Goal: Information Seeking & Learning: Learn about a topic

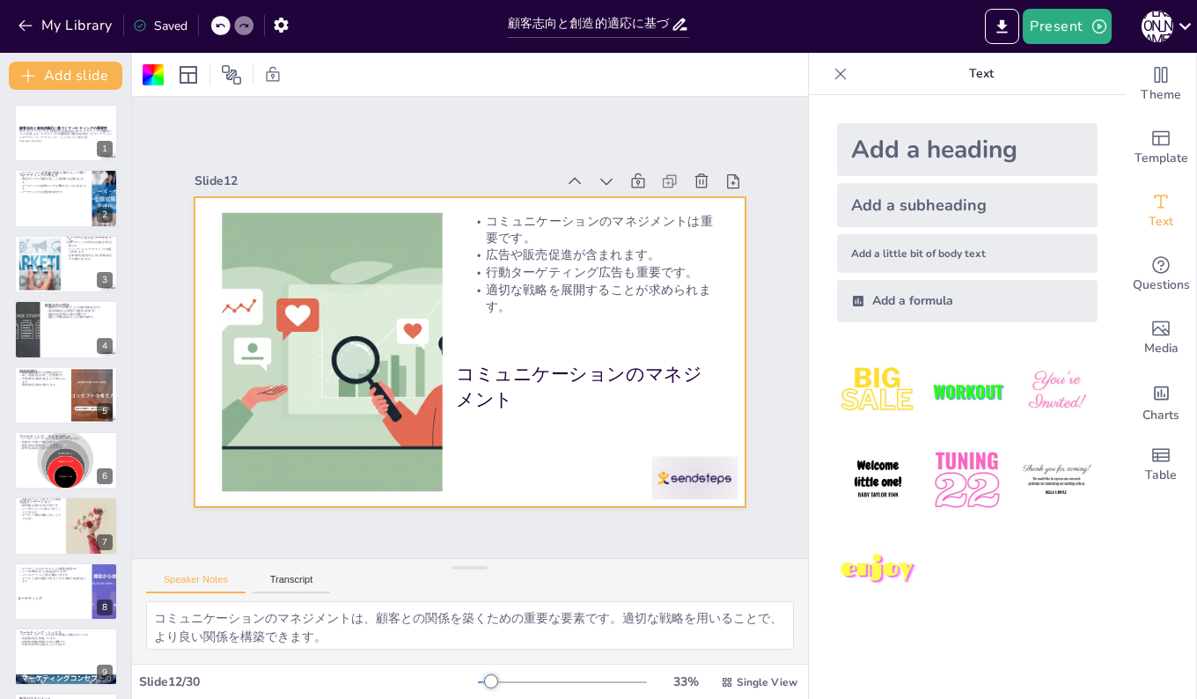
checkbox input "true"
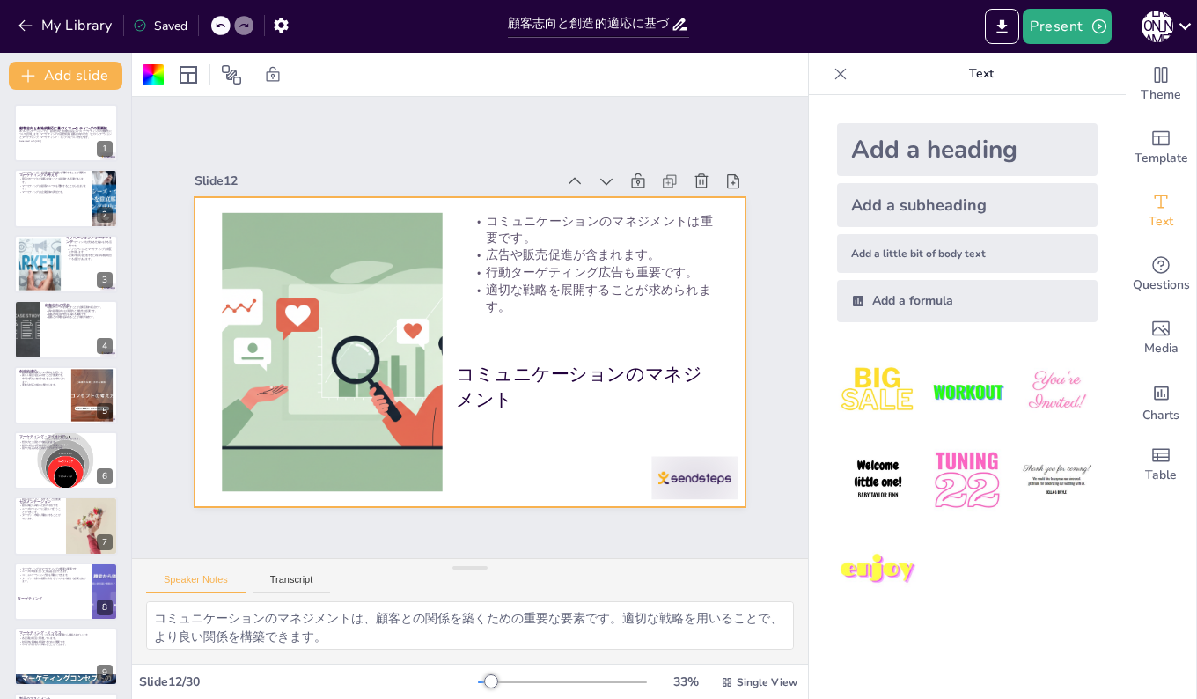
checkbox input "true"
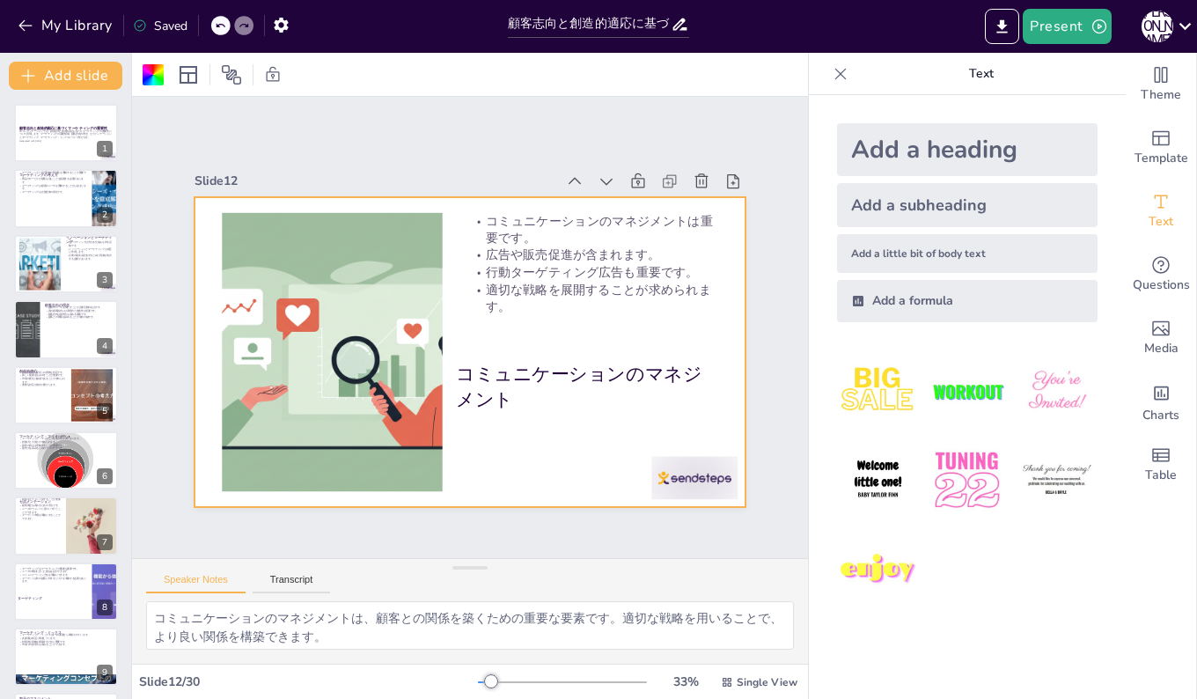
checkbox input "true"
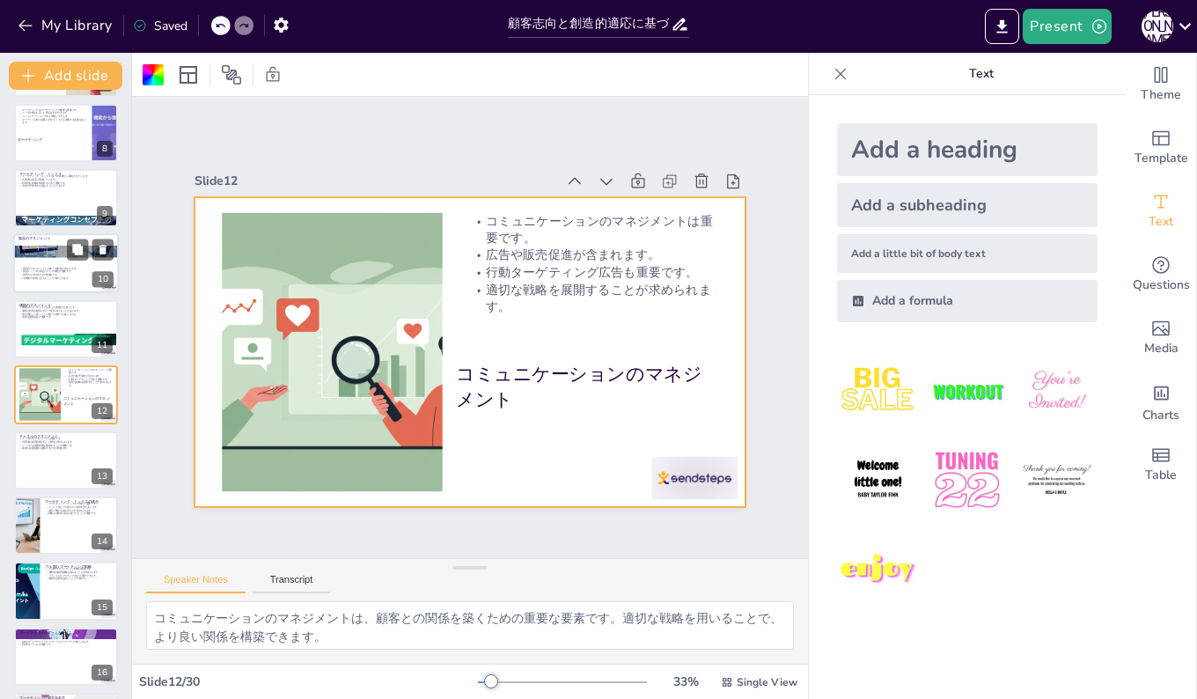
checkbox input "true"
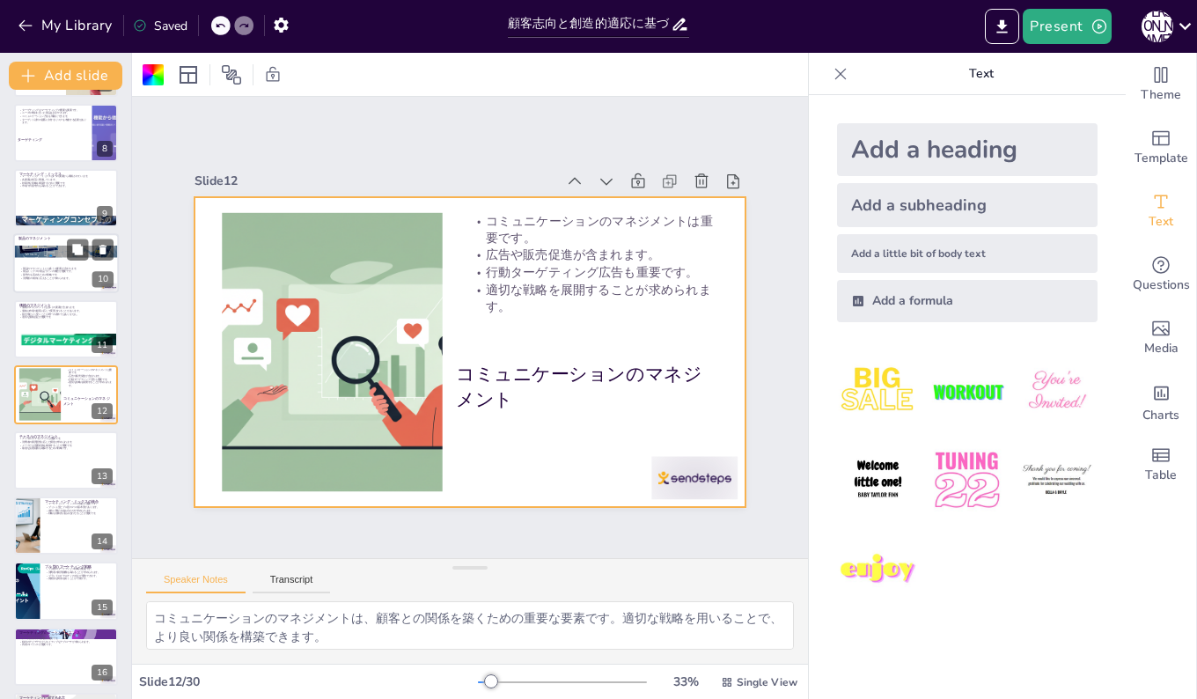
checkbox input "true"
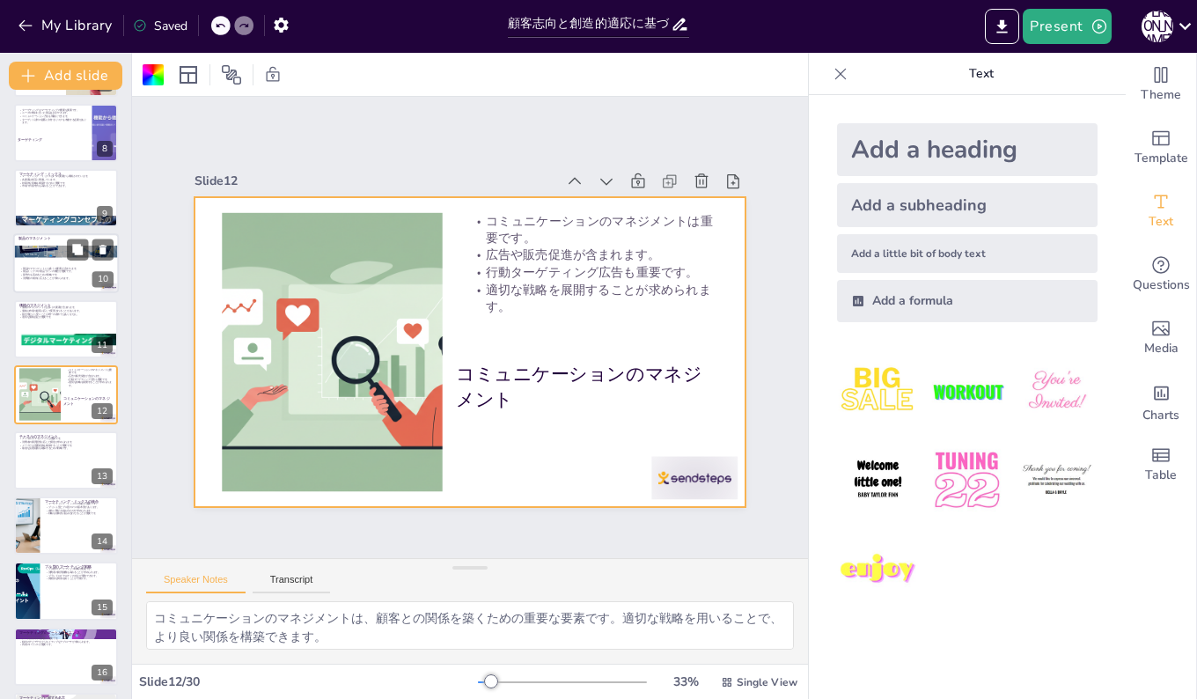
checkbox input "true"
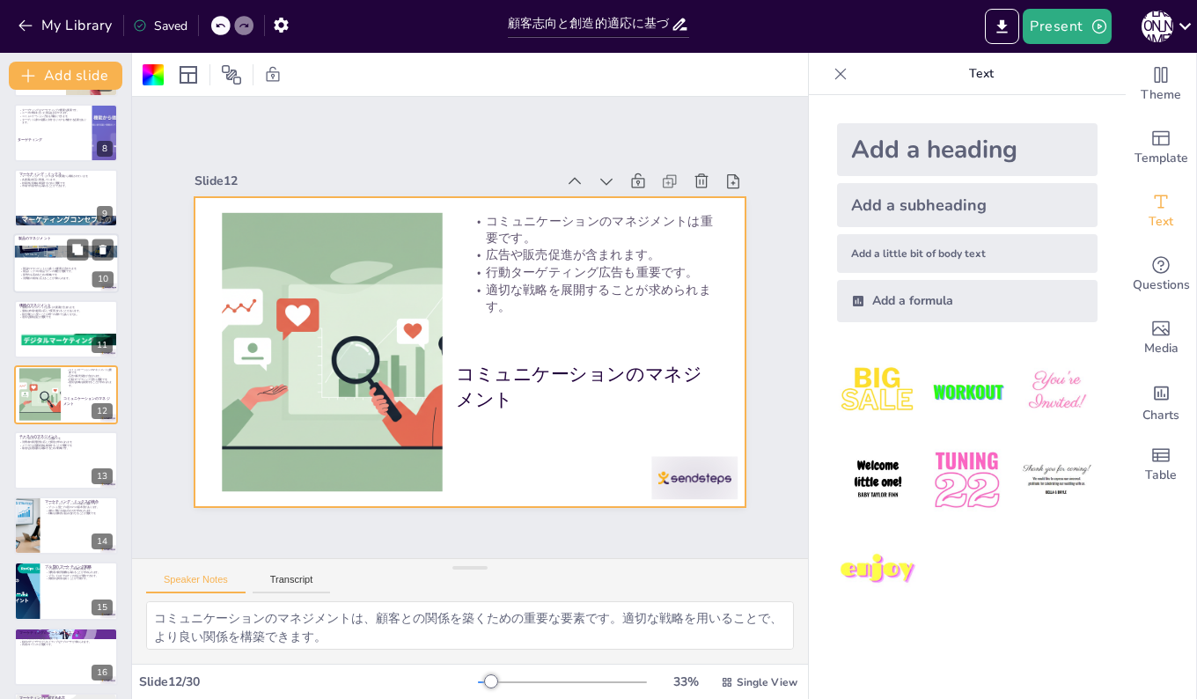
checkbox input "true"
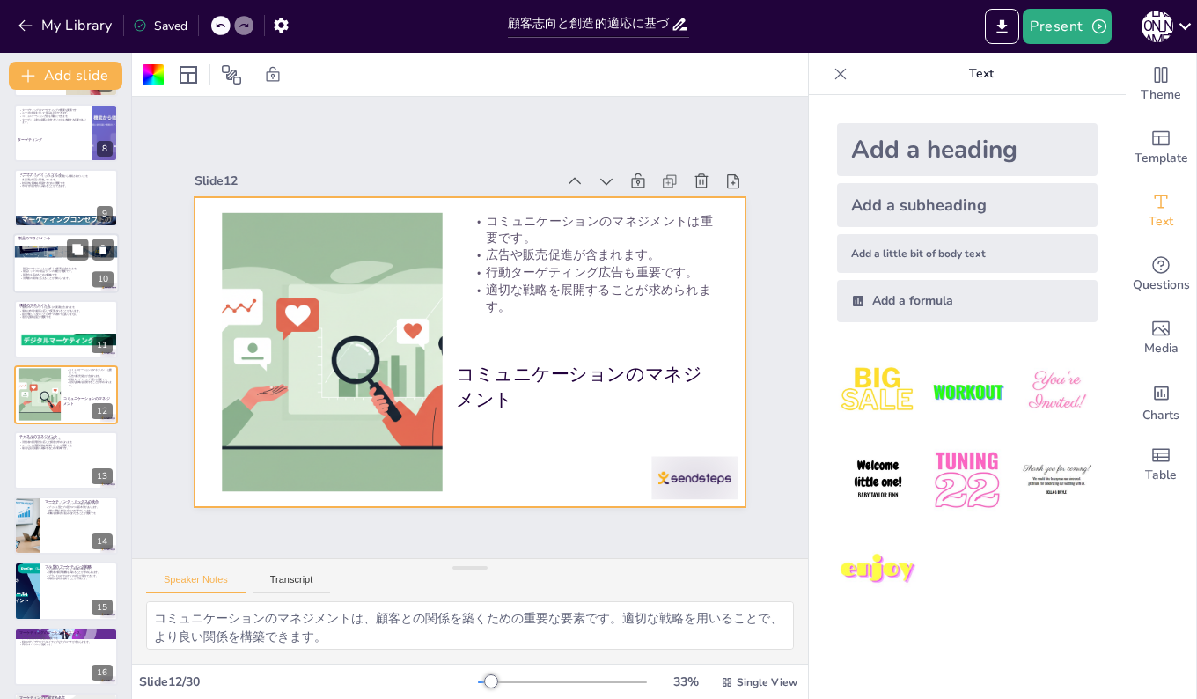
checkbox input "true"
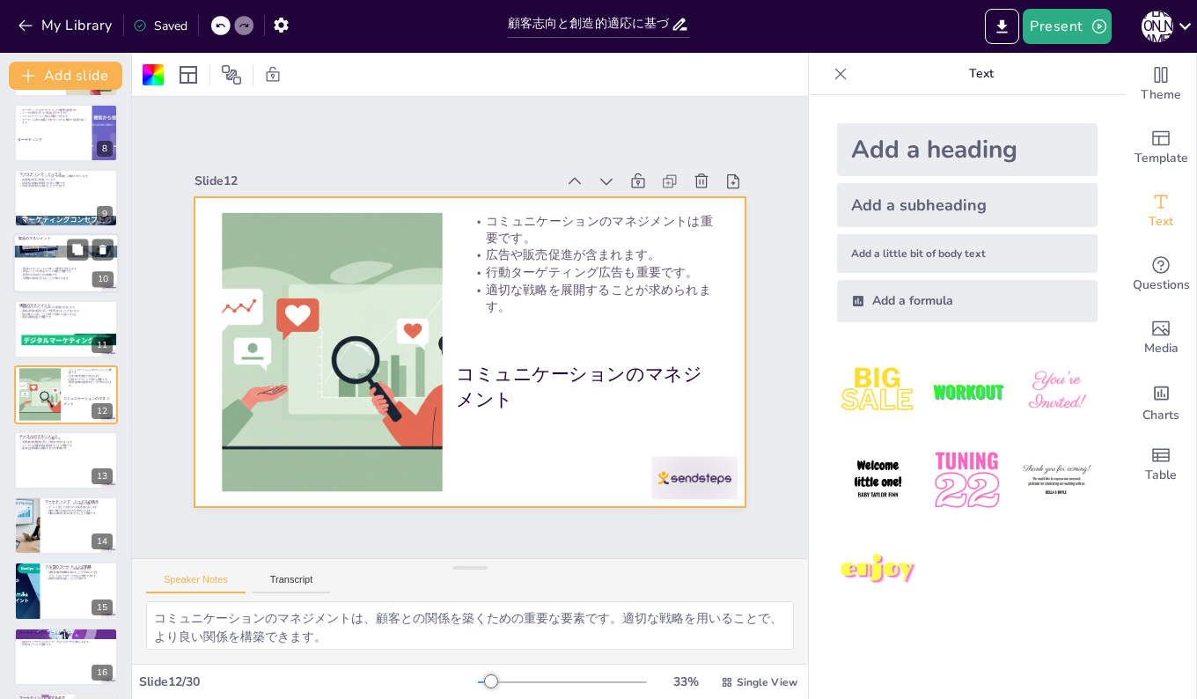
checkbox input "true"
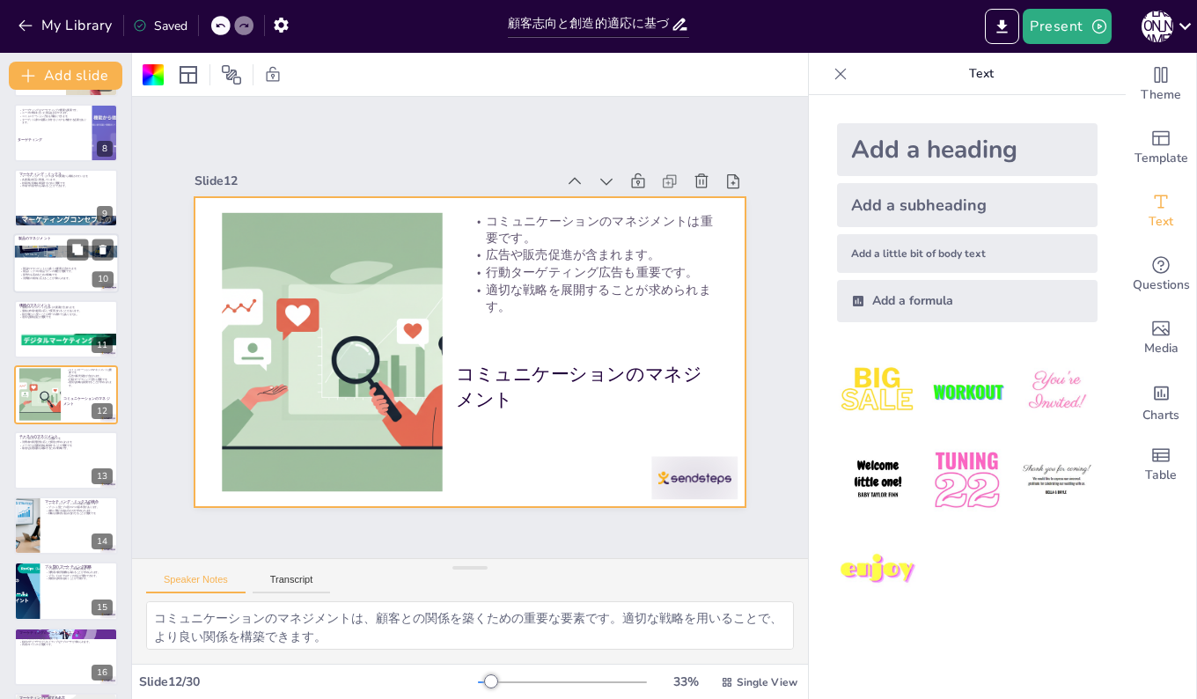
checkbox input "true"
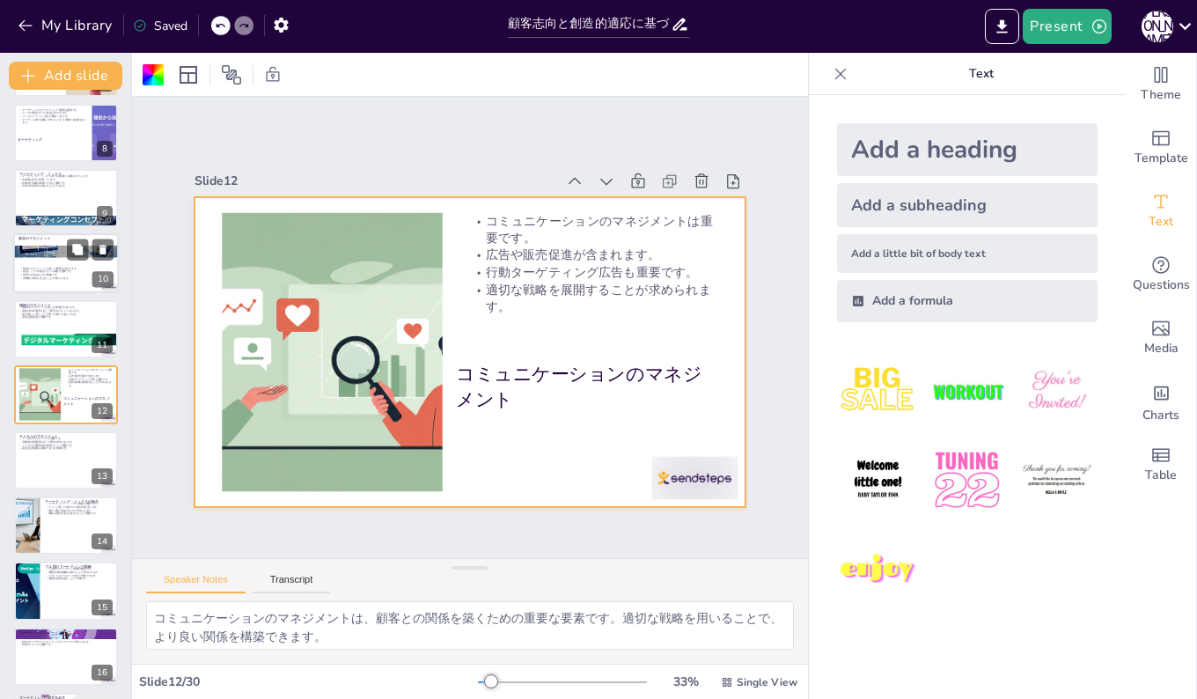
click at [27, 250] on div at bounding box center [66, 251] width 106 height 70
checkbox input "true"
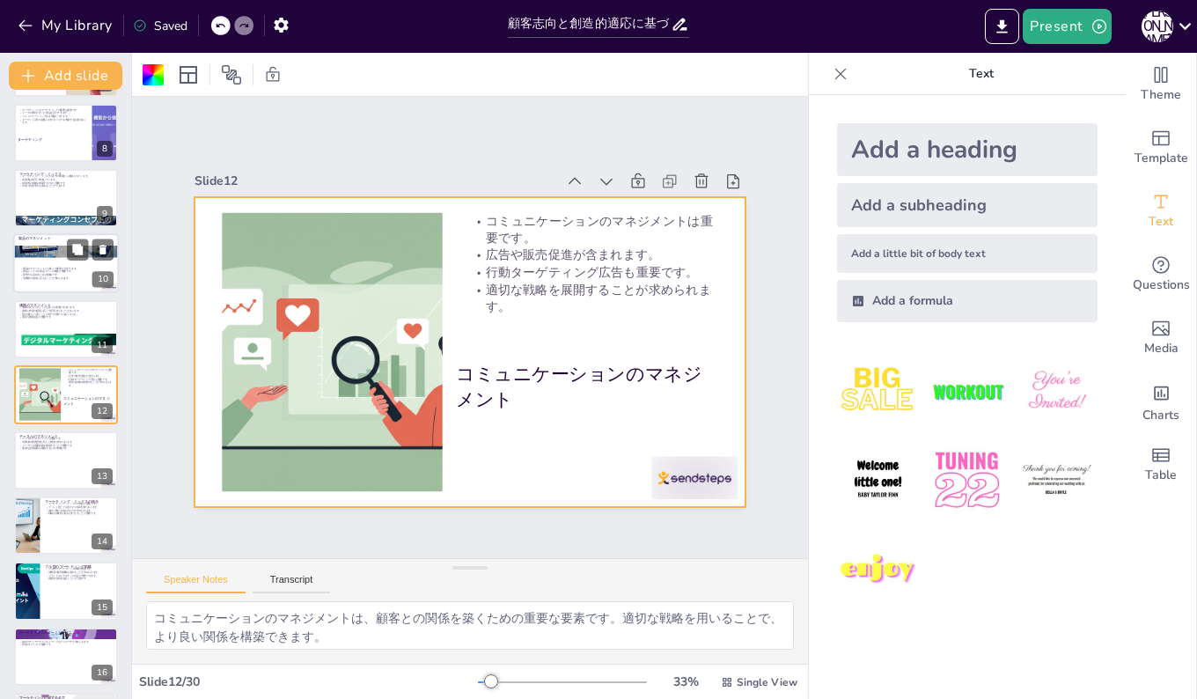
checkbox input "true"
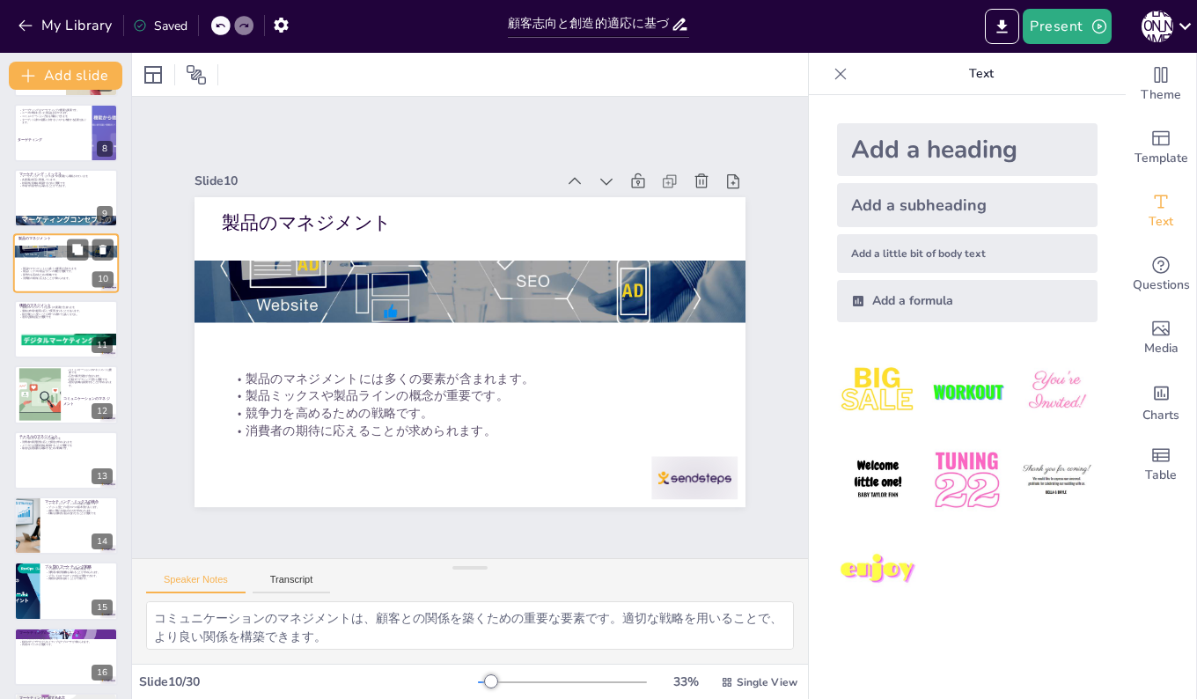
scroll to position [327, 0]
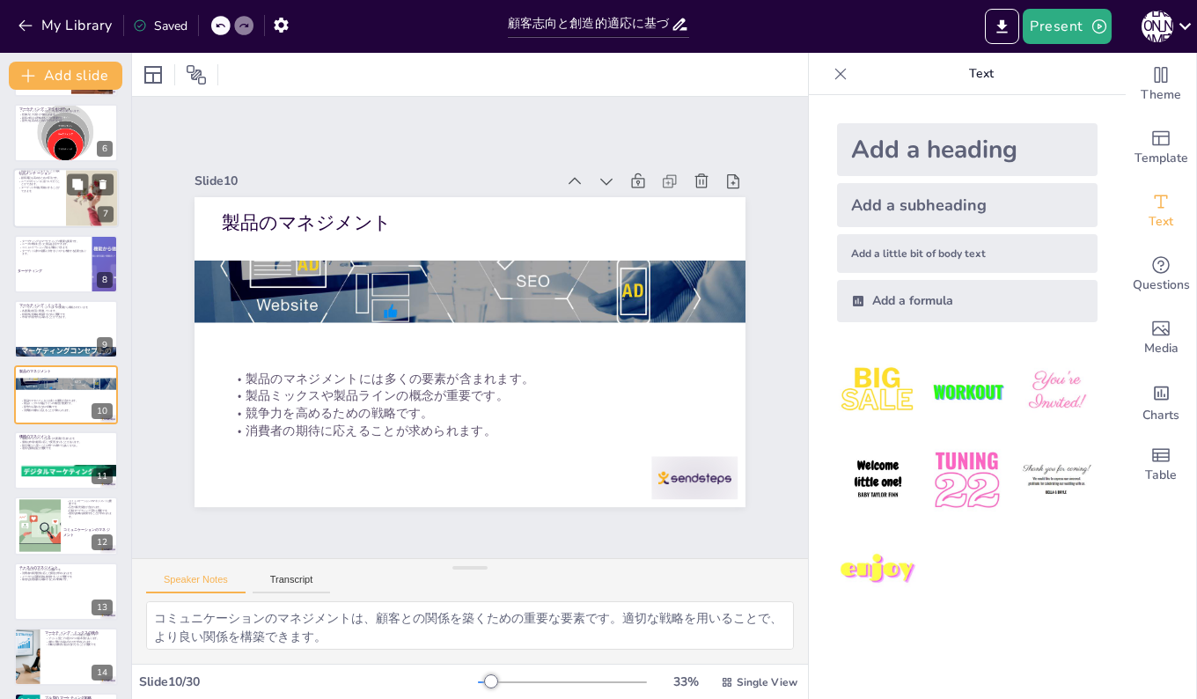
checkbox input "true"
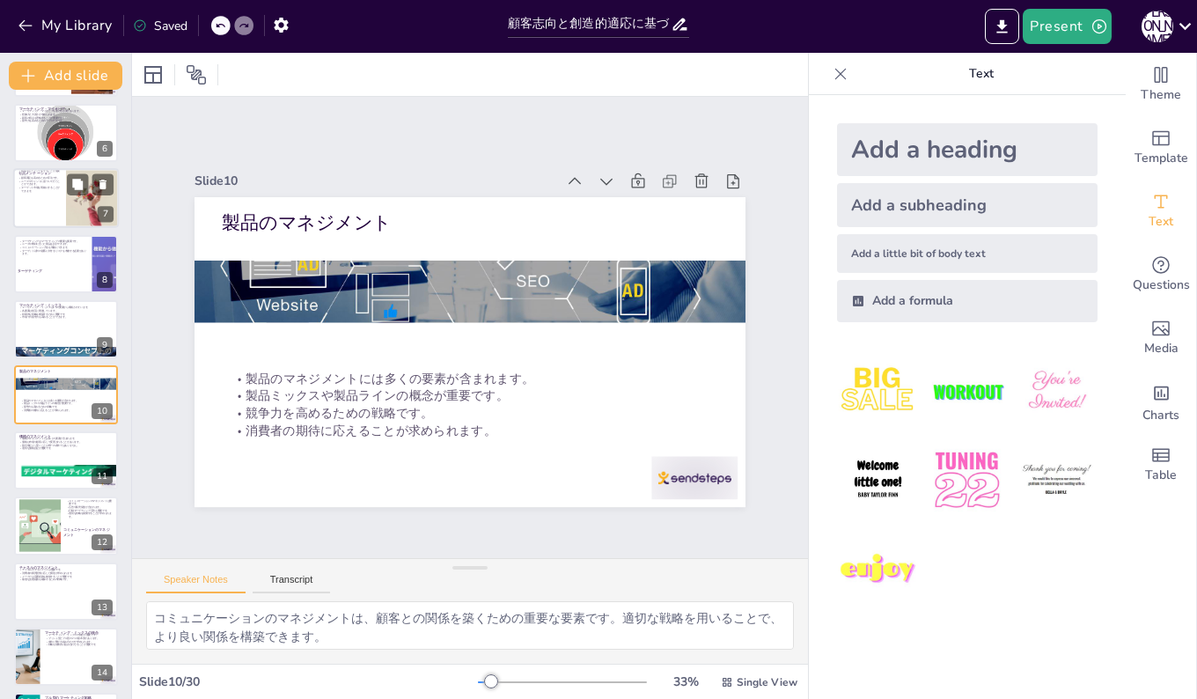
checkbox input "true"
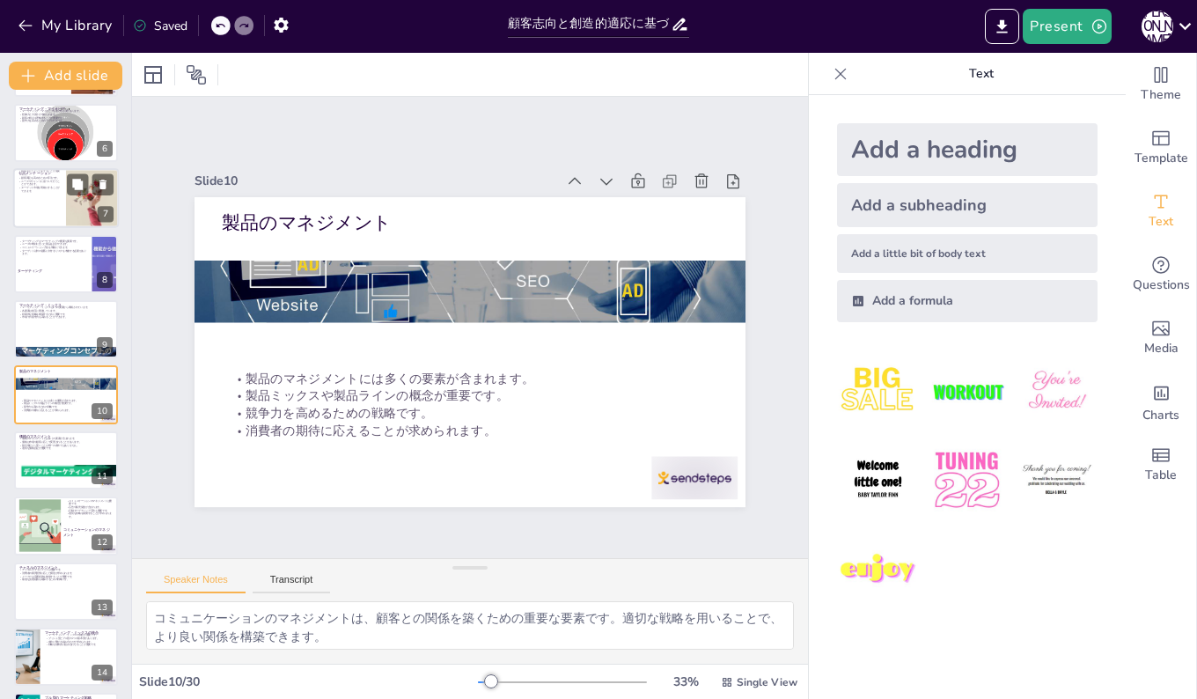
checkbox input "true"
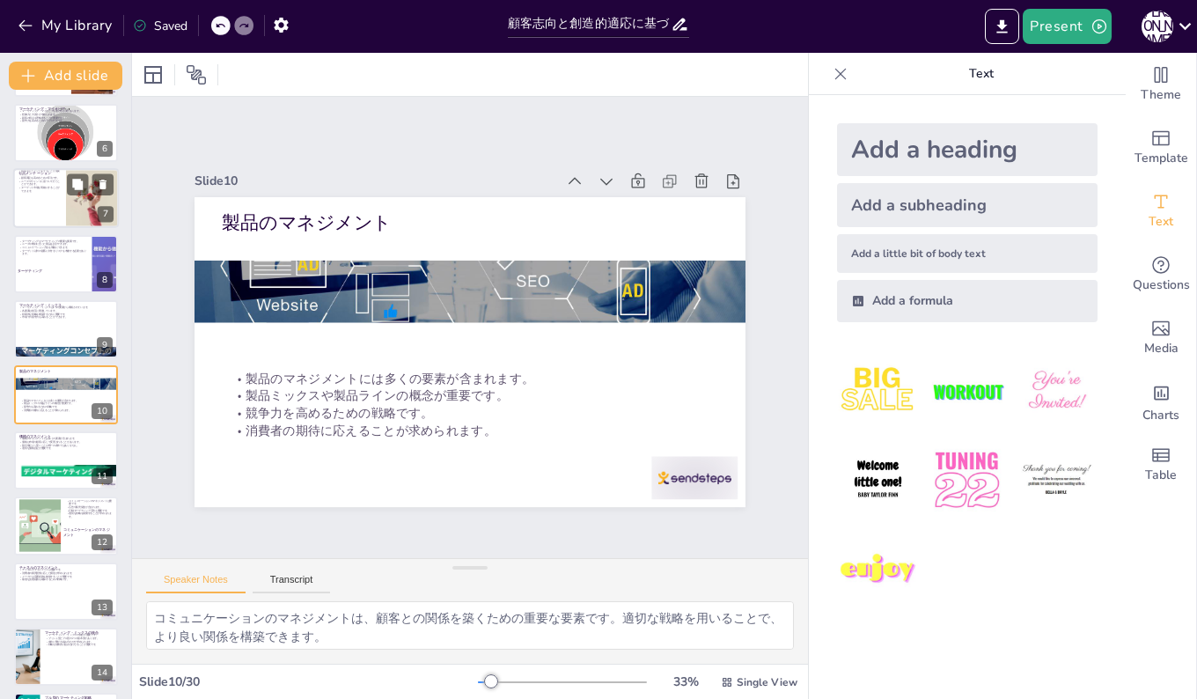
click at [31, 201] on div at bounding box center [66, 199] width 106 height 60
checkbox input "true"
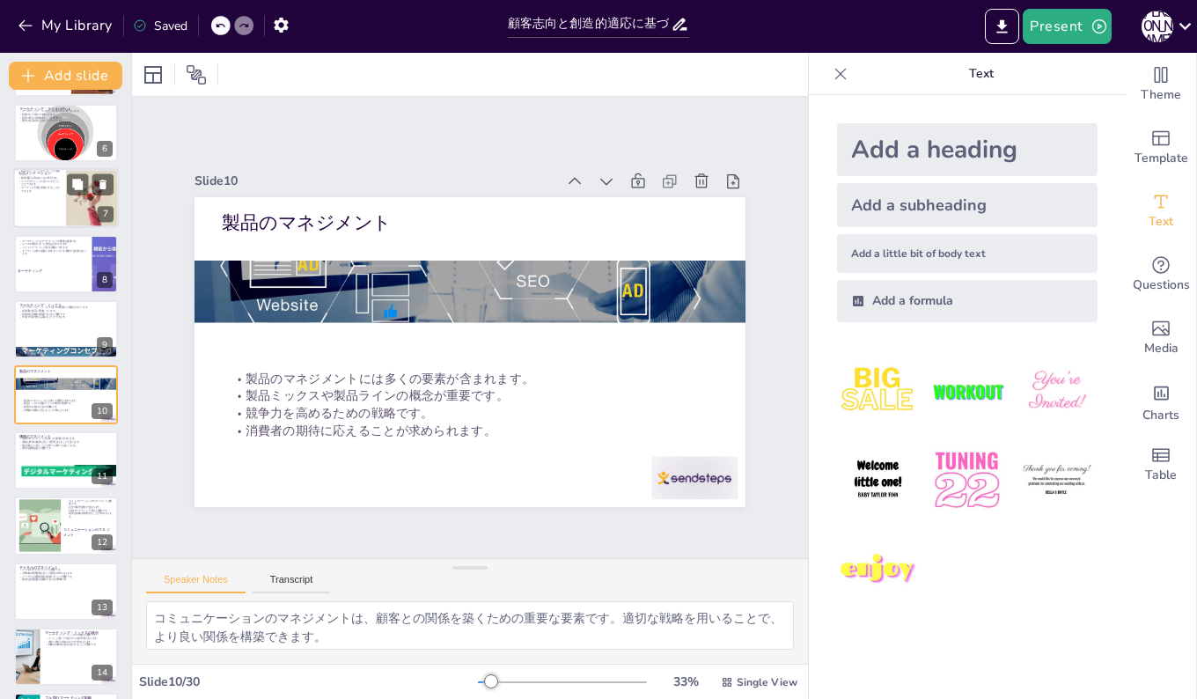
checkbox input "true"
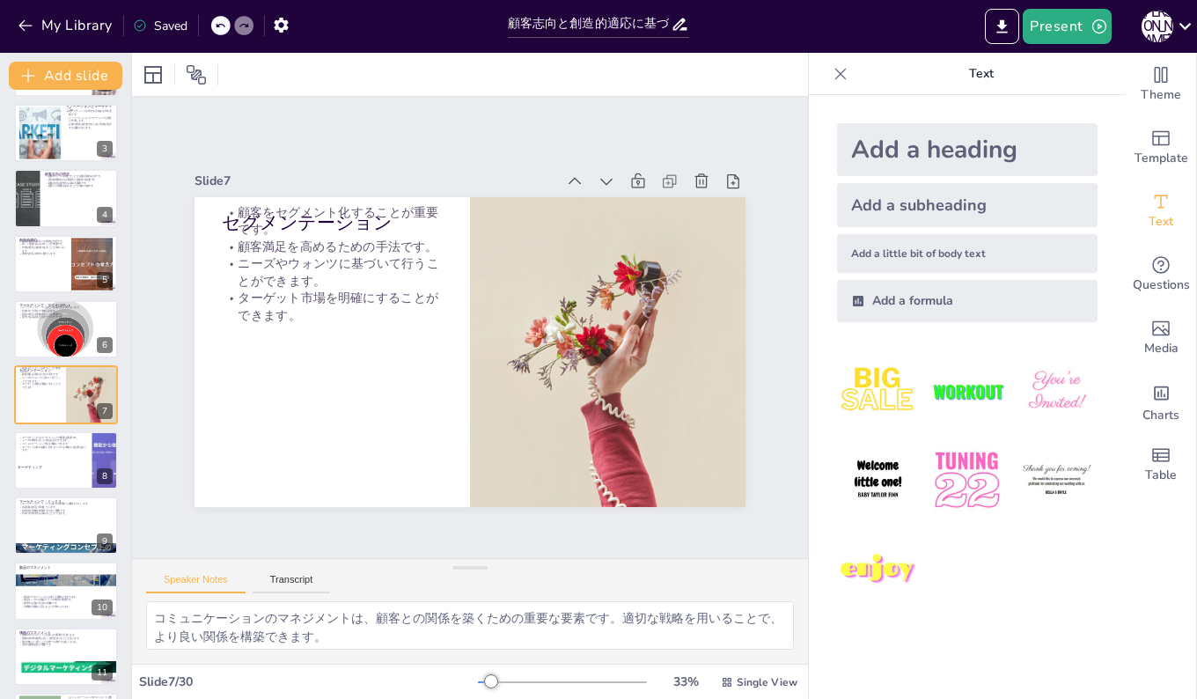
checkbox input "true"
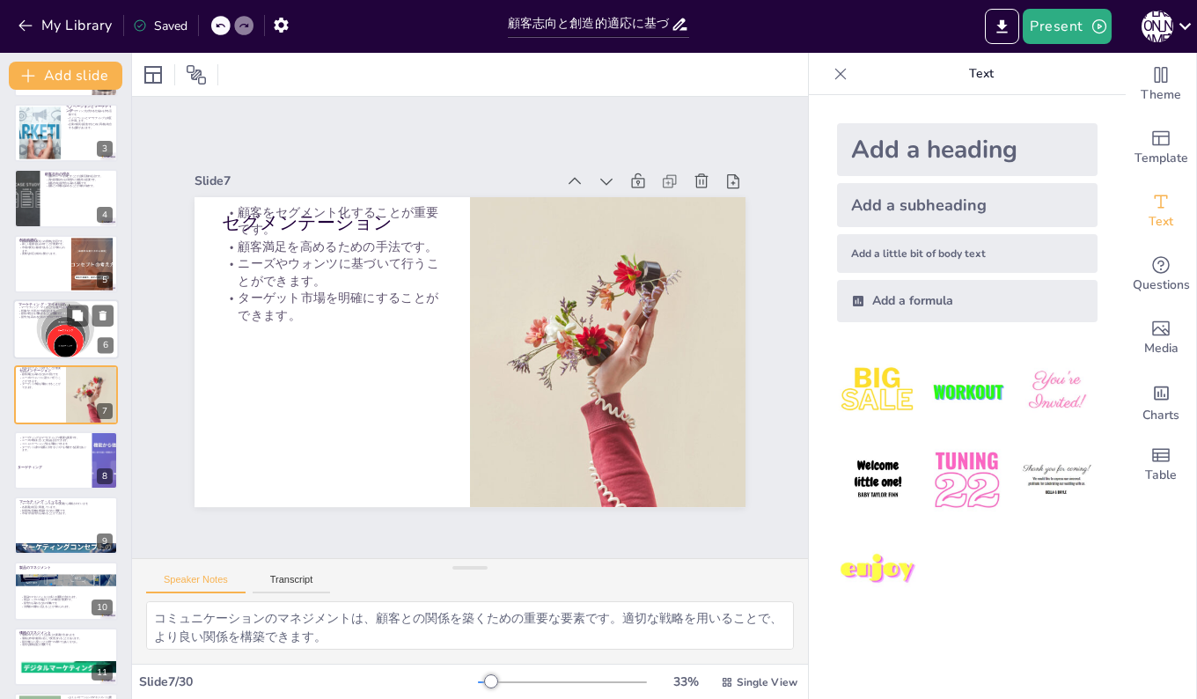
checkbox input "true"
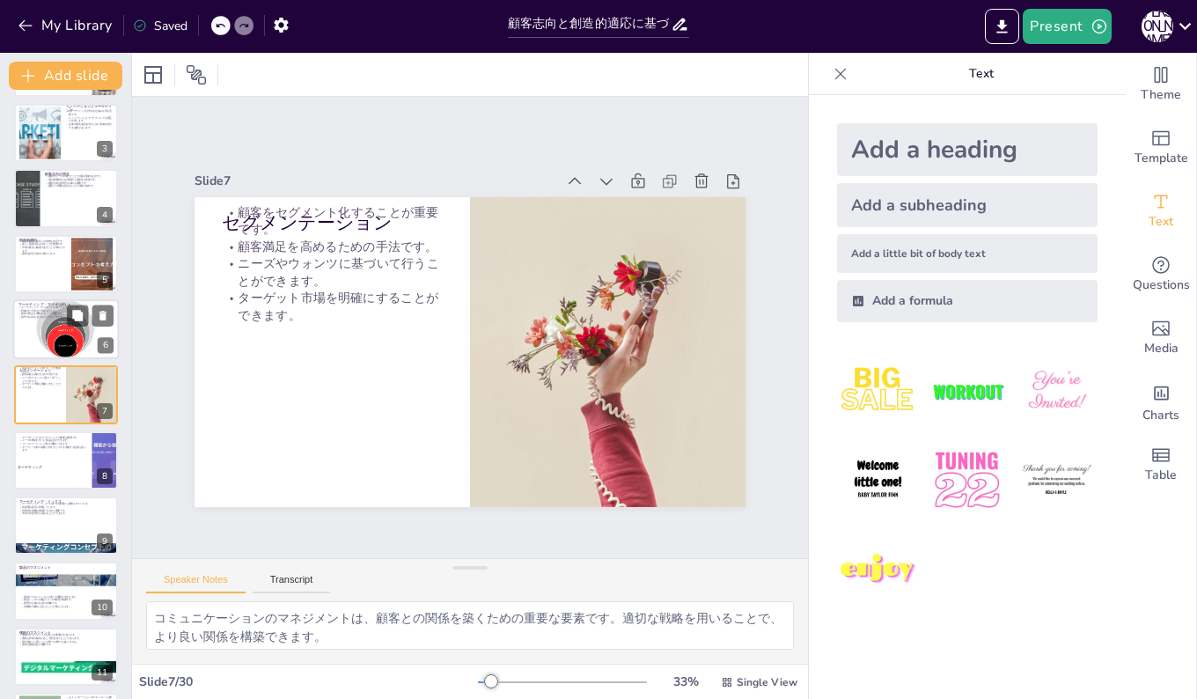
checkbox input "true"
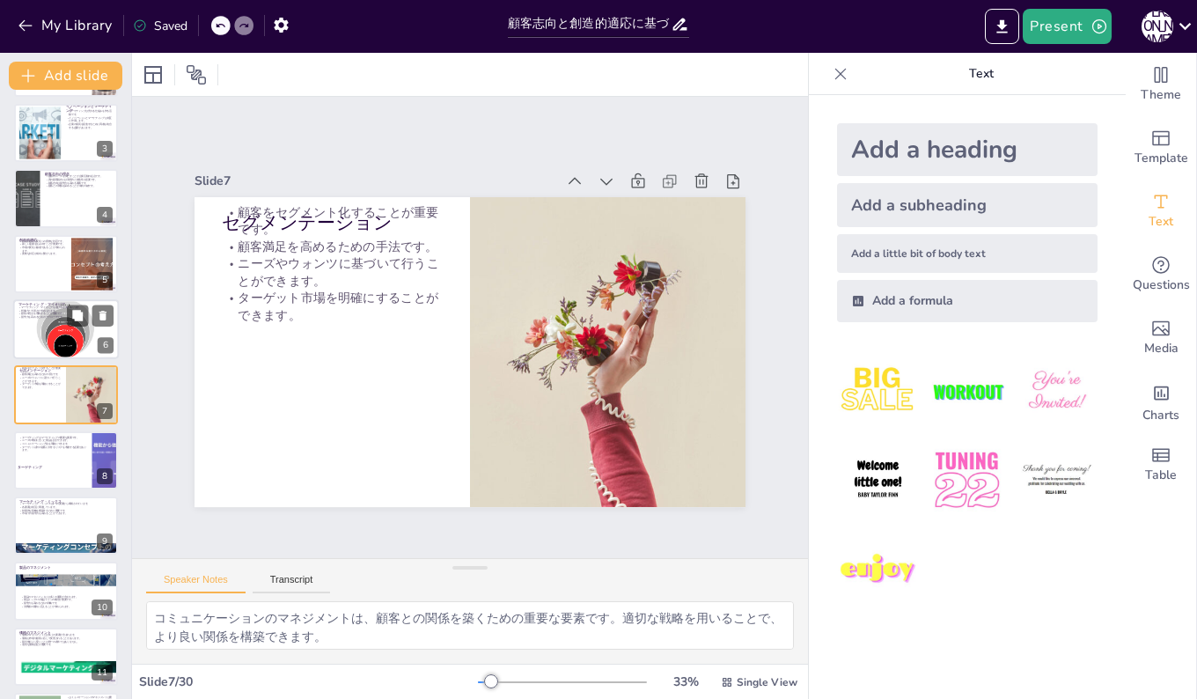
checkbox input "true"
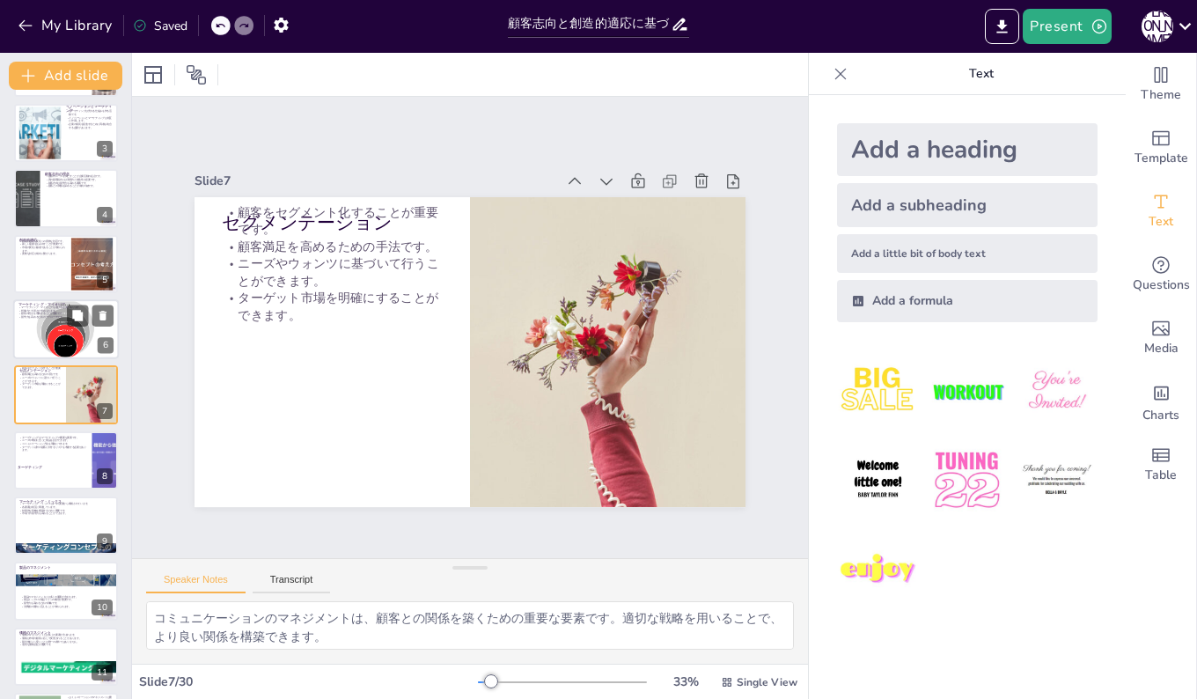
checkbox input "true"
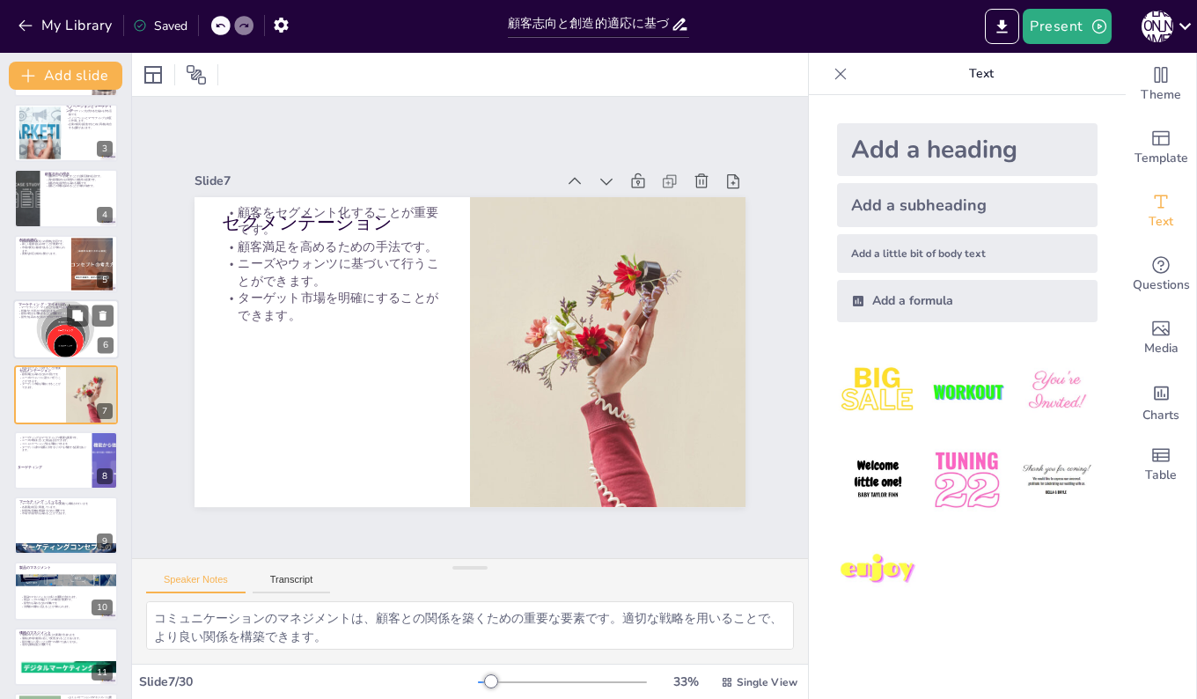
checkbox input "true"
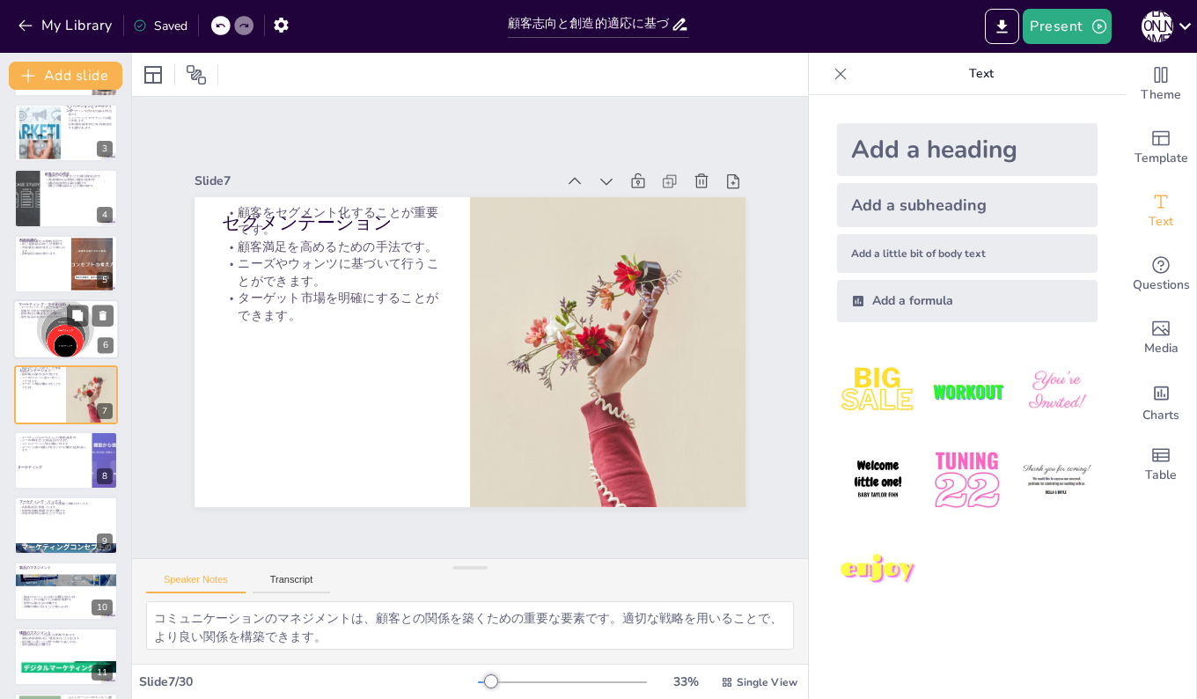
click at [24, 319] on div at bounding box center [66, 329] width 124 height 60
checkbox input "true"
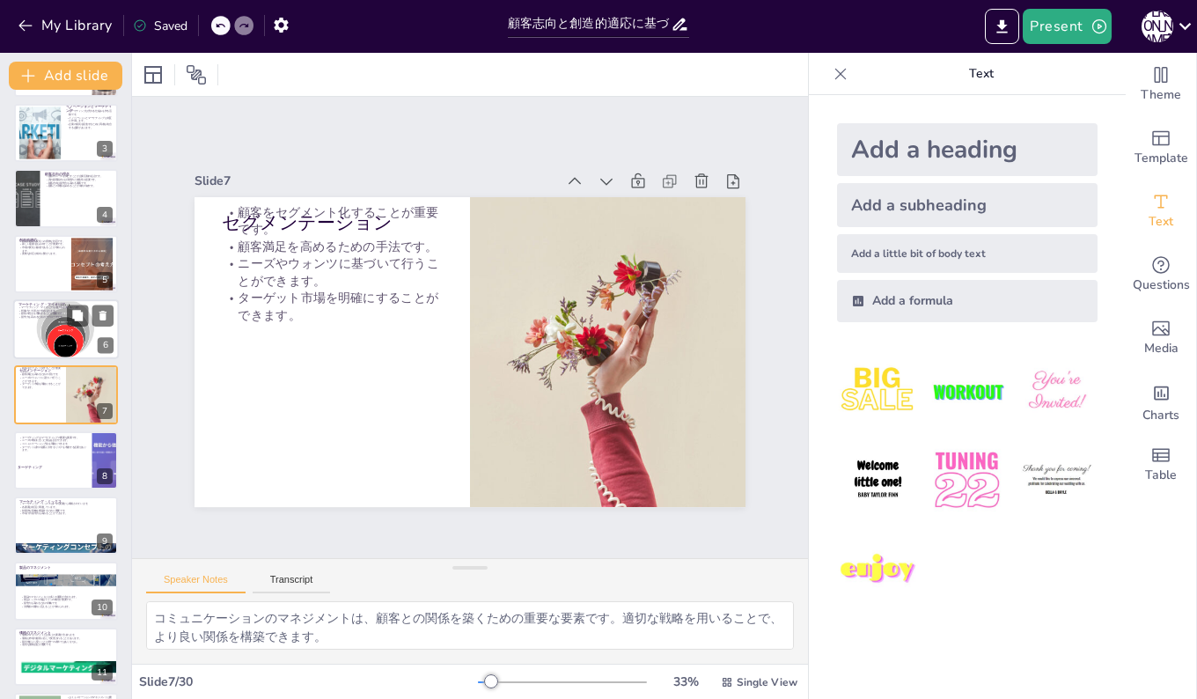
checkbox input "true"
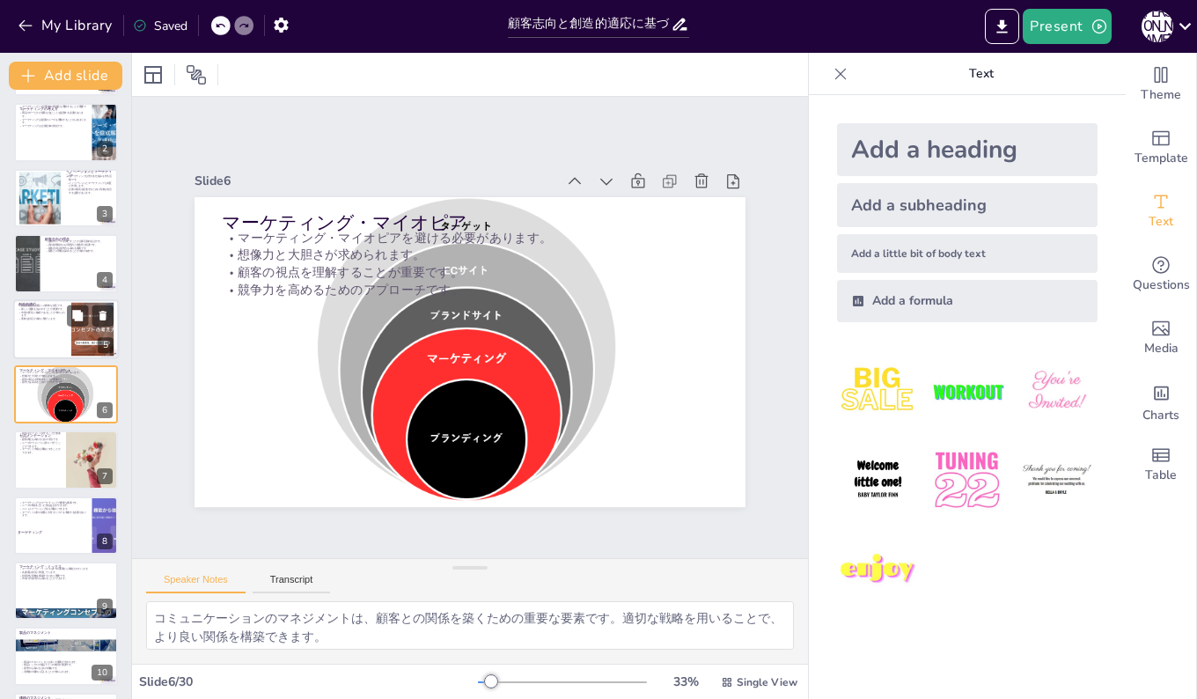
checkbox input "true"
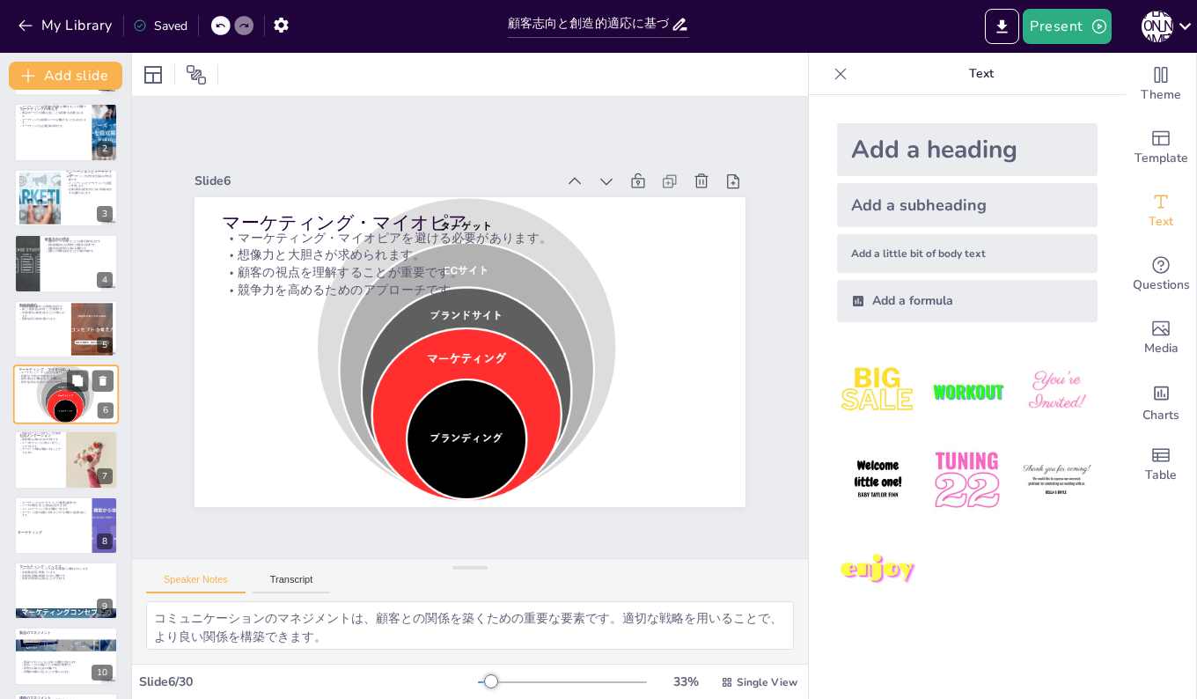
checkbox input "true"
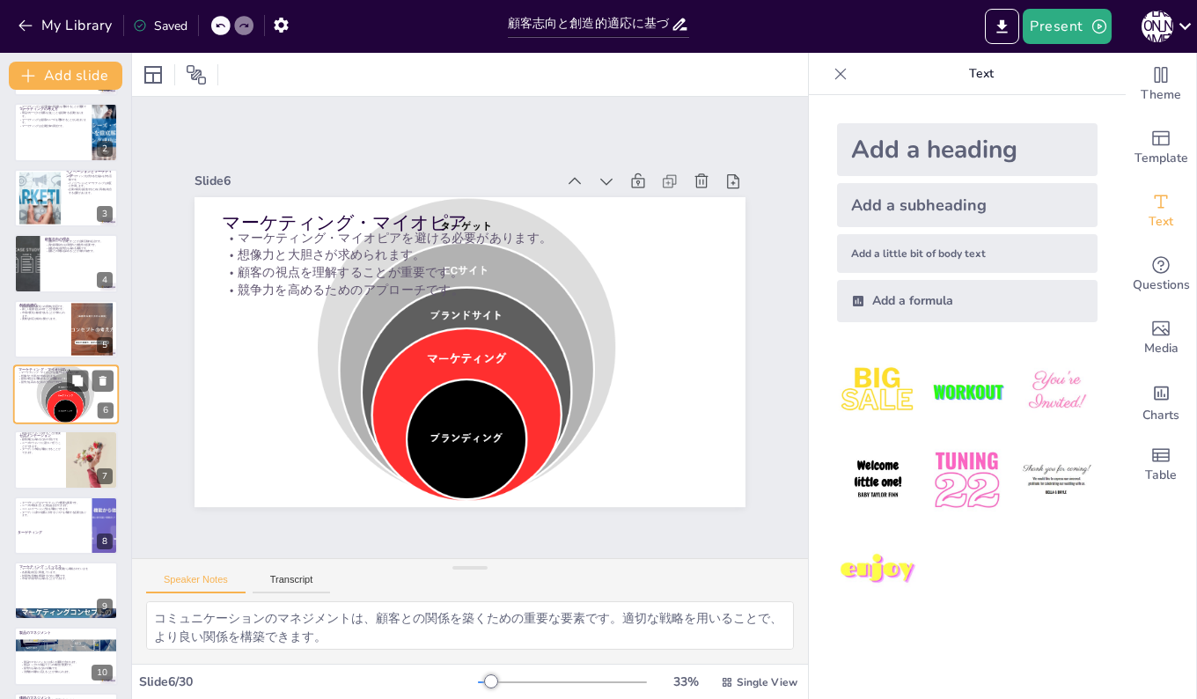
checkbox input "true"
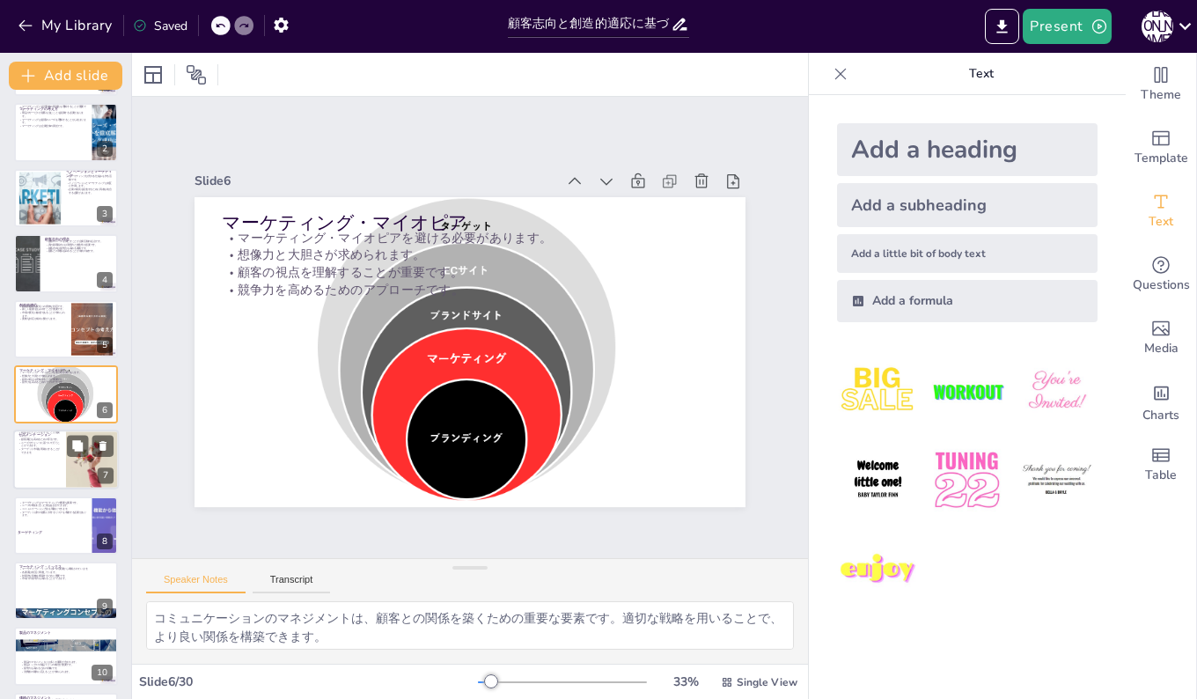
checkbox input "true"
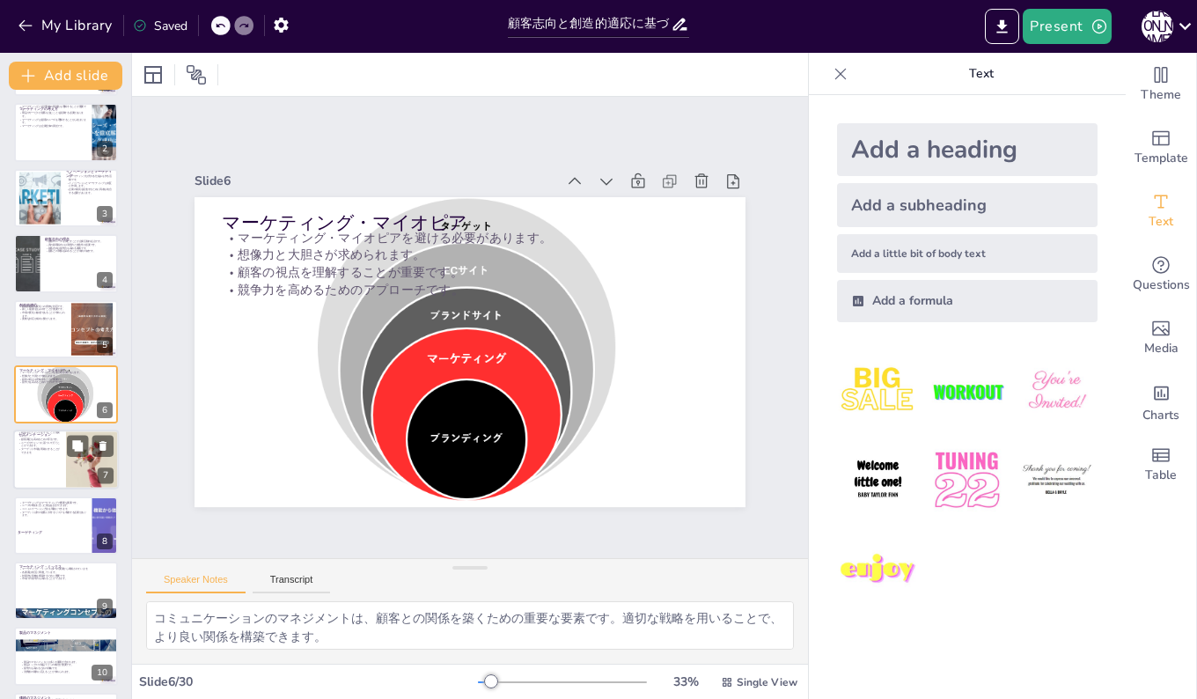
checkbox input "true"
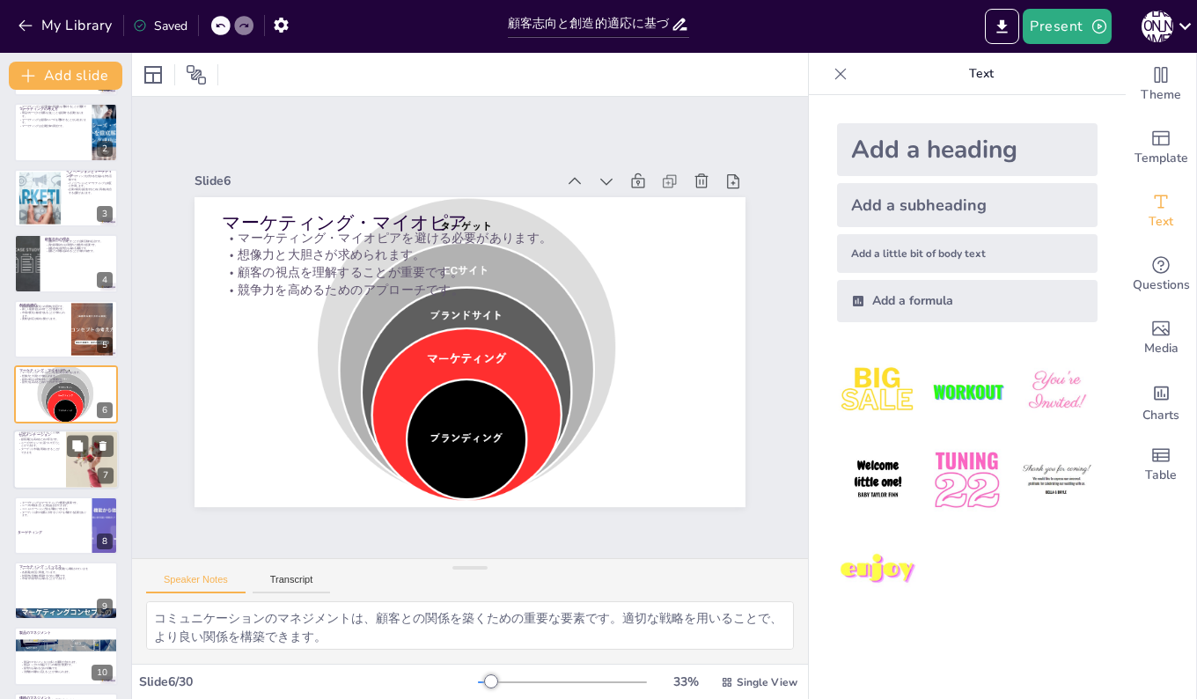
checkbox input "true"
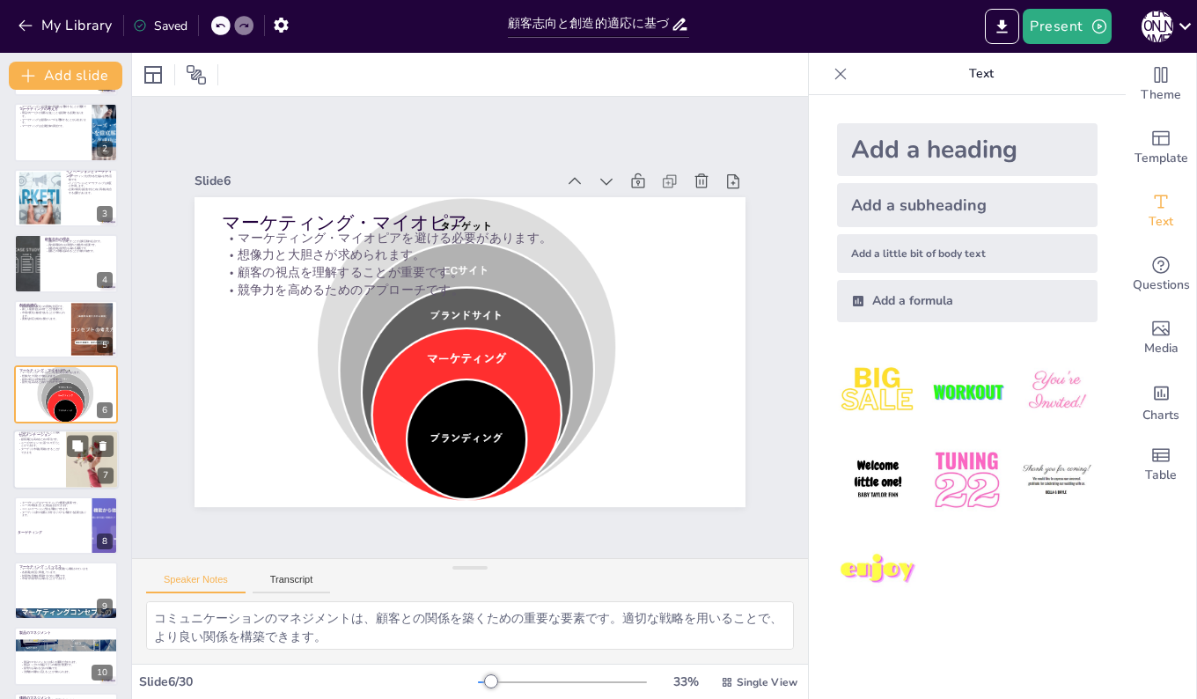
click at [40, 459] on div at bounding box center [66, 460] width 106 height 60
checkbox input "true"
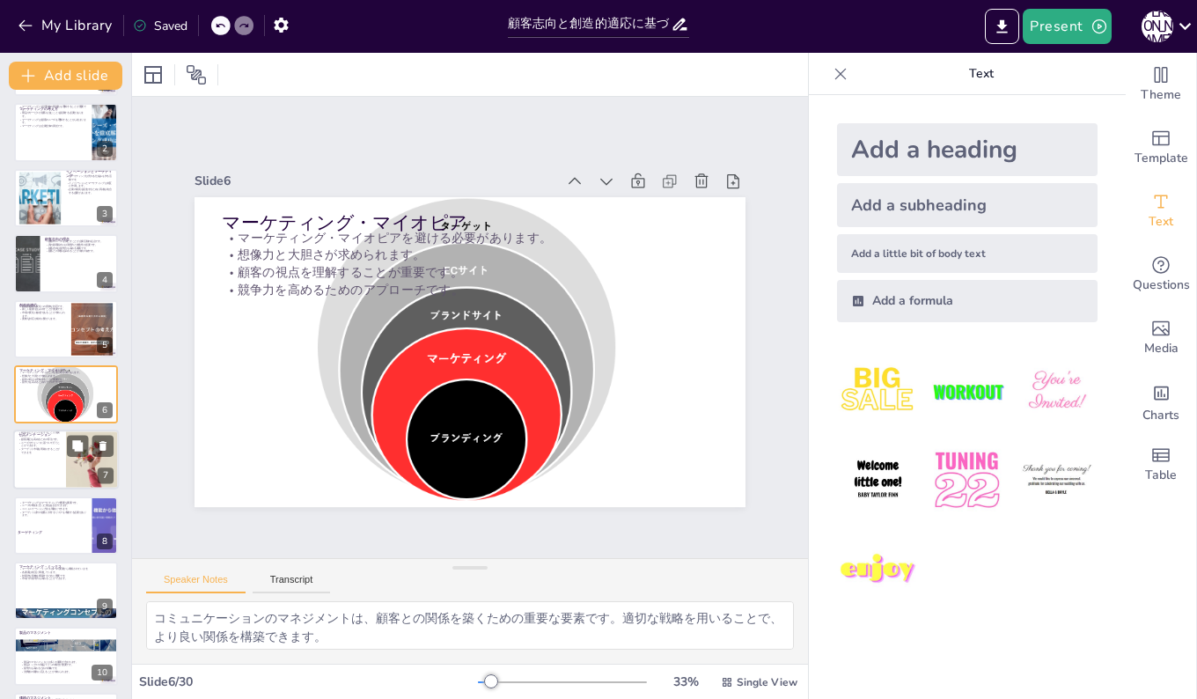
checkbox input "true"
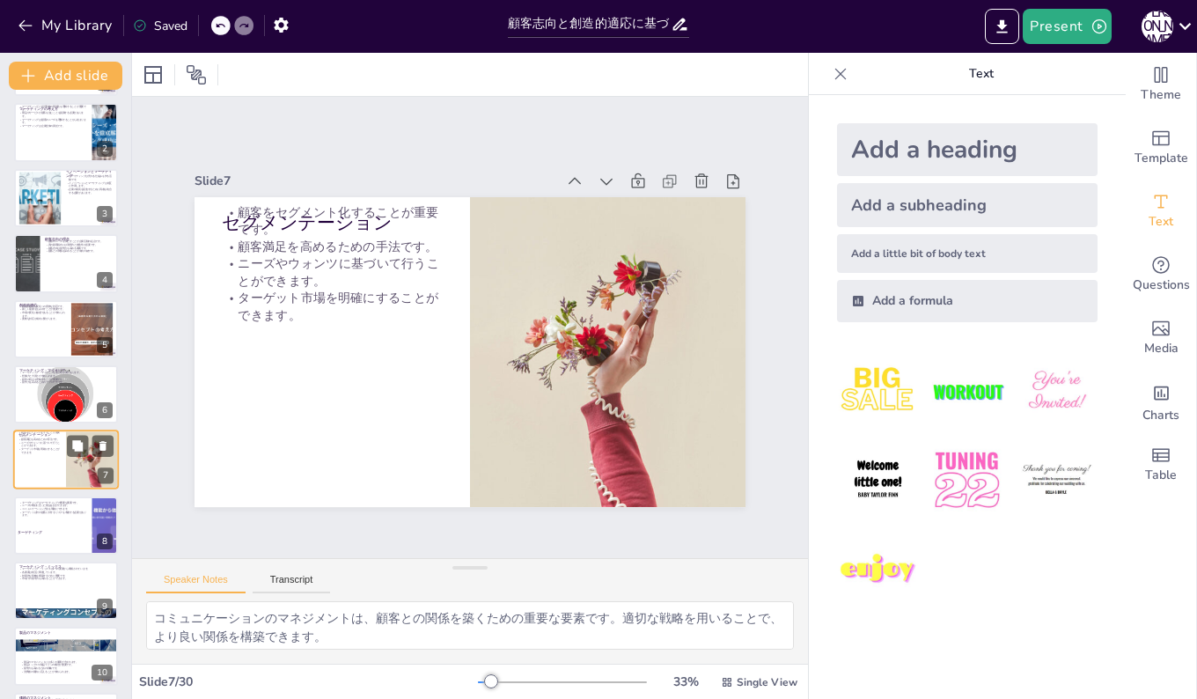
scroll to position [131, 0]
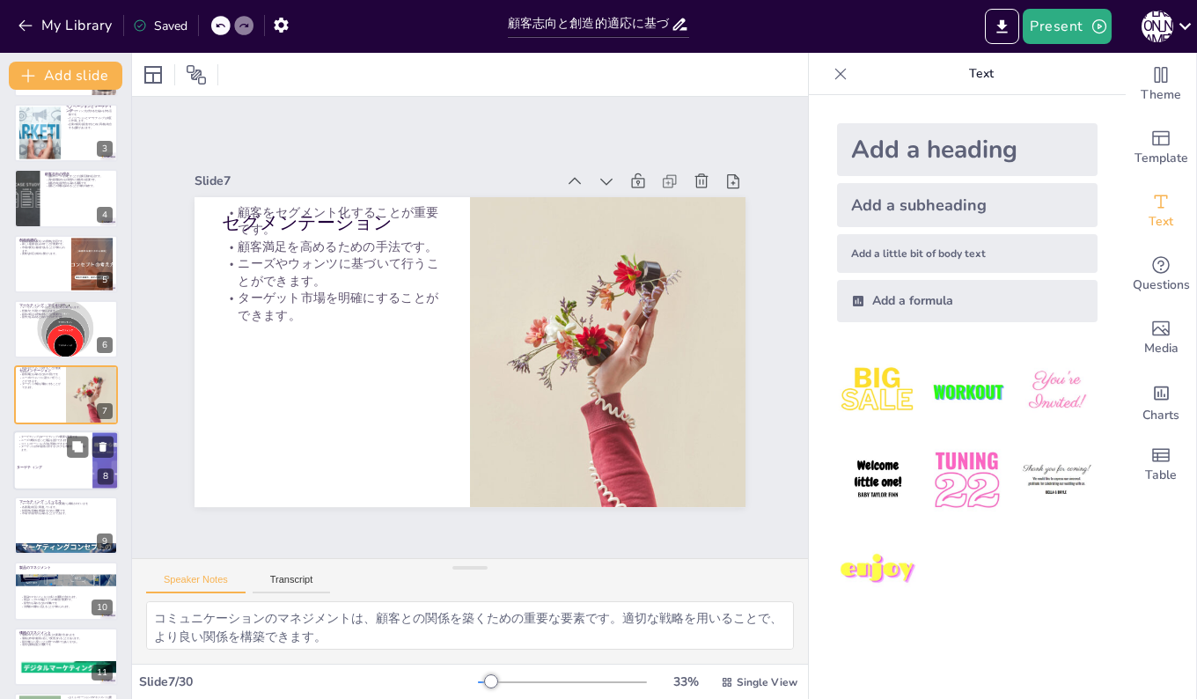
checkbox input "true"
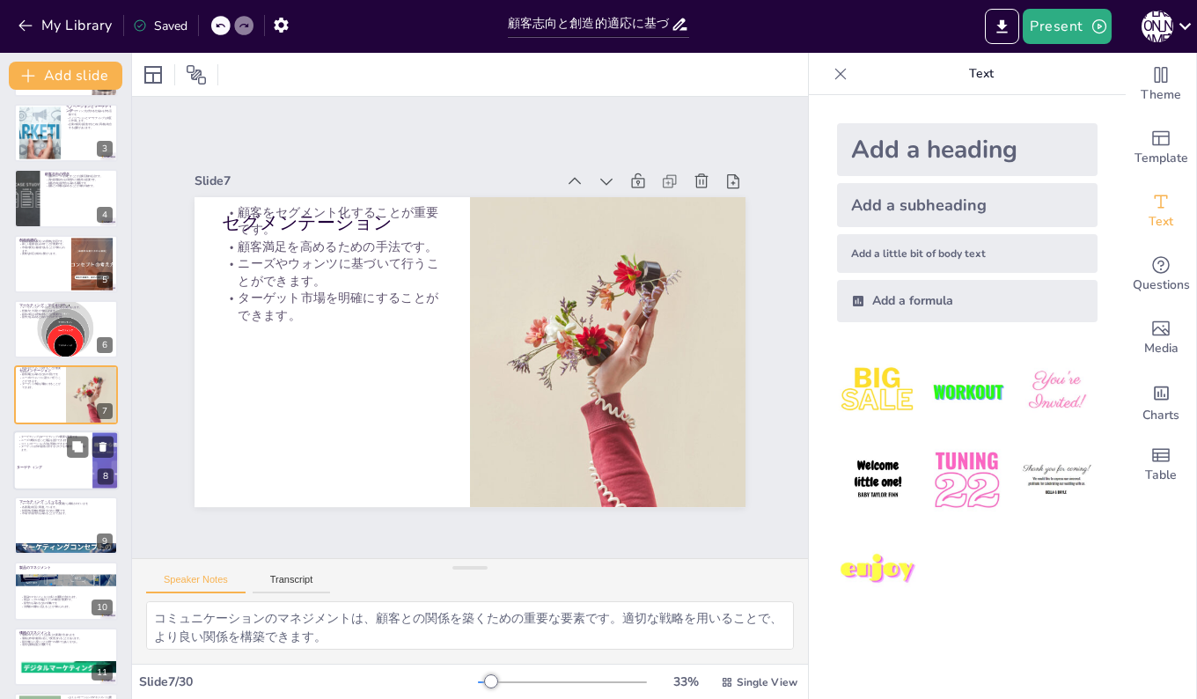
checkbox input "true"
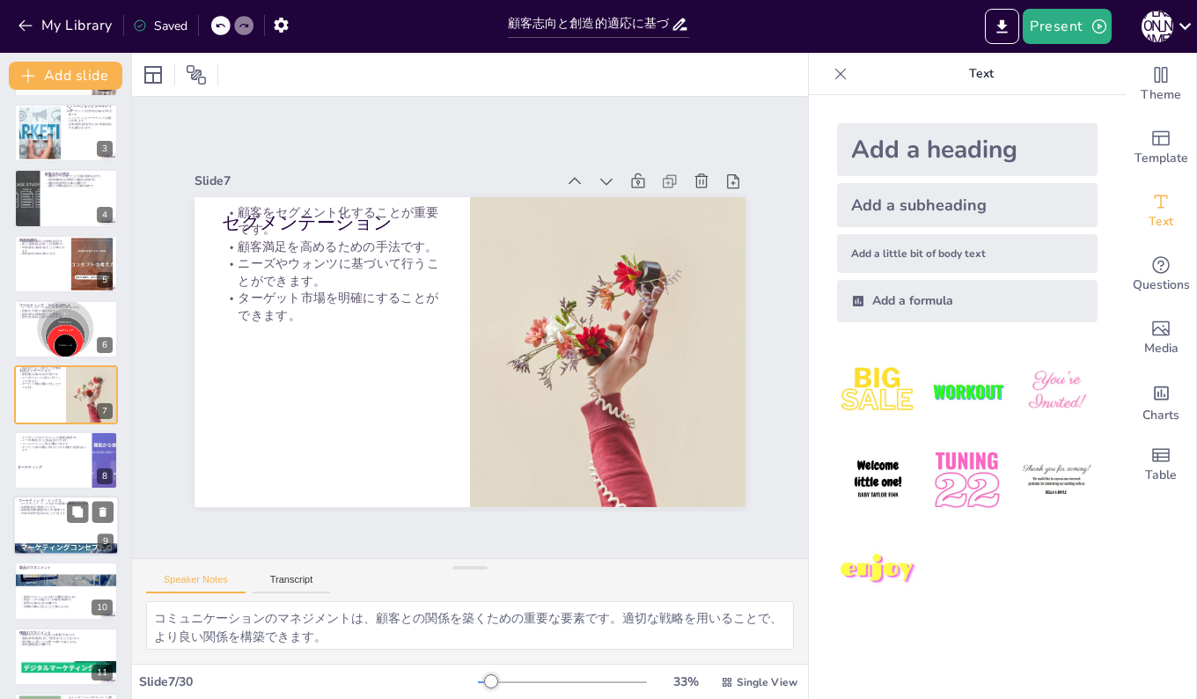
checkbox input "true"
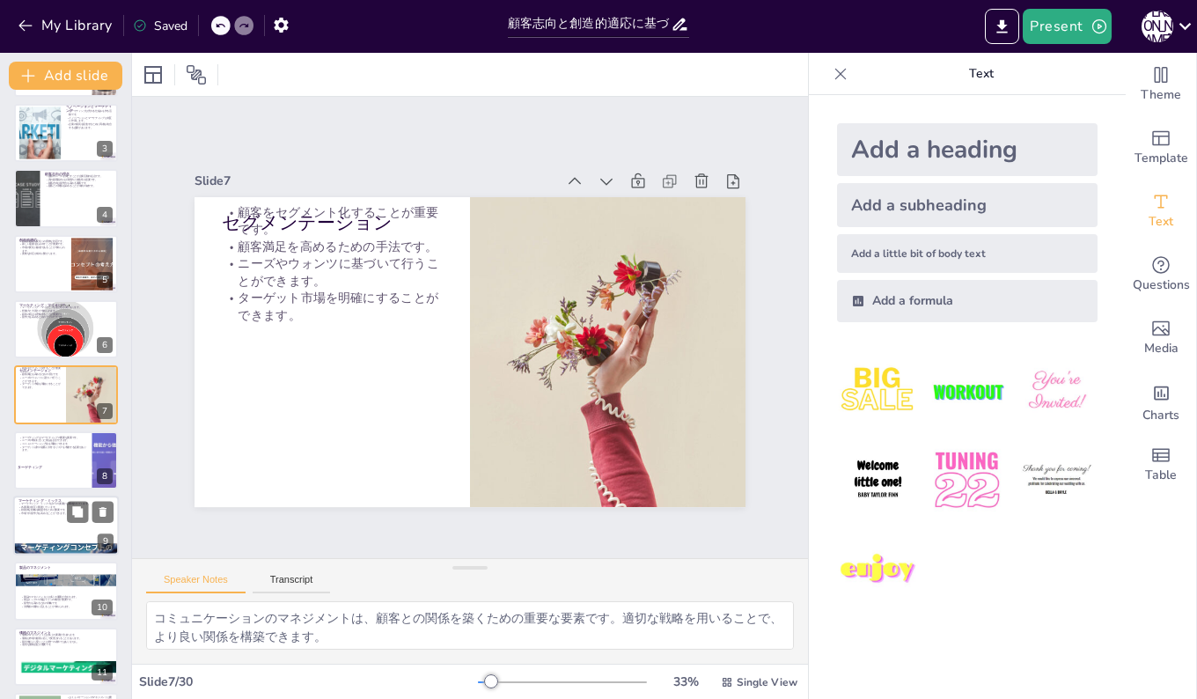
checkbox input "true"
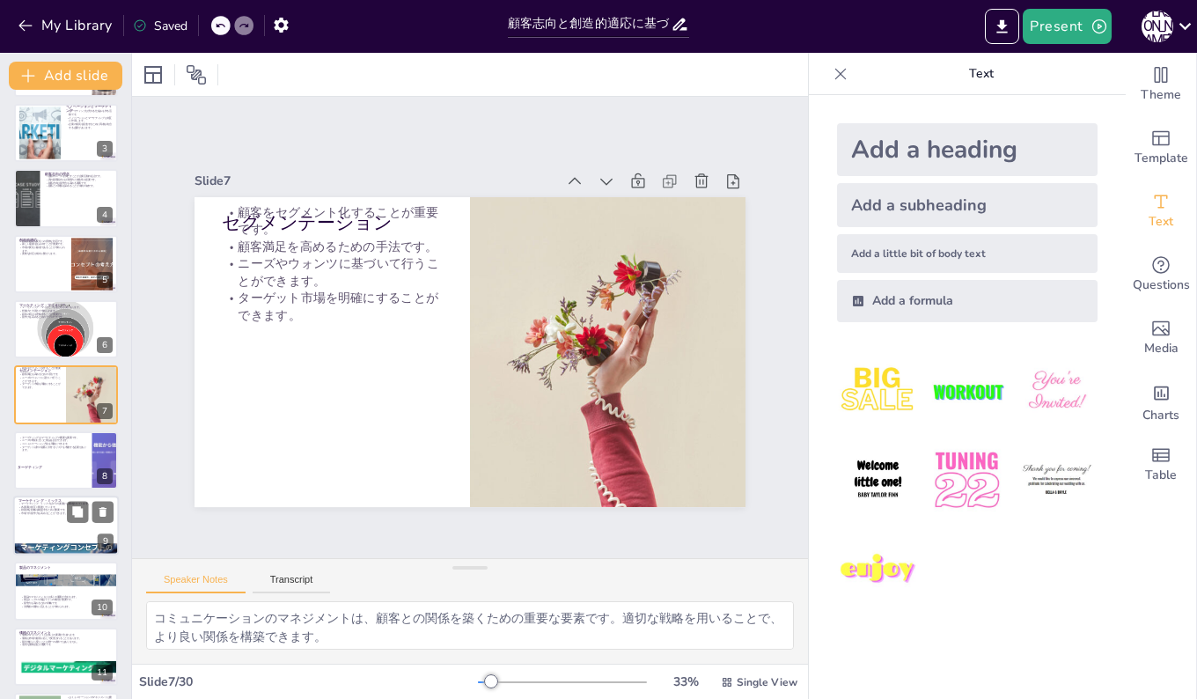
checkbox input "true"
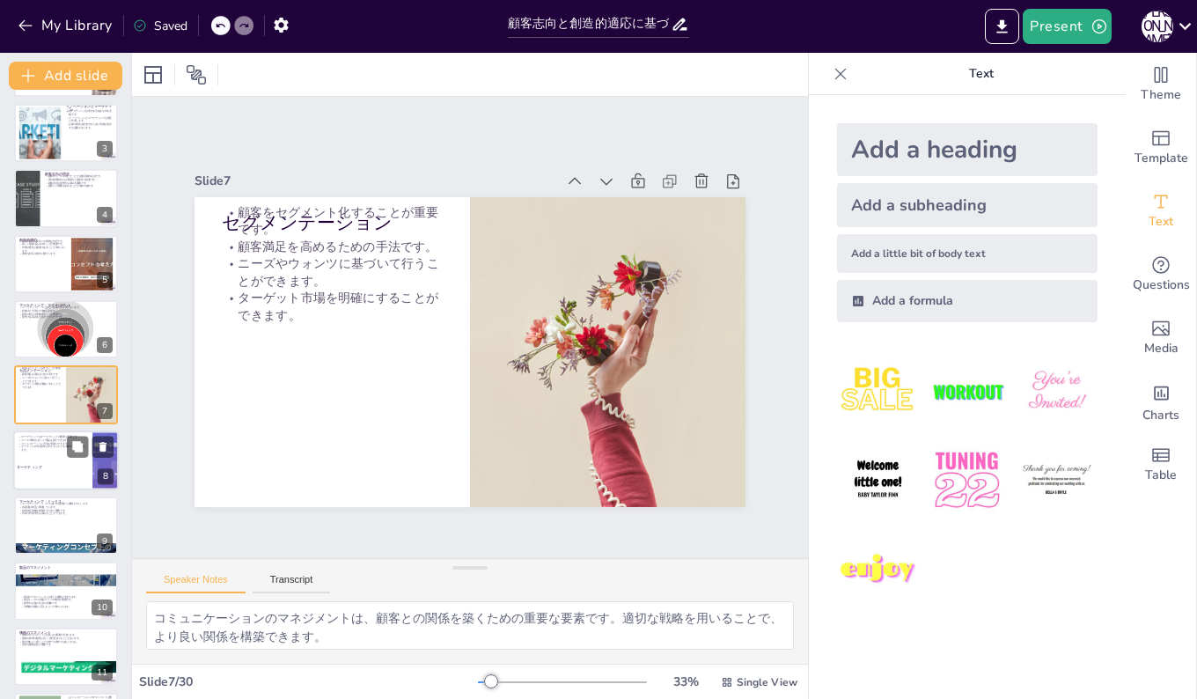
checkbox input "true"
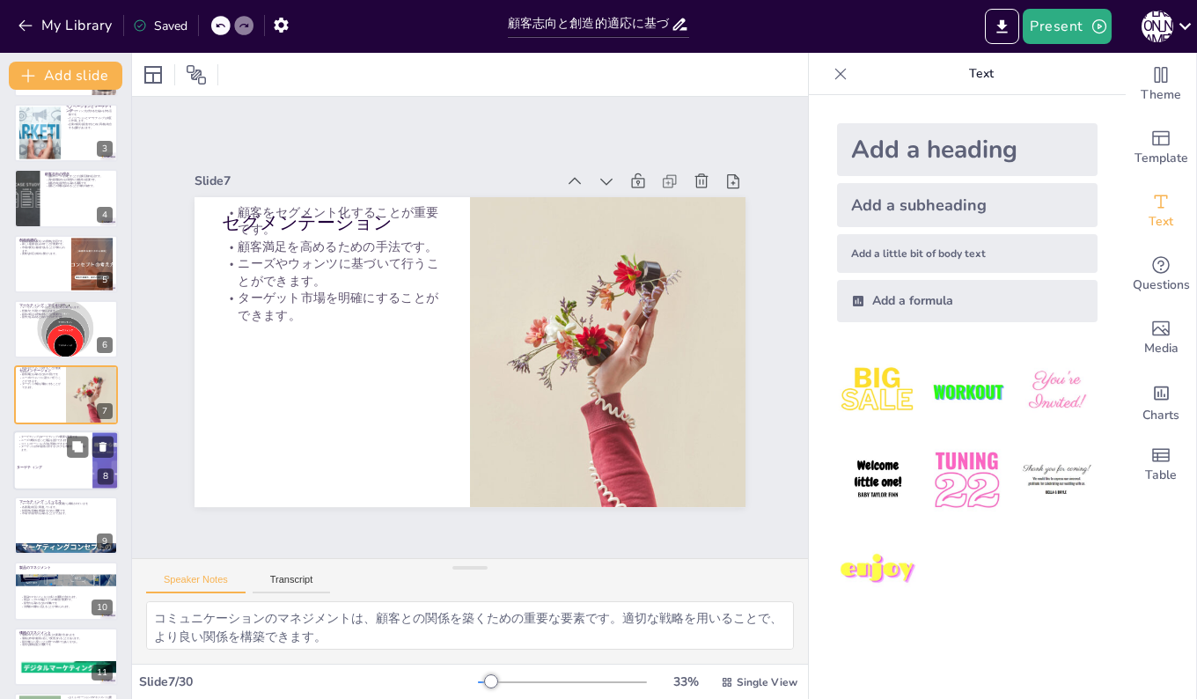
checkbox input "true"
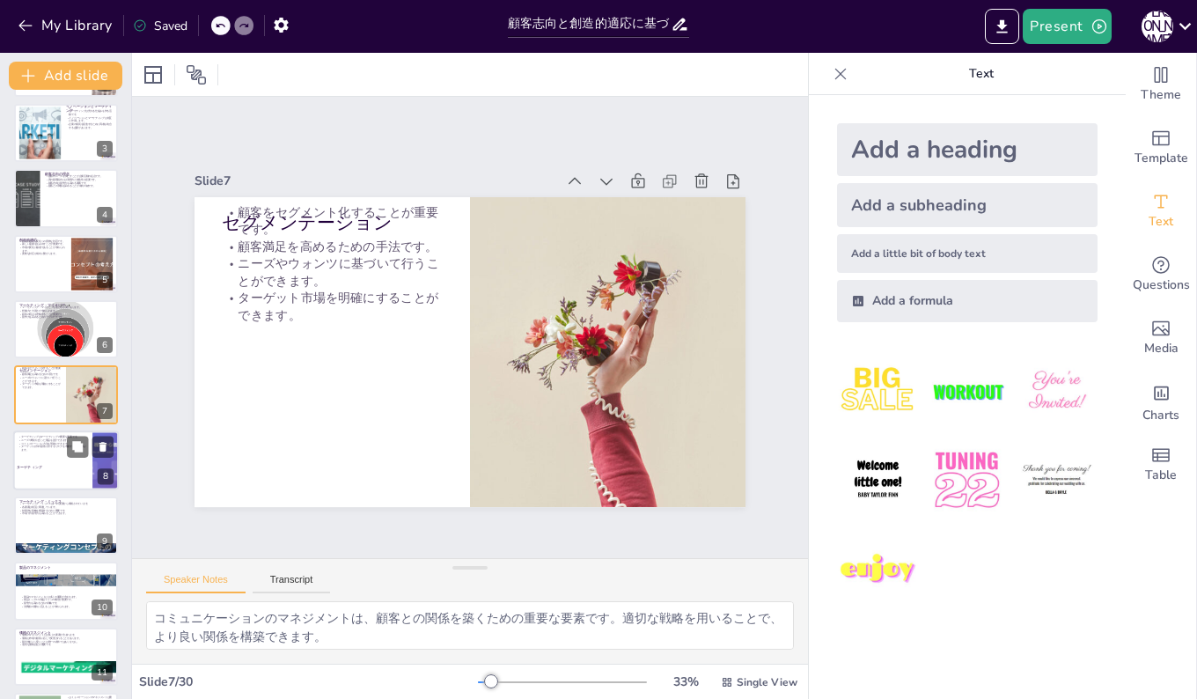
checkbox input "true"
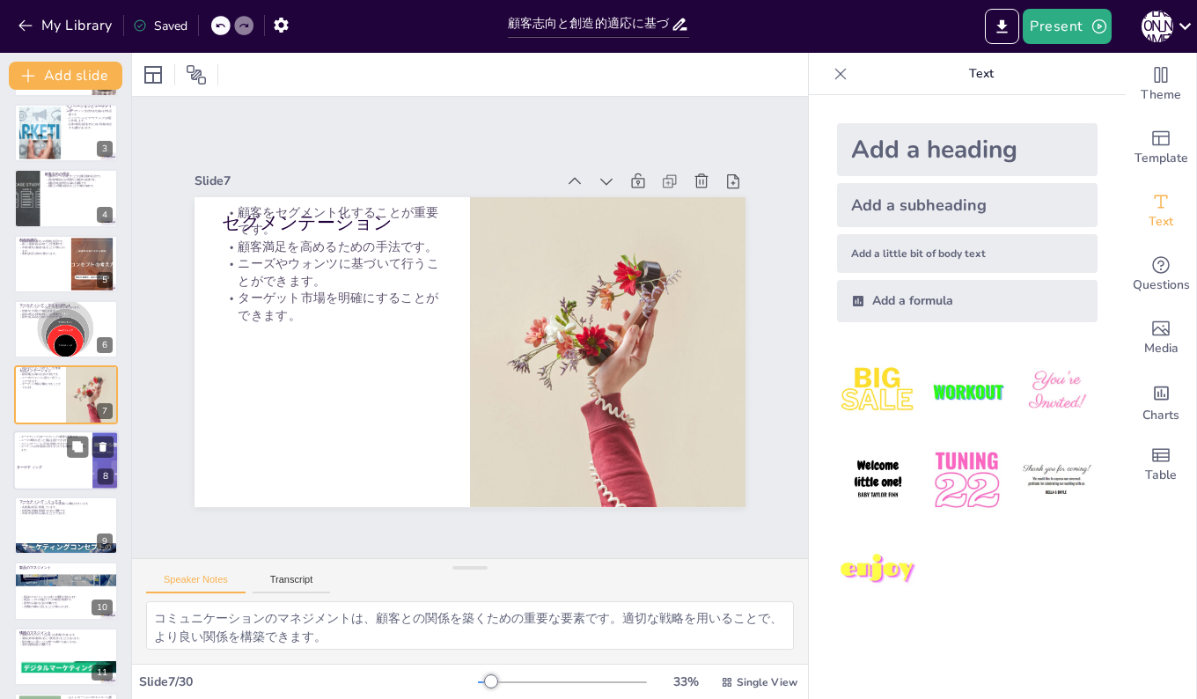
checkbox input "true"
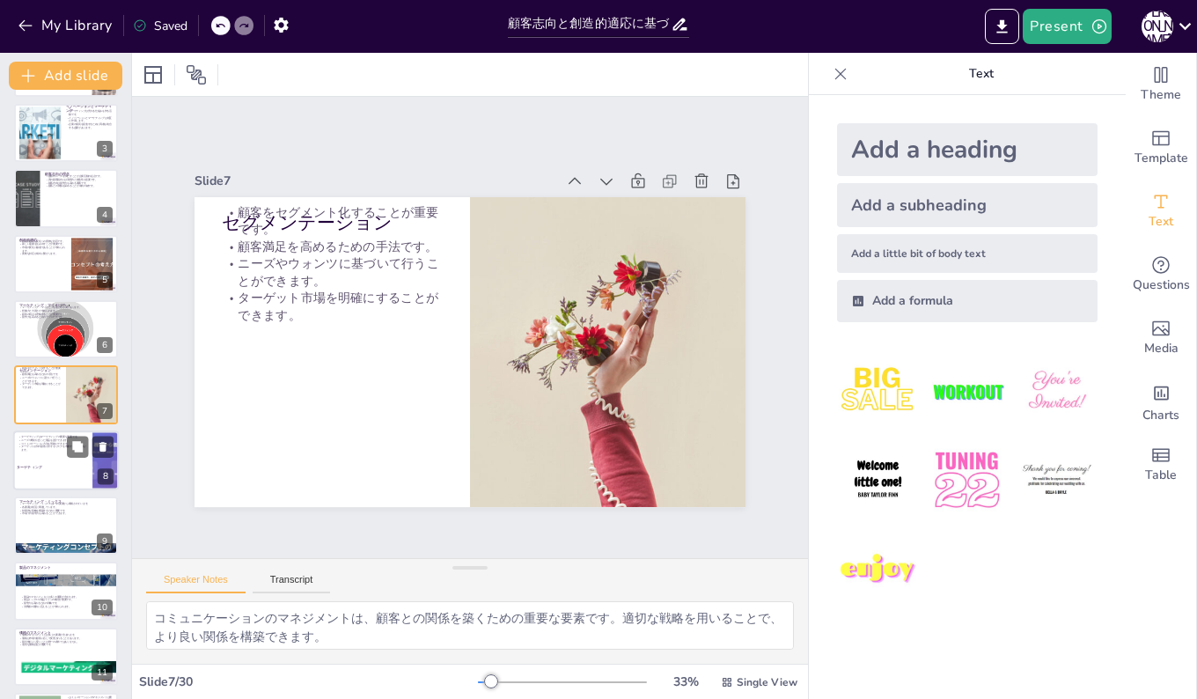
click at [46, 468] on p "ターゲティング" at bounding box center [51, 466] width 69 height 5
checkbox input "true"
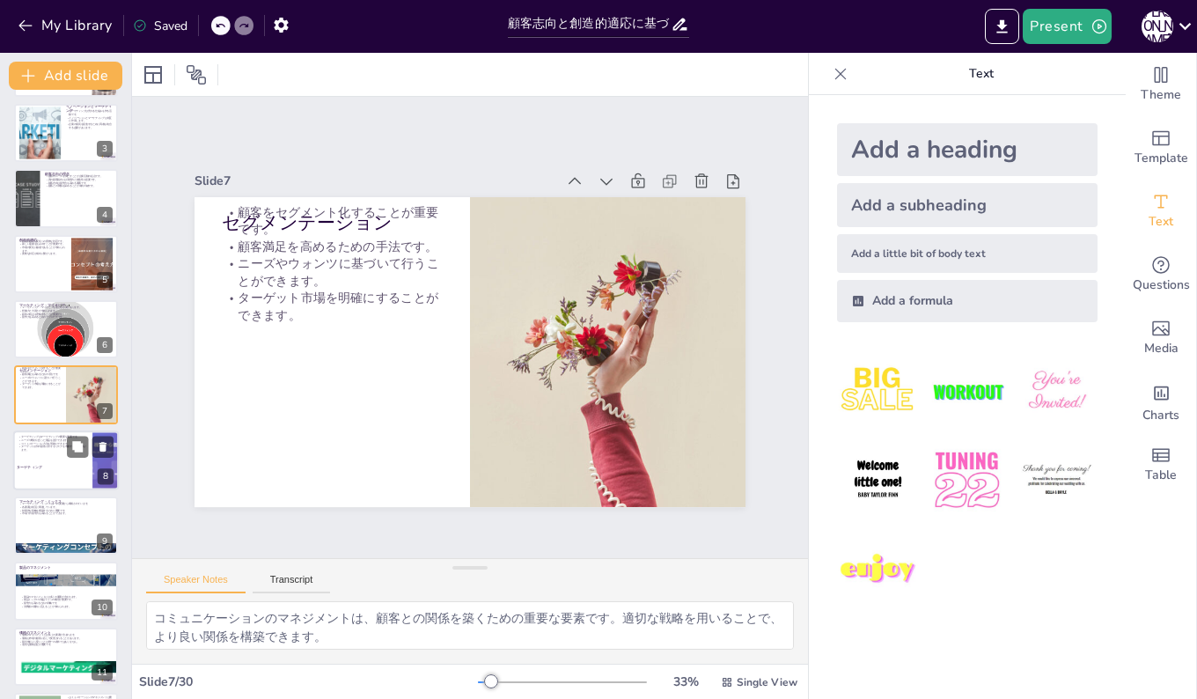
checkbox input "true"
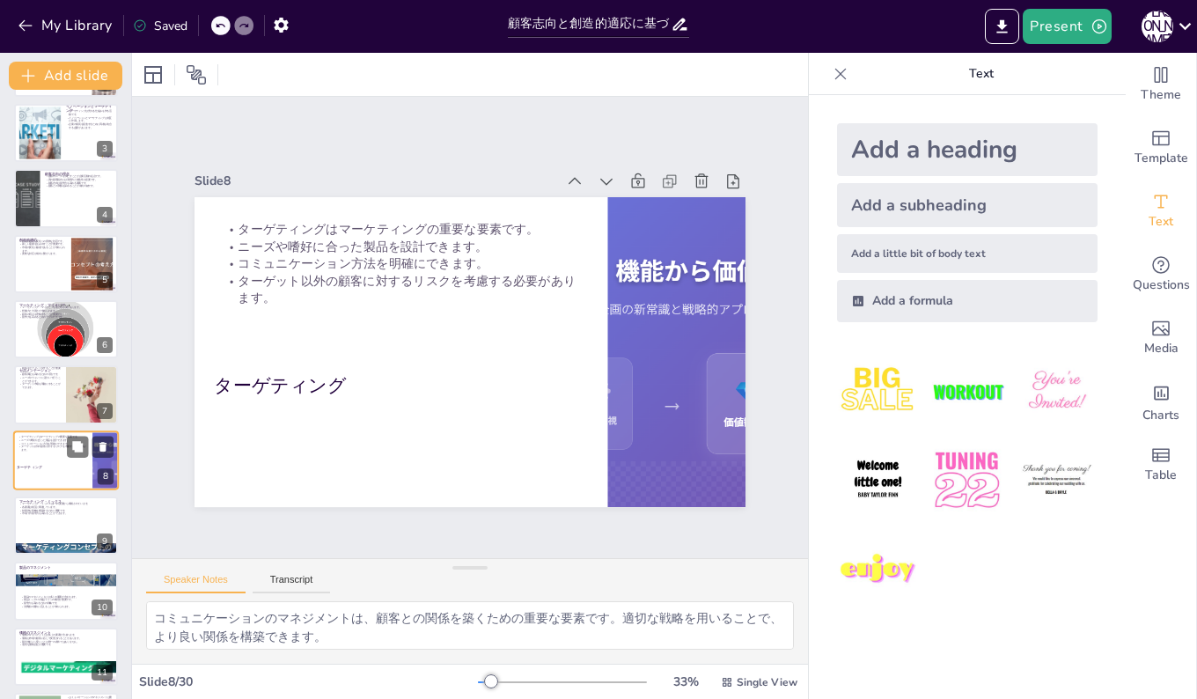
scroll to position [197, 0]
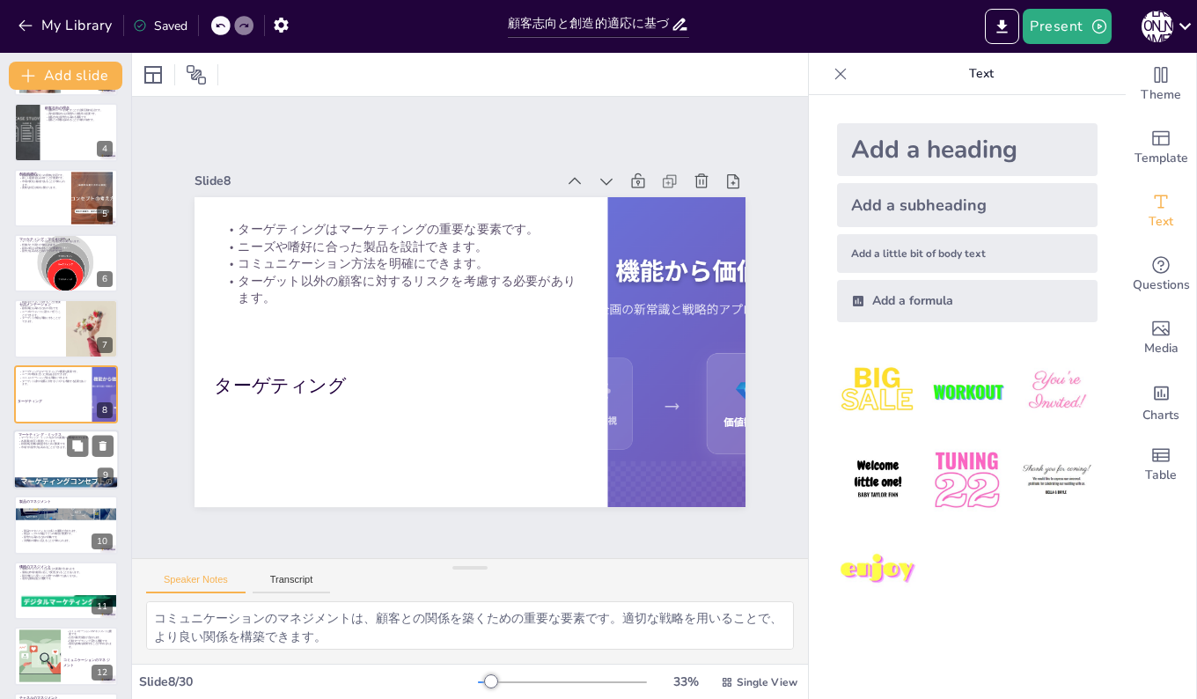
checkbox input "true"
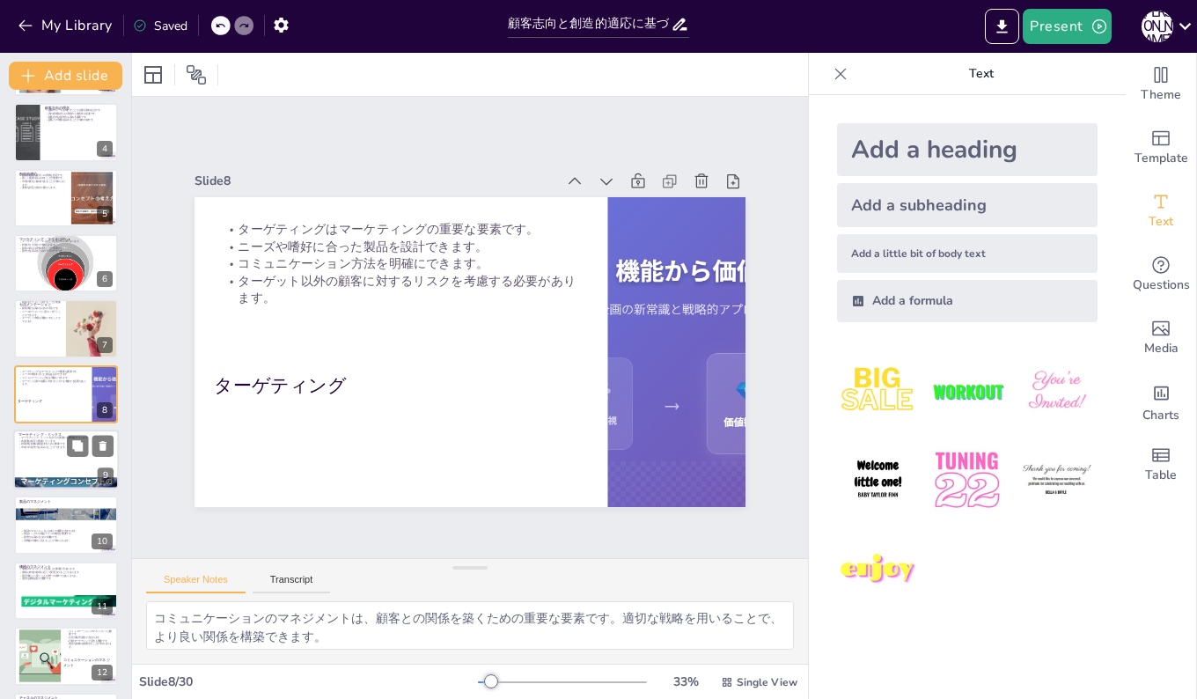
click at [46, 461] on div at bounding box center [66, 459] width 106 height 60
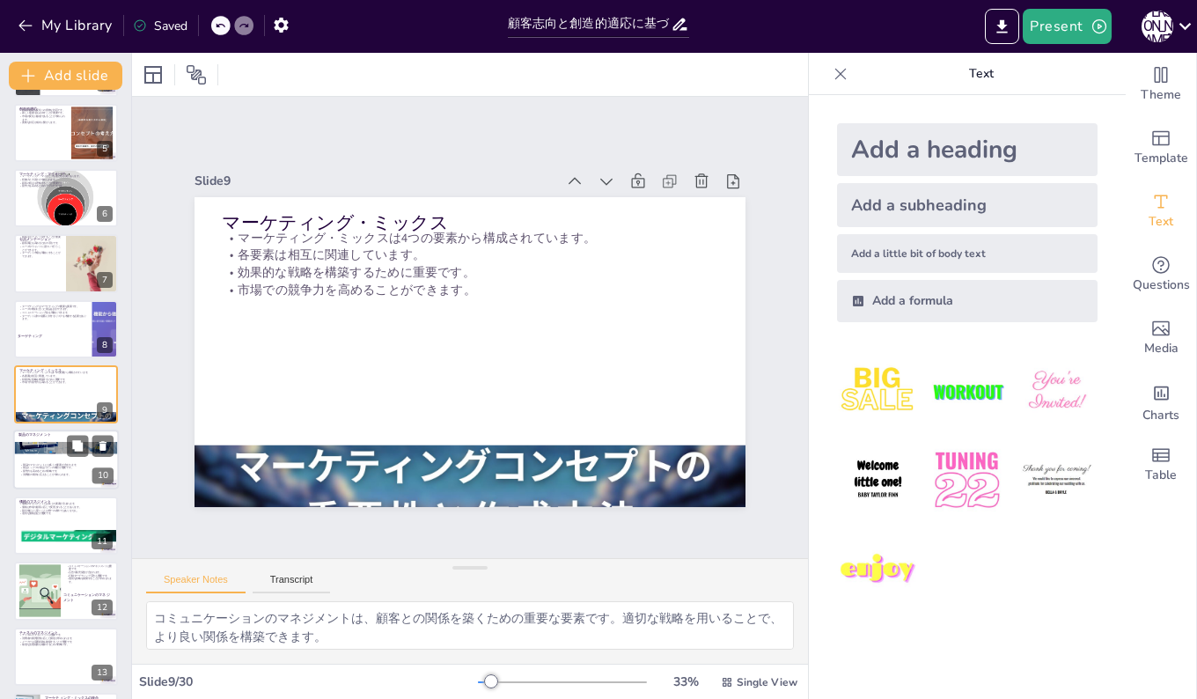
click at [44, 465] on p "製品のマネジメントには多くの要素が含まれます。" at bounding box center [67, 466] width 95 height 4
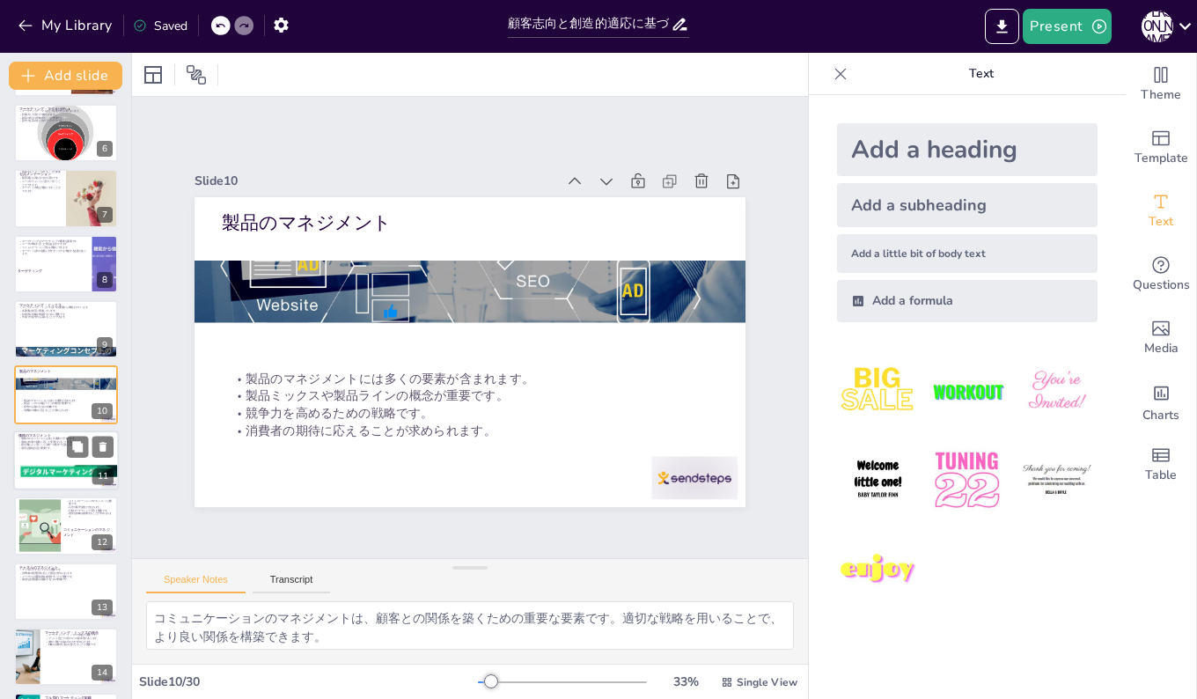
click at [38, 457] on div at bounding box center [66, 460] width 106 height 60
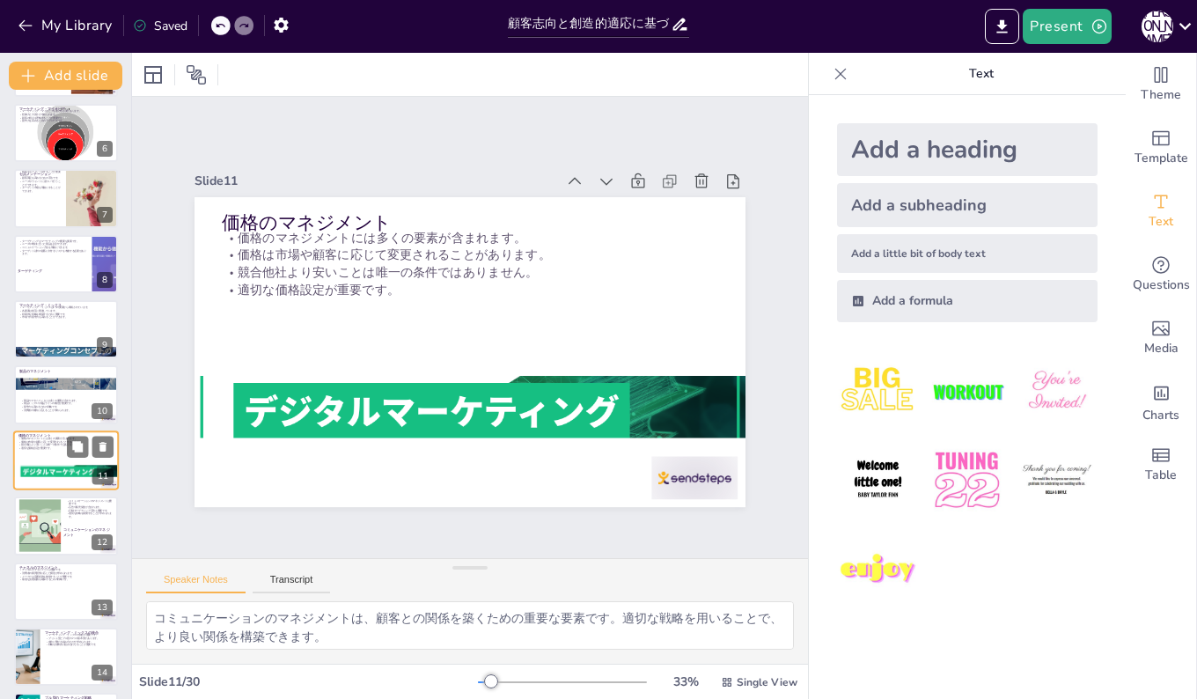
scroll to position [393, 0]
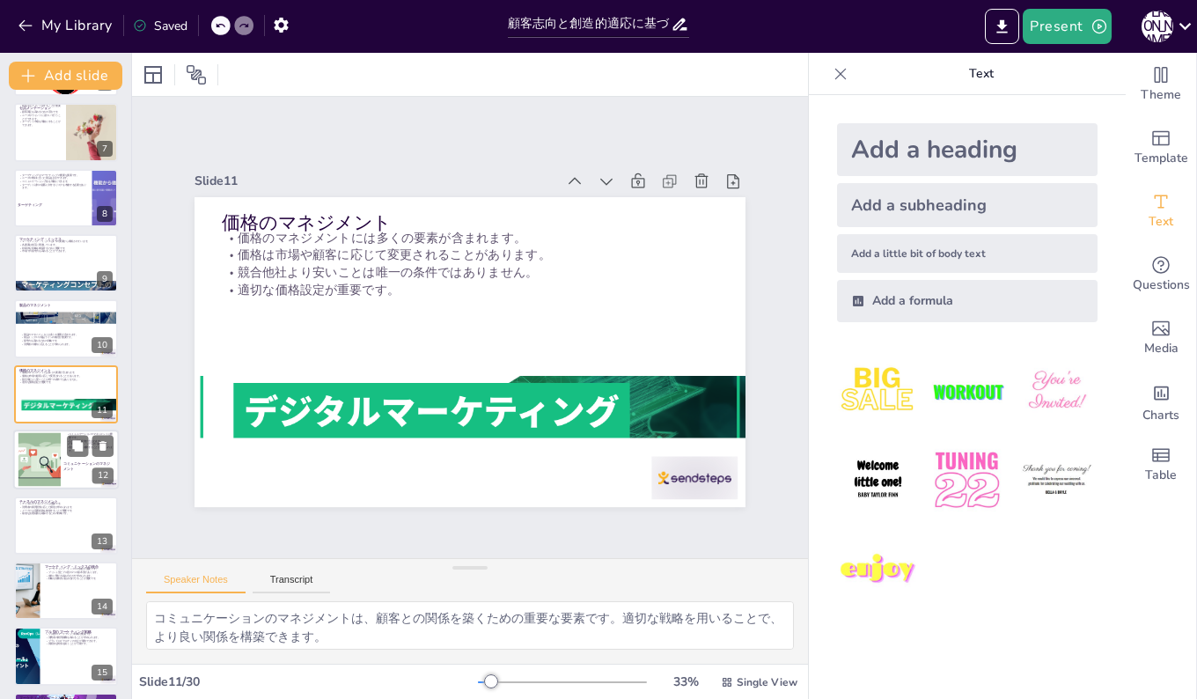
click at [46, 453] on div at bounding box center [39, 460] width 99 height 54
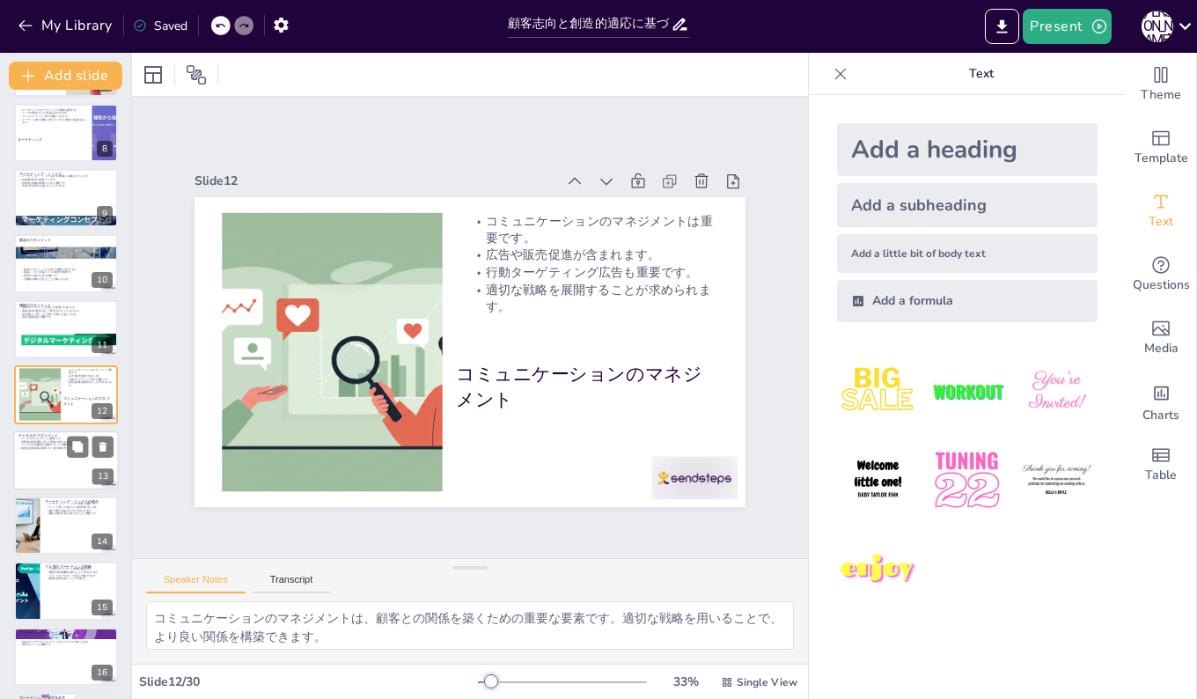
click at [40, 460] on div at bounding box center [66, 460] width 106 height 60
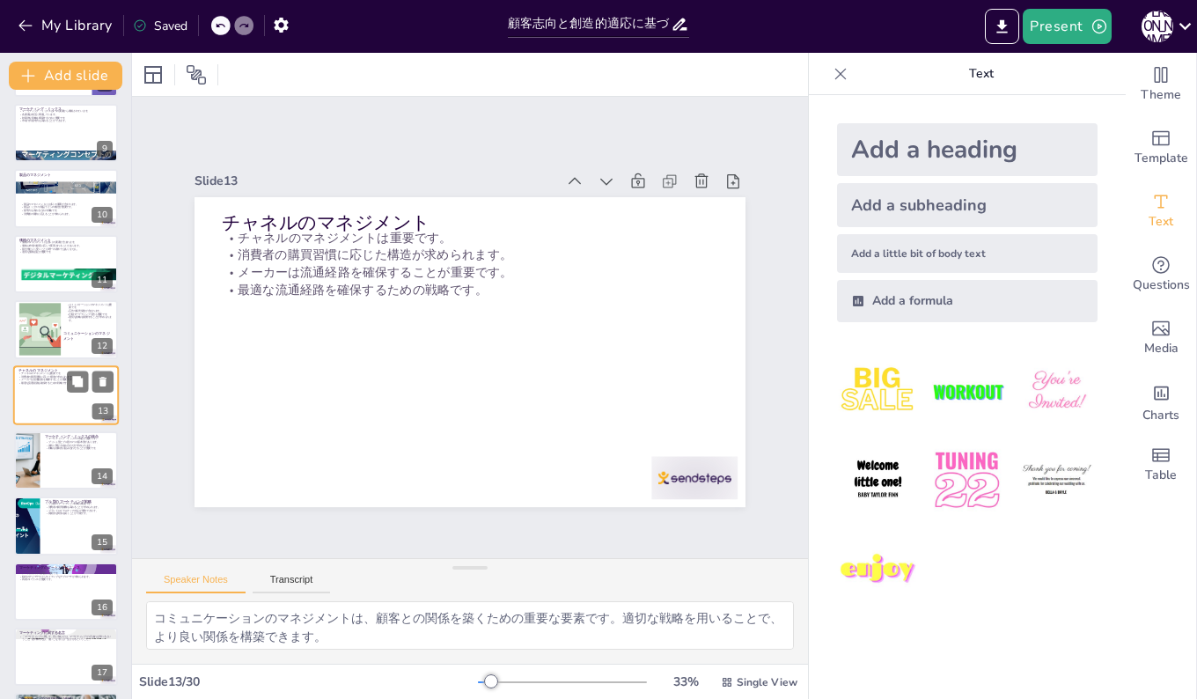
click at [40, 460] on div at bounding box center [66, 460] width 104 height 58
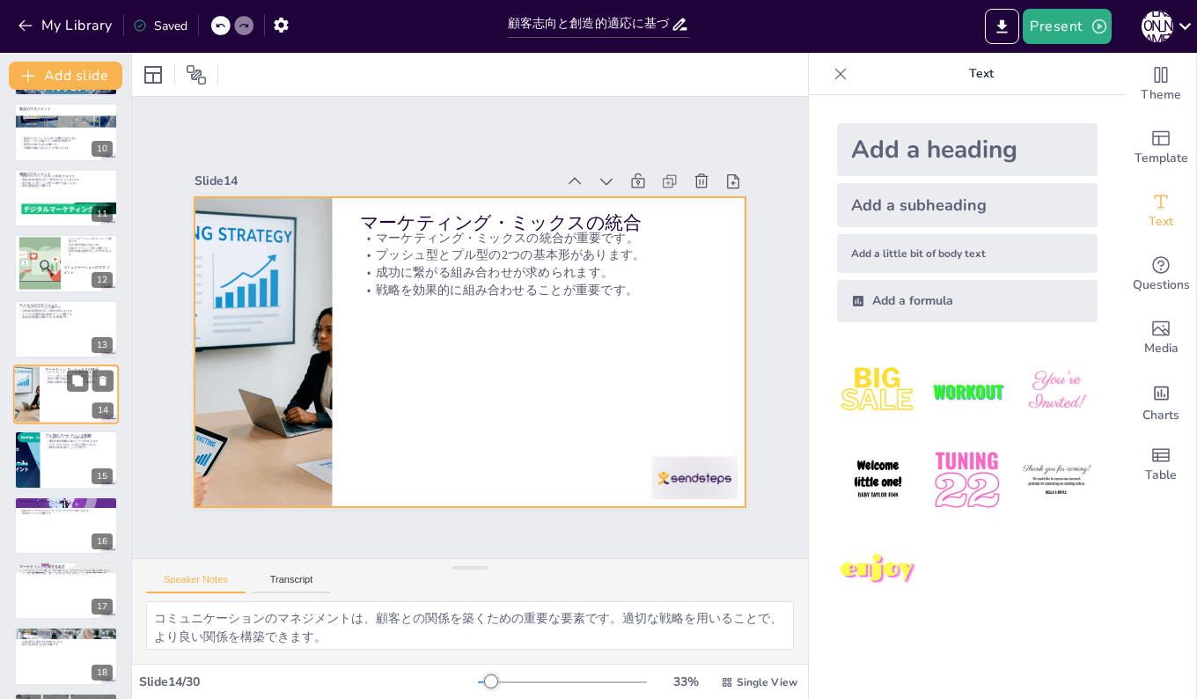
scroll to position [502, 0]
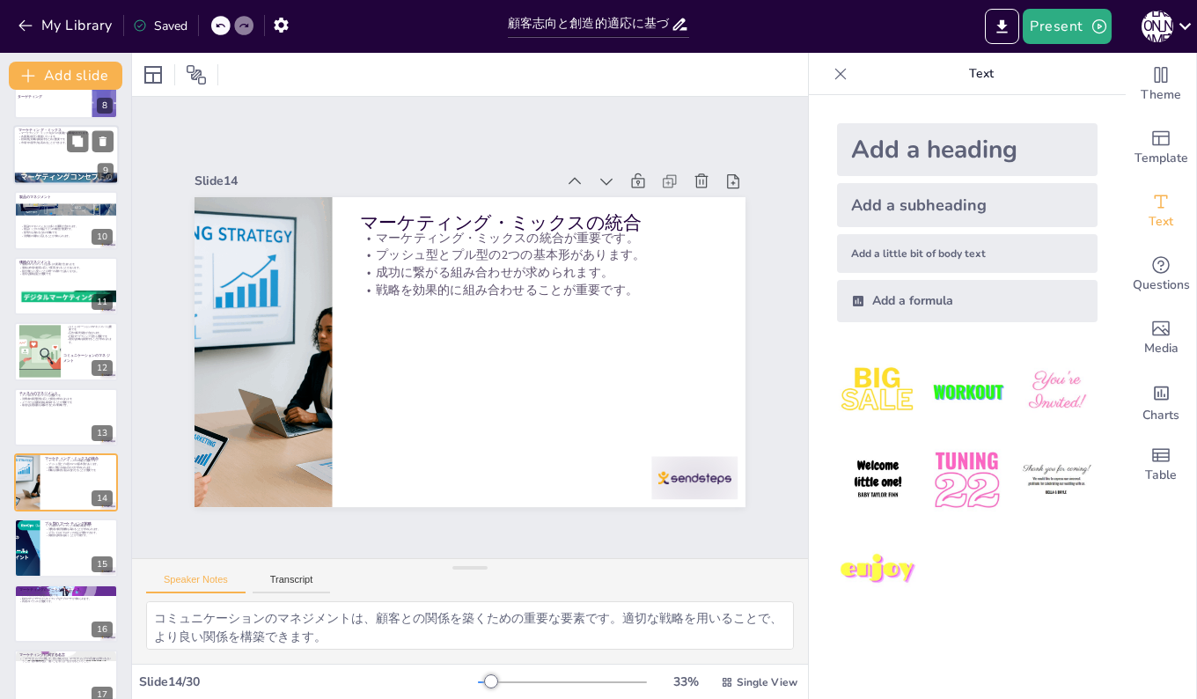
click at [42, 142] on p "市場での競争力を高めることができます。" at bounding box center [65, 144] width 95 height 4
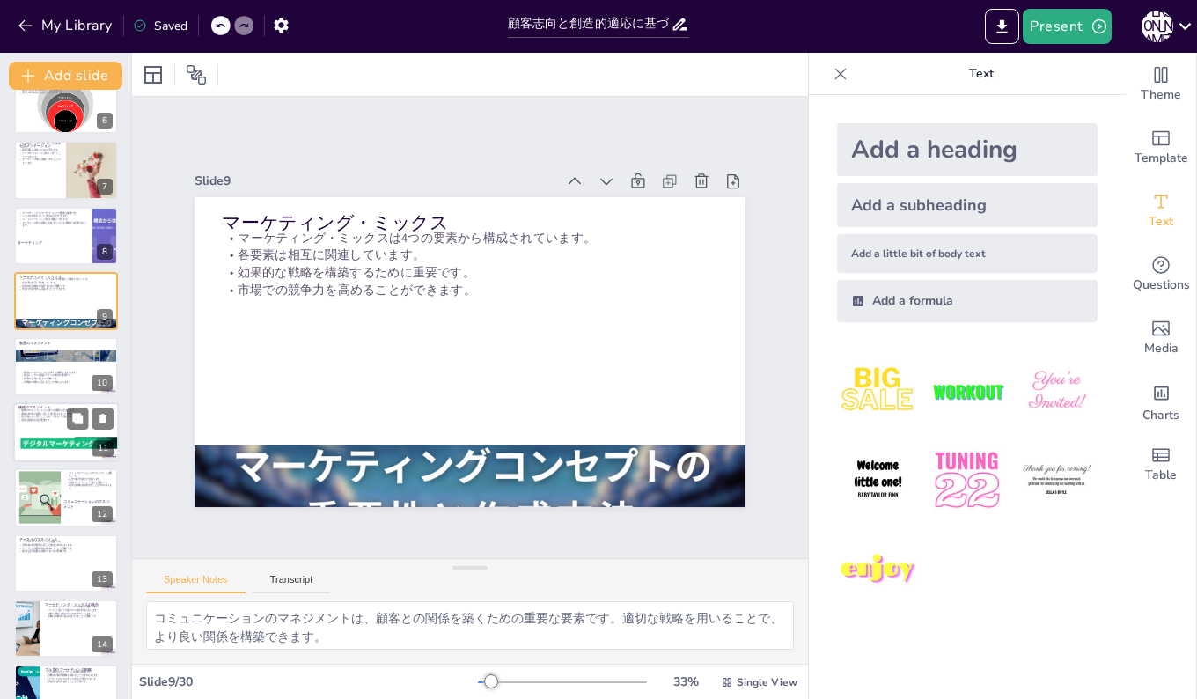
scroll to position [526, 0]
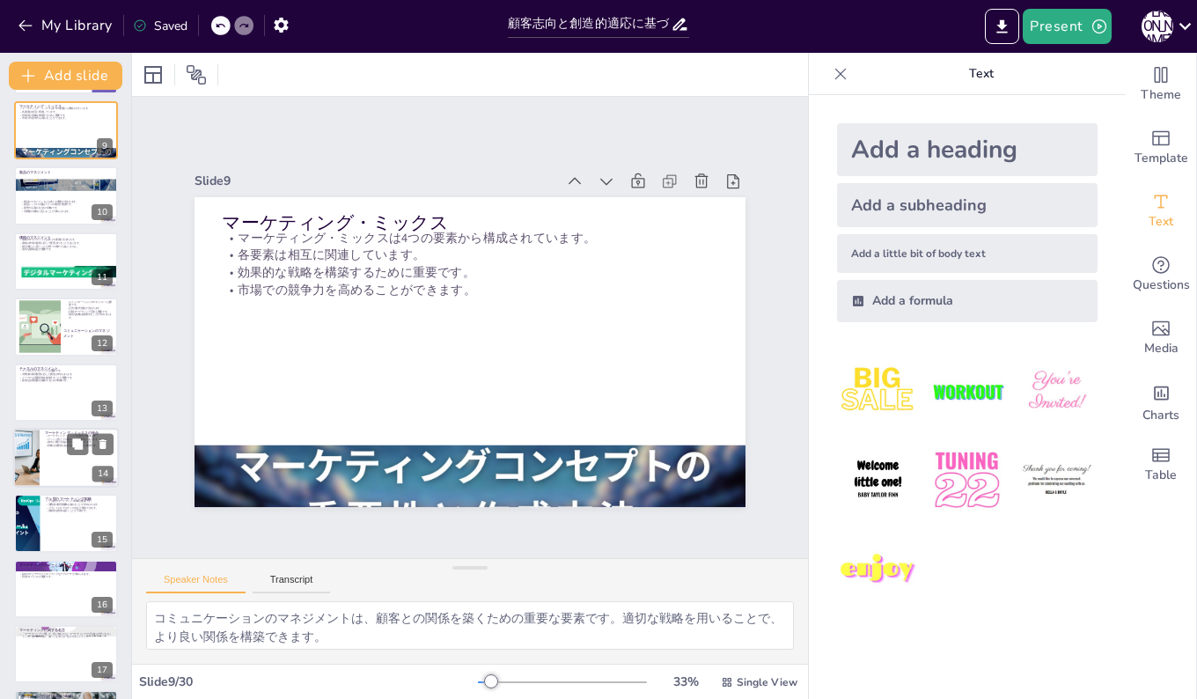
click at [49, 460] on div at bounding box center [66, 458] width 106 height 60
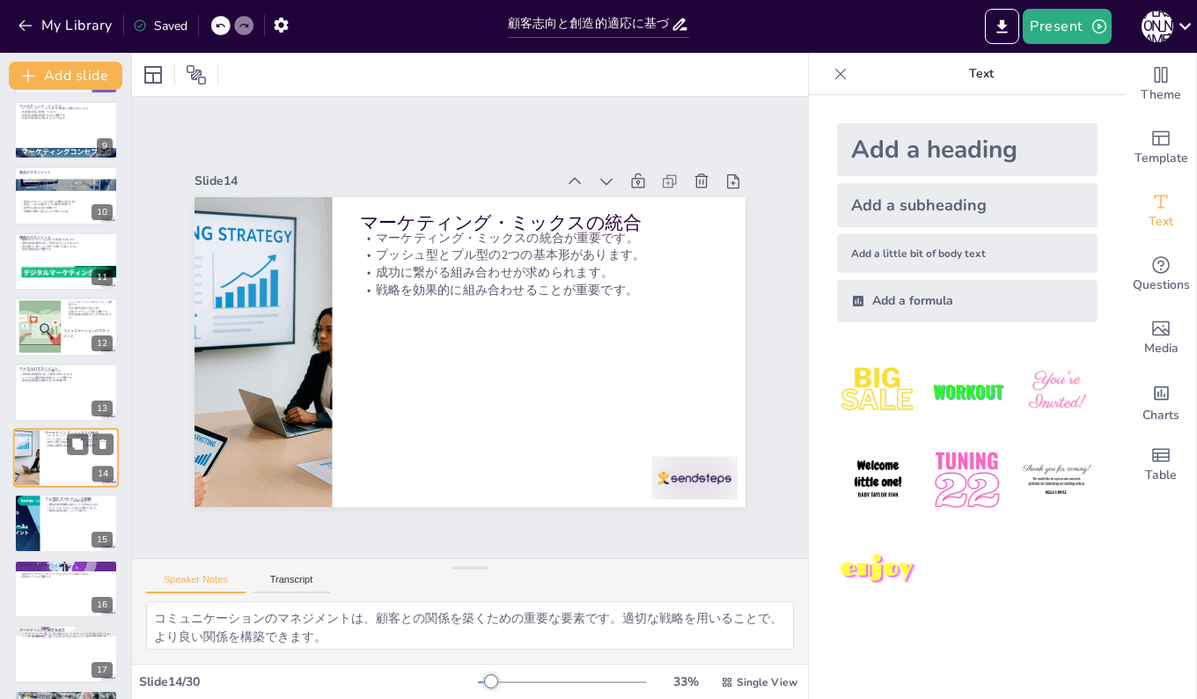
scroll to position [590, 0]
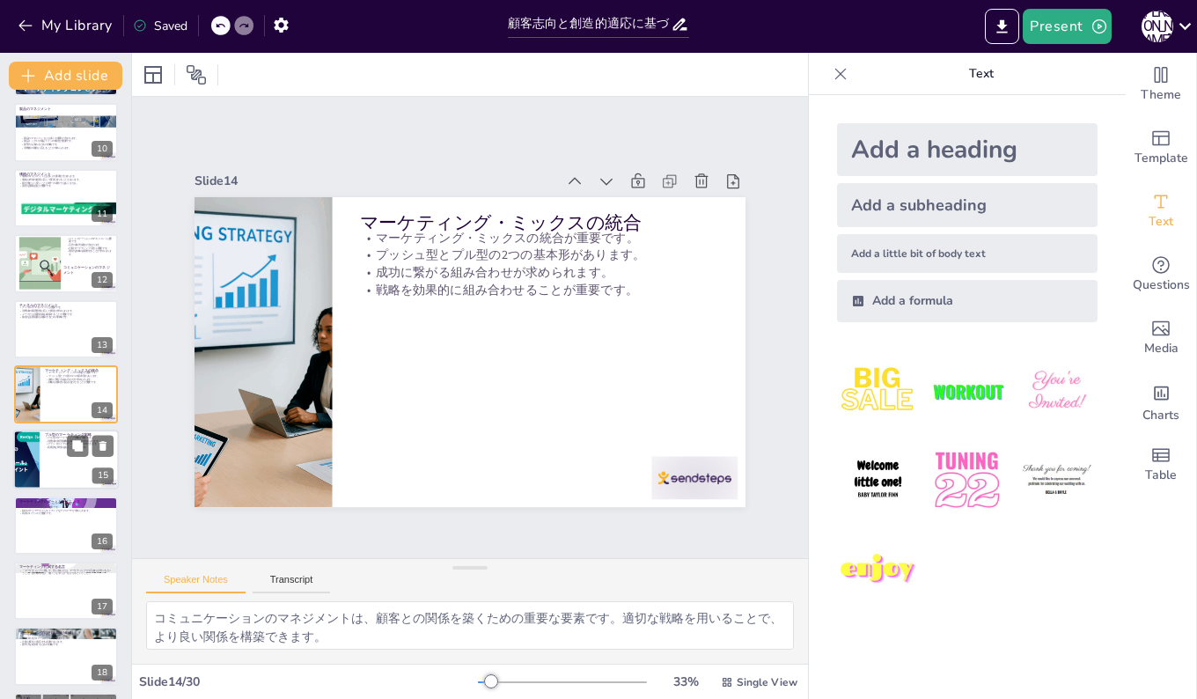
click at [33, 461] on div at bounding box center [27, 460] width 106 height 60
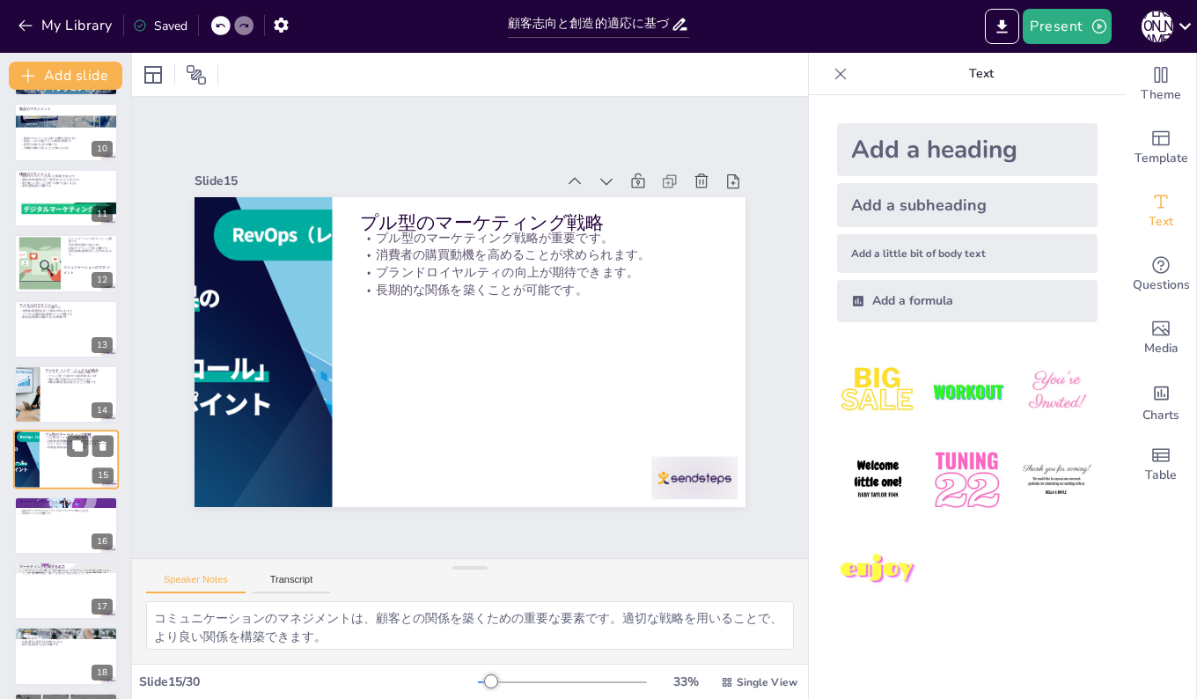
scroll to position [655, 0]
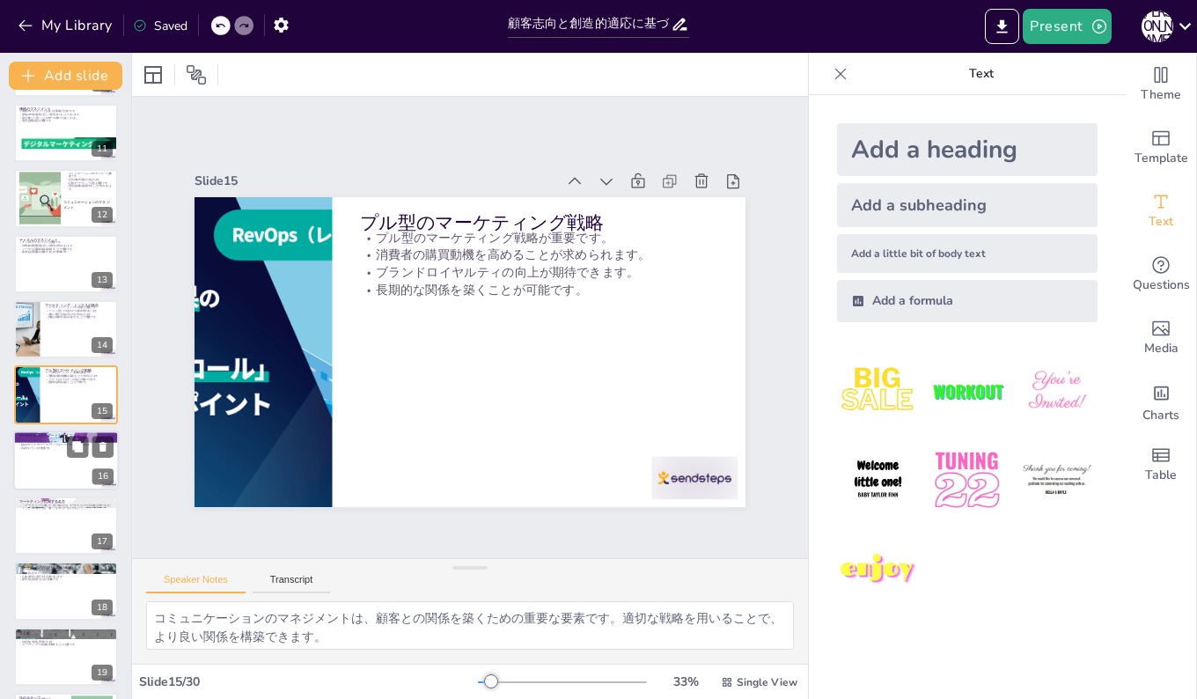
click at [49, 462] on div at bounding box center [66, 460] width 106 height 60
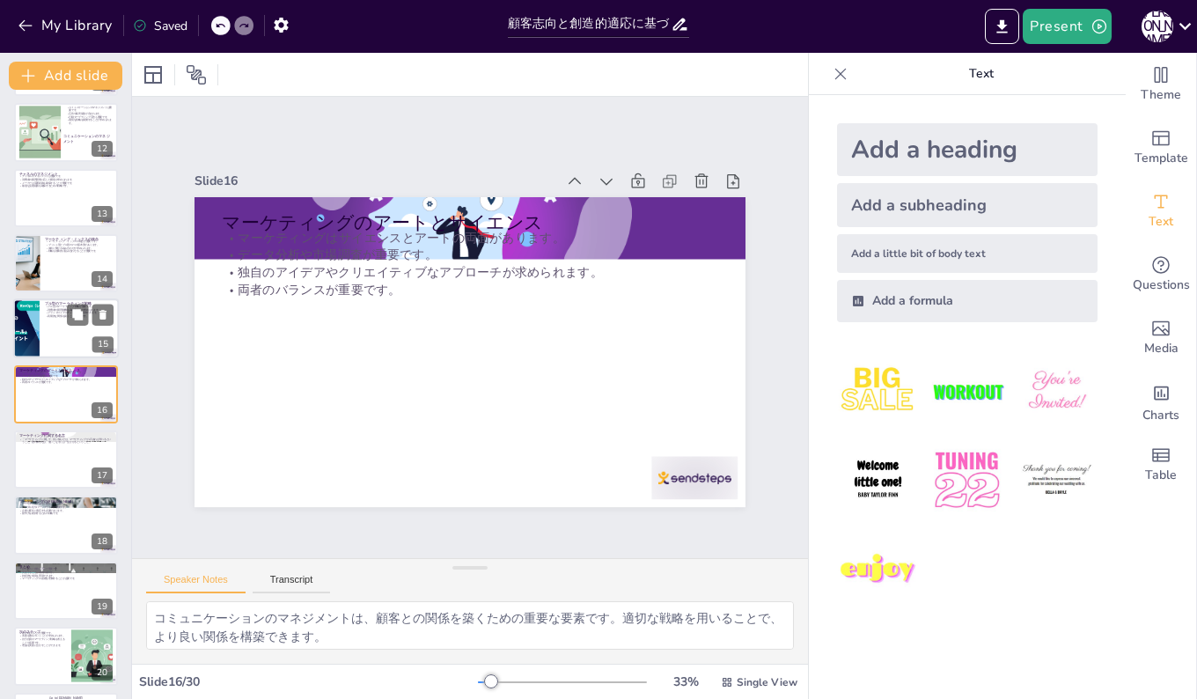
click at [35, 329] on div at bounding box center [27, 329] width 106 height 60
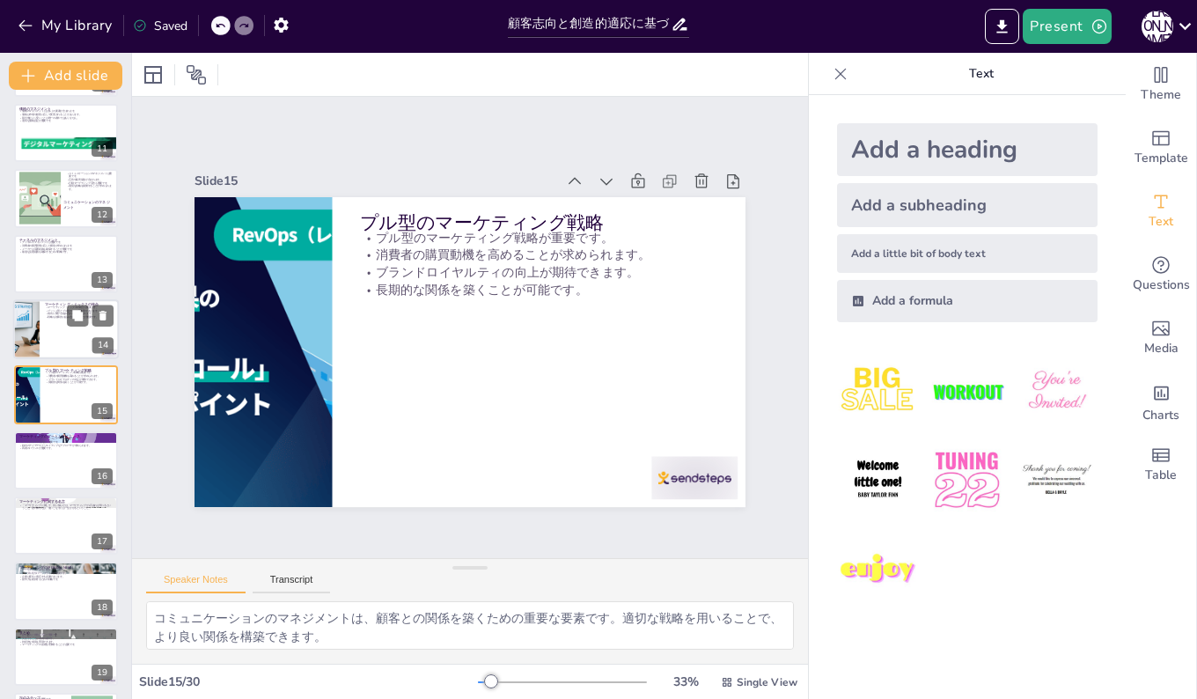
click at [52, 319] on div at bounding box center [66, 329] width 106 height 60
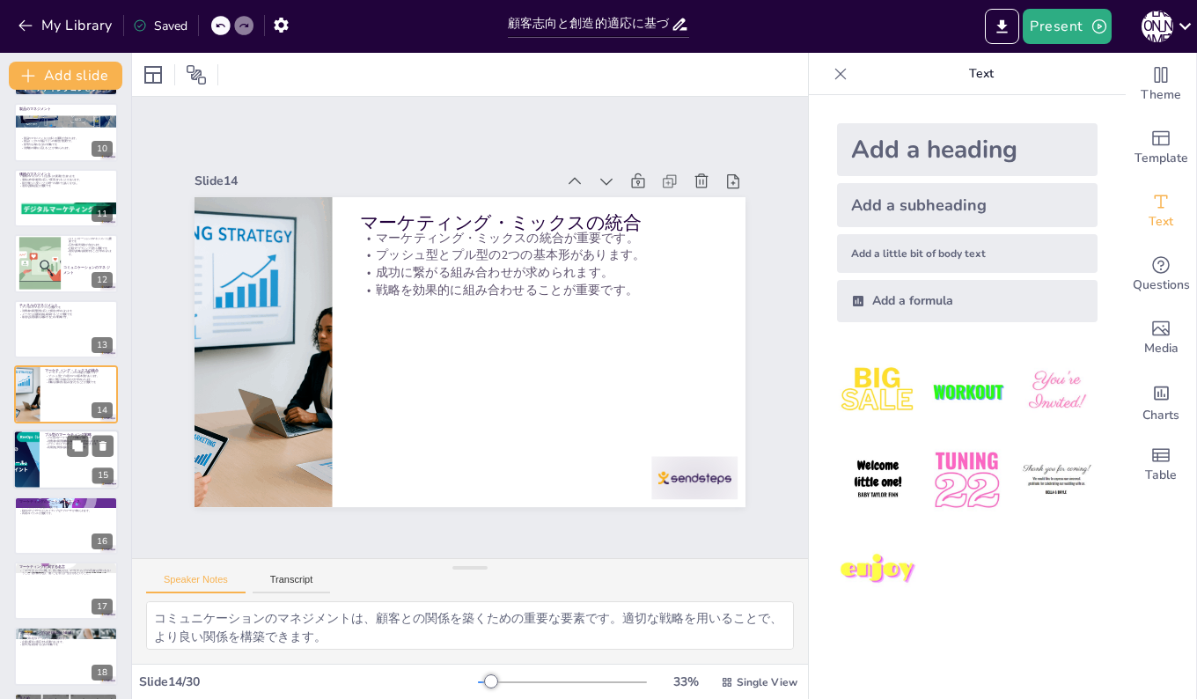
click at [45, 458] on div at bounding box center [66, 460] width 106 height 60
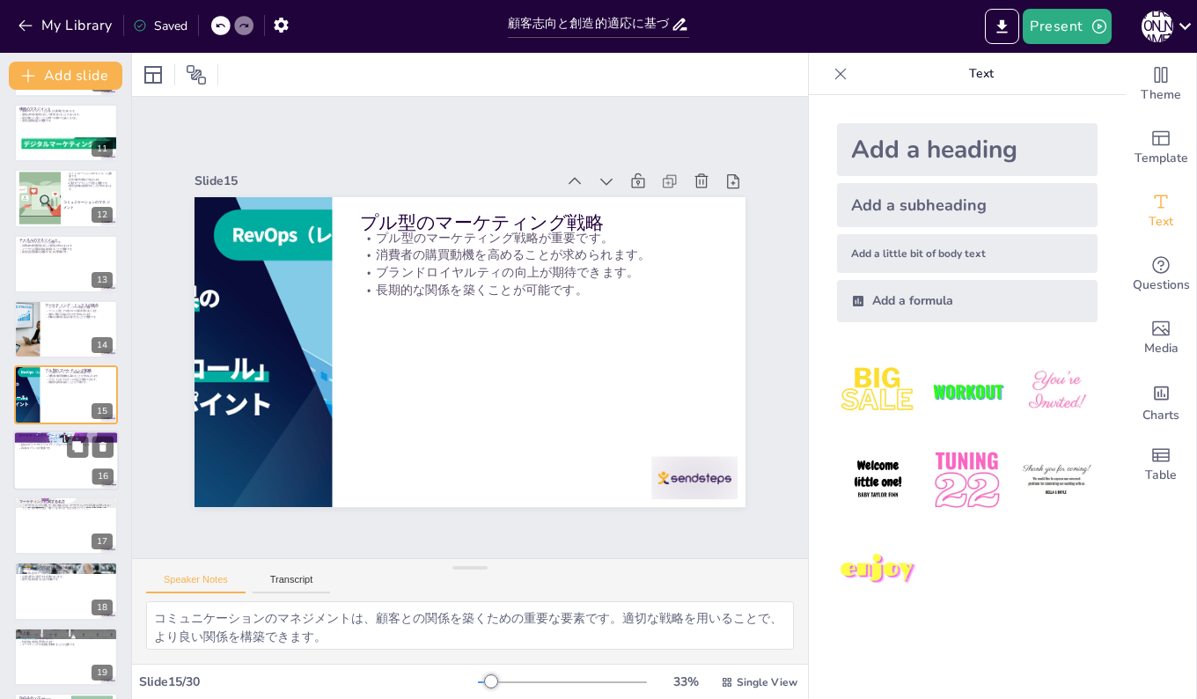
click at [54, 462] on div at bounding box center [66, 460] width 106 height 60
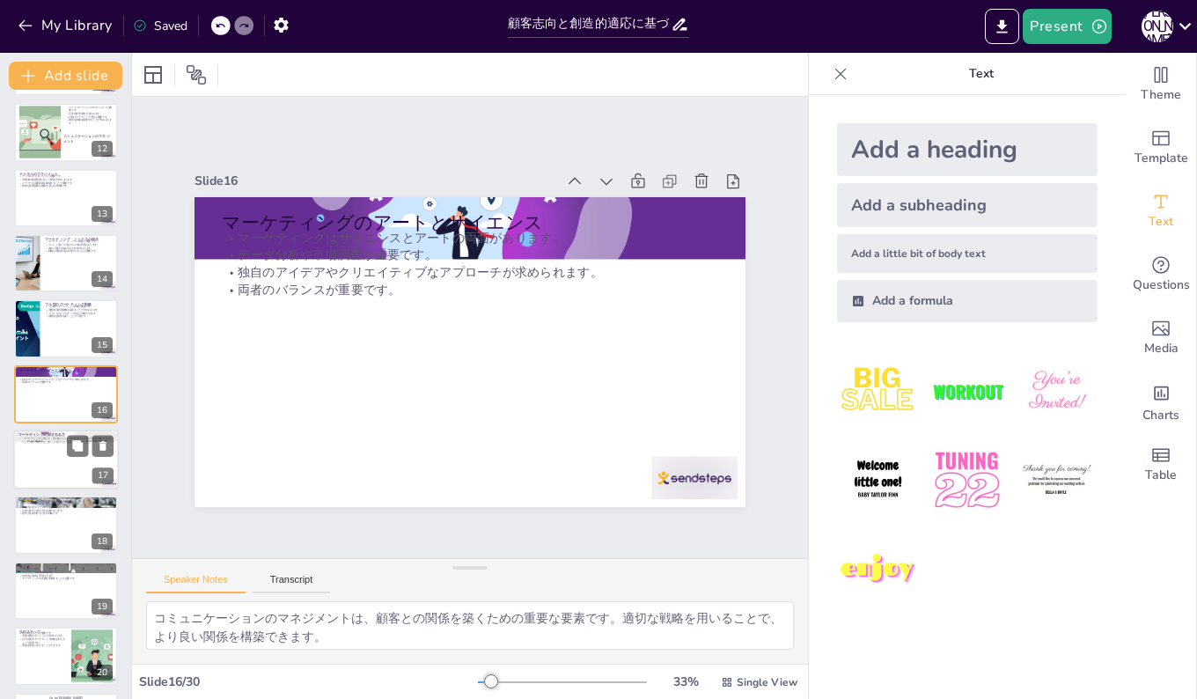
click at [48, 458] on div at bounding box center [66, 459] width 106 height 60
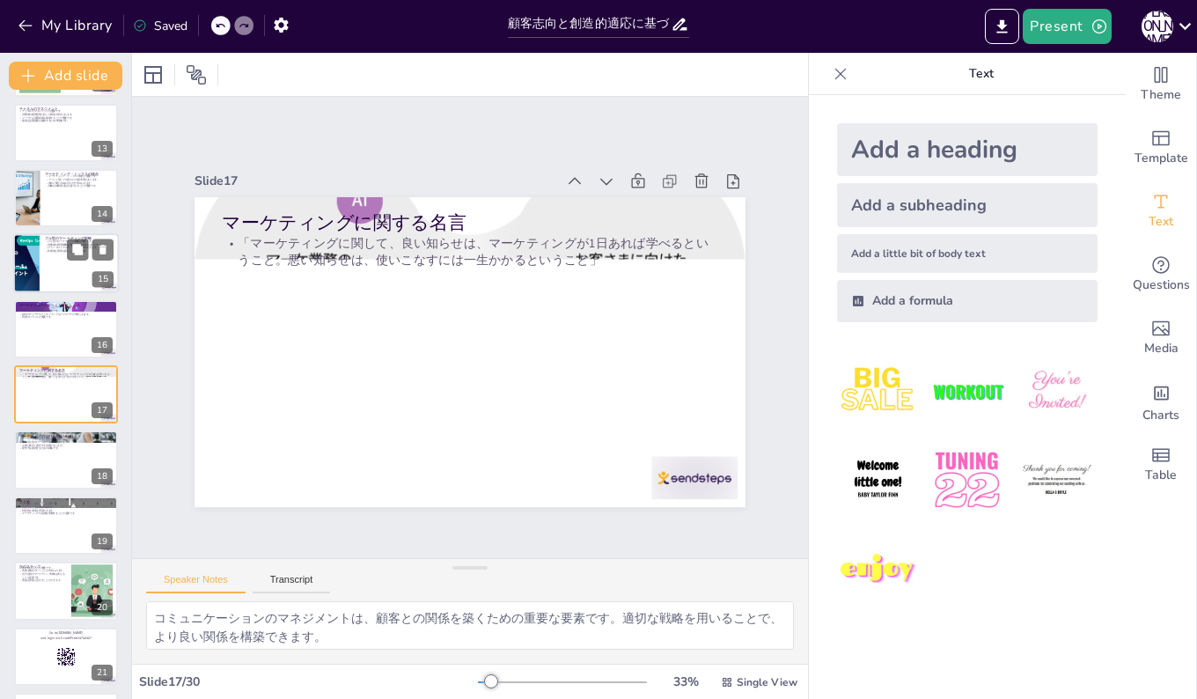
click at [59, 258] on div at bounding box center [66, 264] width 106 height 60
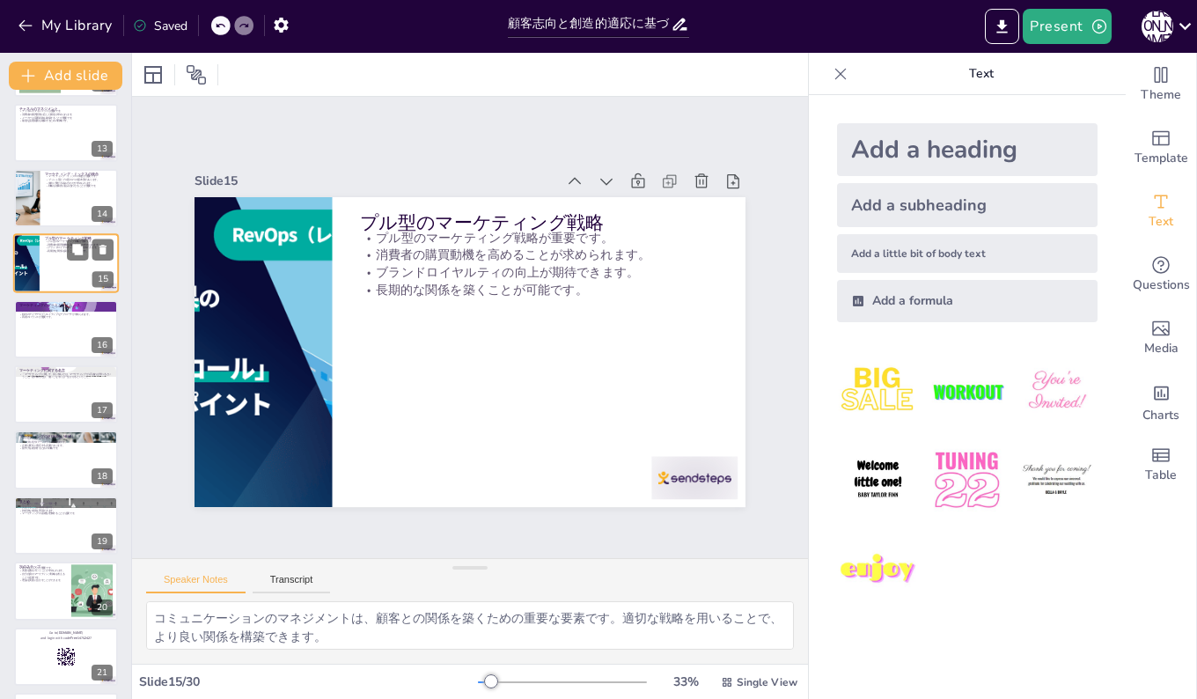
scroll to position [655, 0]
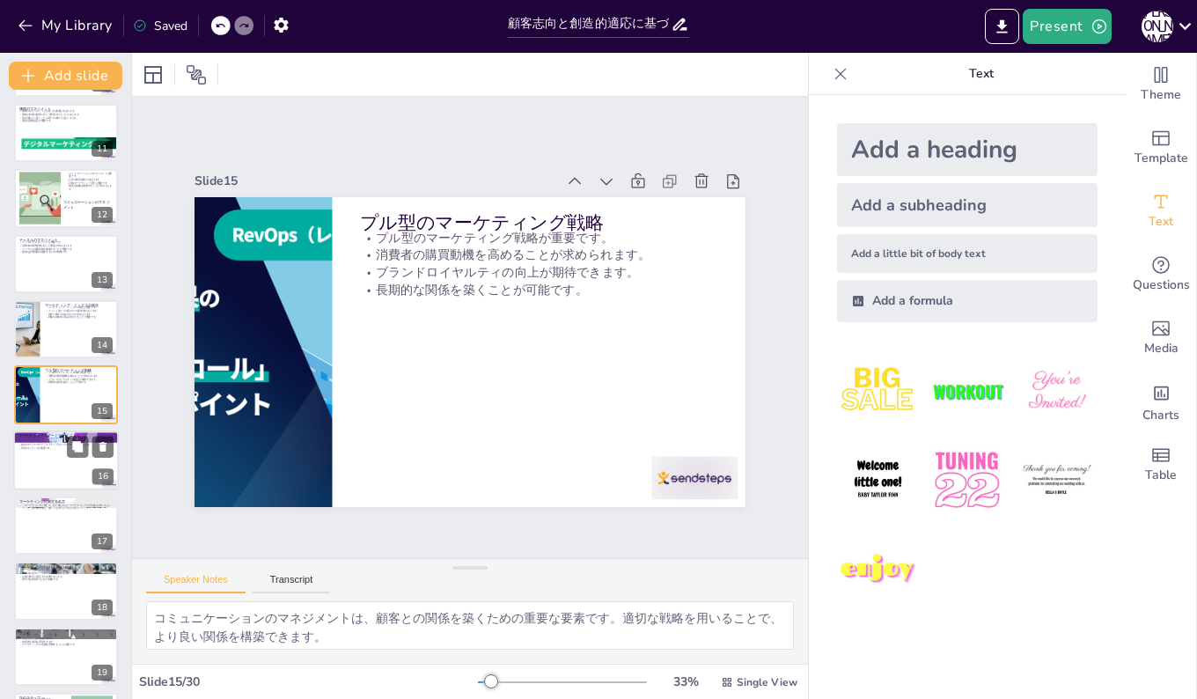
click at [33, 469] on div at bounding box center [66, 460] width 106 height 60
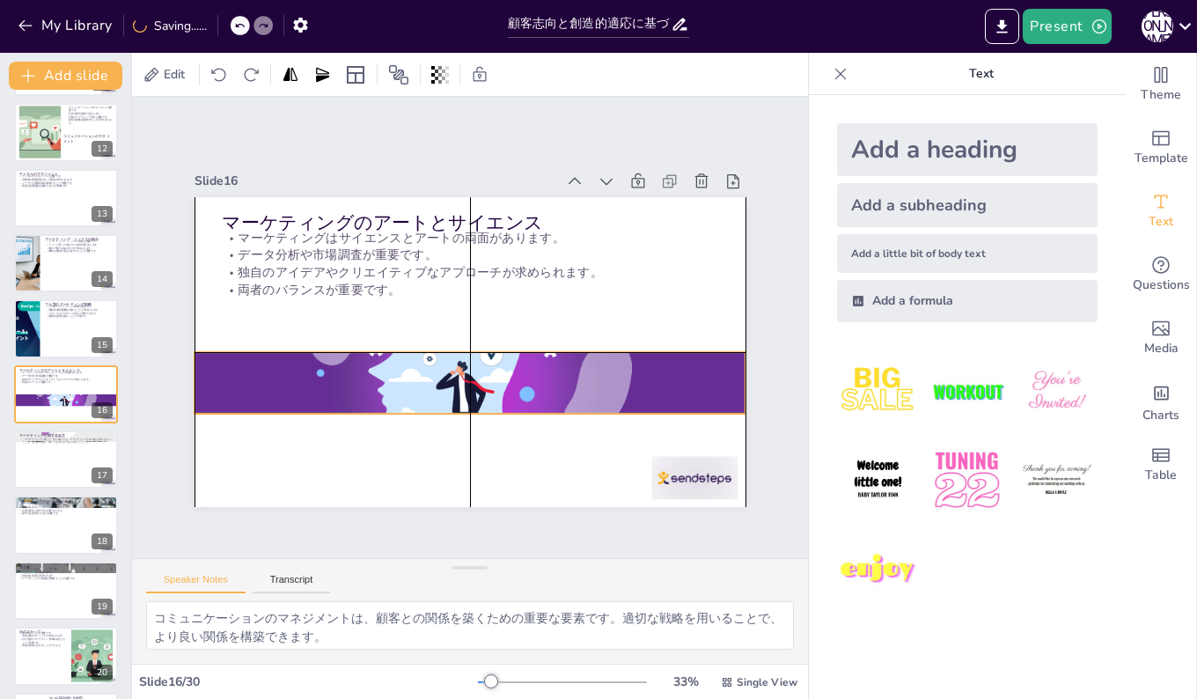
drag, startPoint x: 589, startPoint y: 200, endPoint x: 590, endPoint y: 360, distance: 160.1
click at [590, 360] on div at bounding box center [469, 382] width 551 height 289
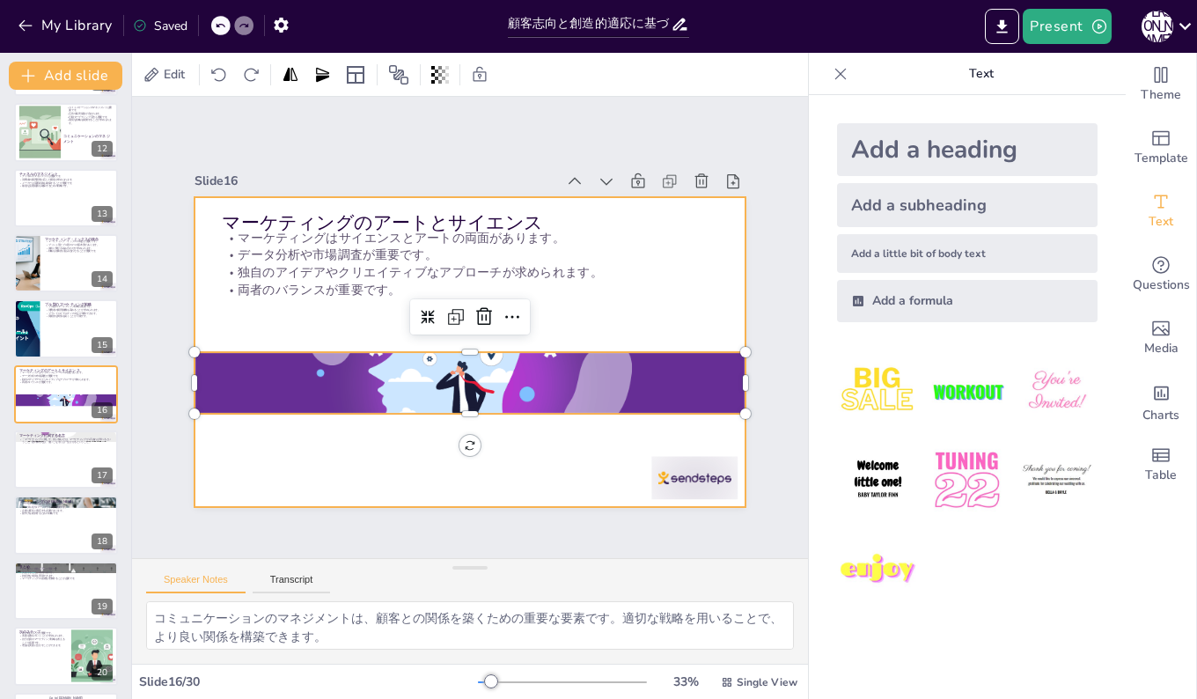
click at [691, 307] on div at bounding box center [469, 352] width 551 height 310
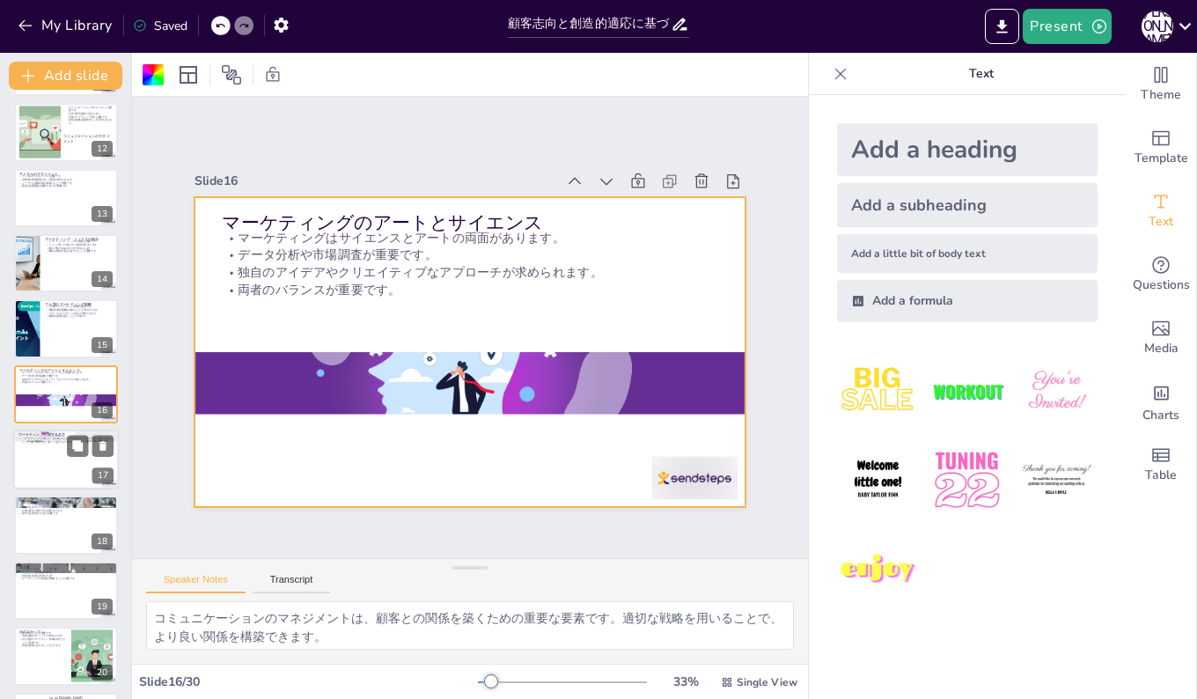
click at [36, 453] on div at bounding box center [66, 459] width 106 height 60
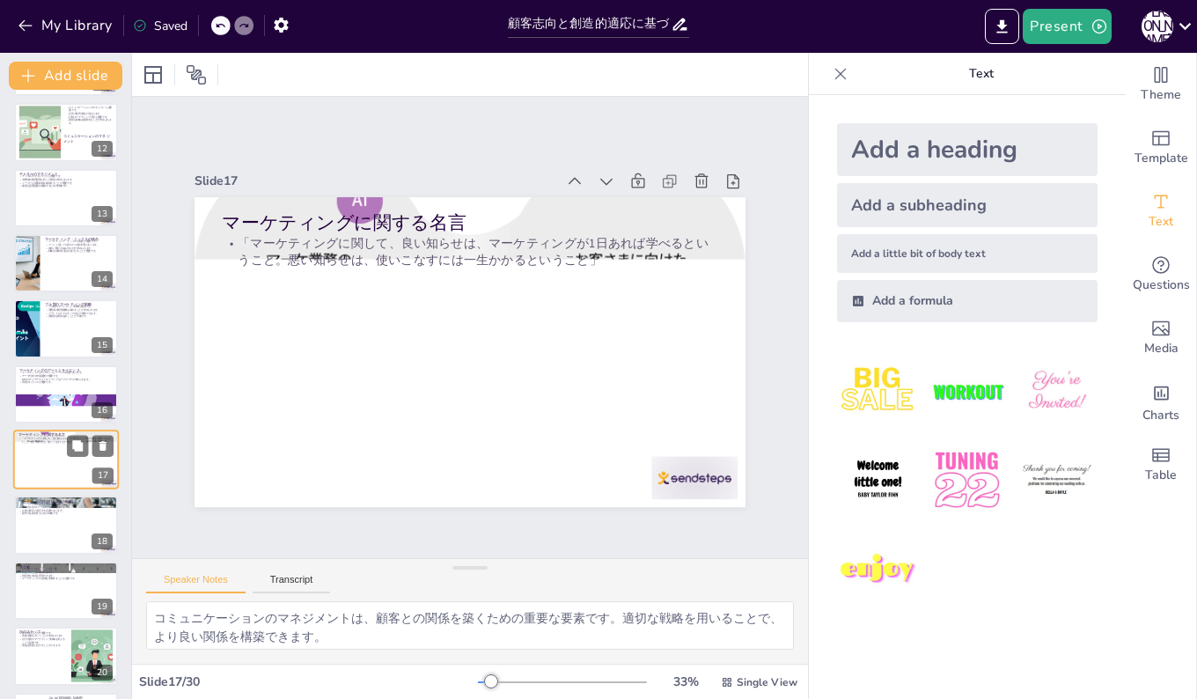
scroll to position [786, 0]
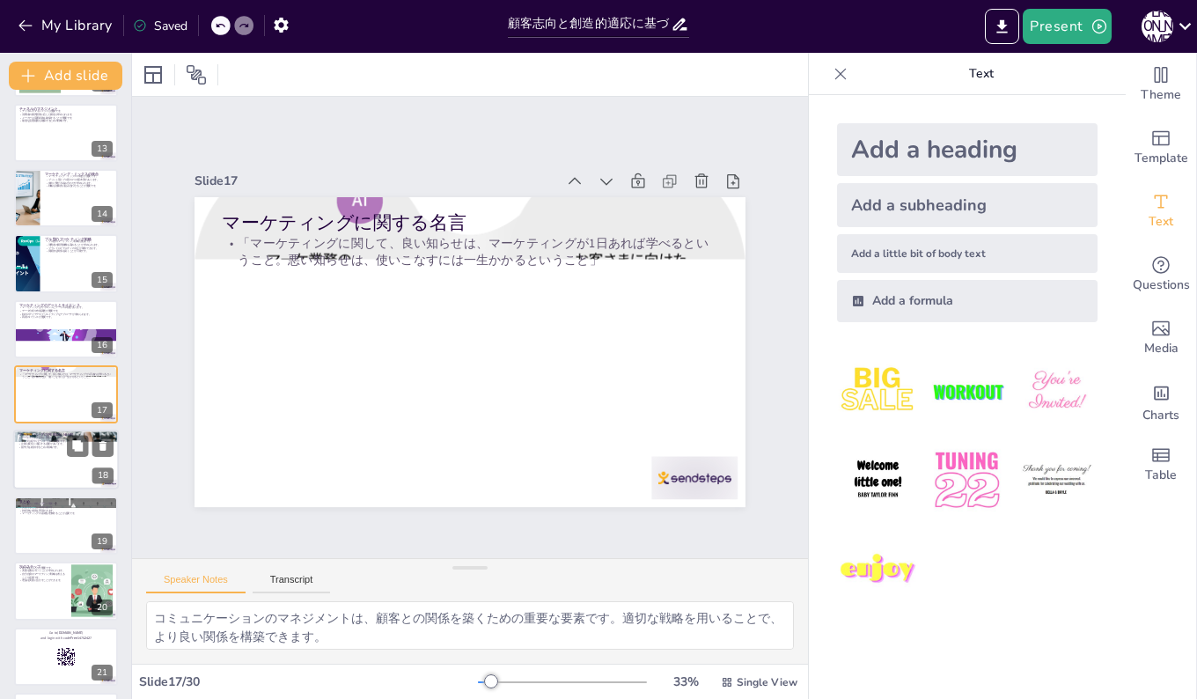
click at [33, 457] on div at bounding box center [66, 460] width 106 height 60
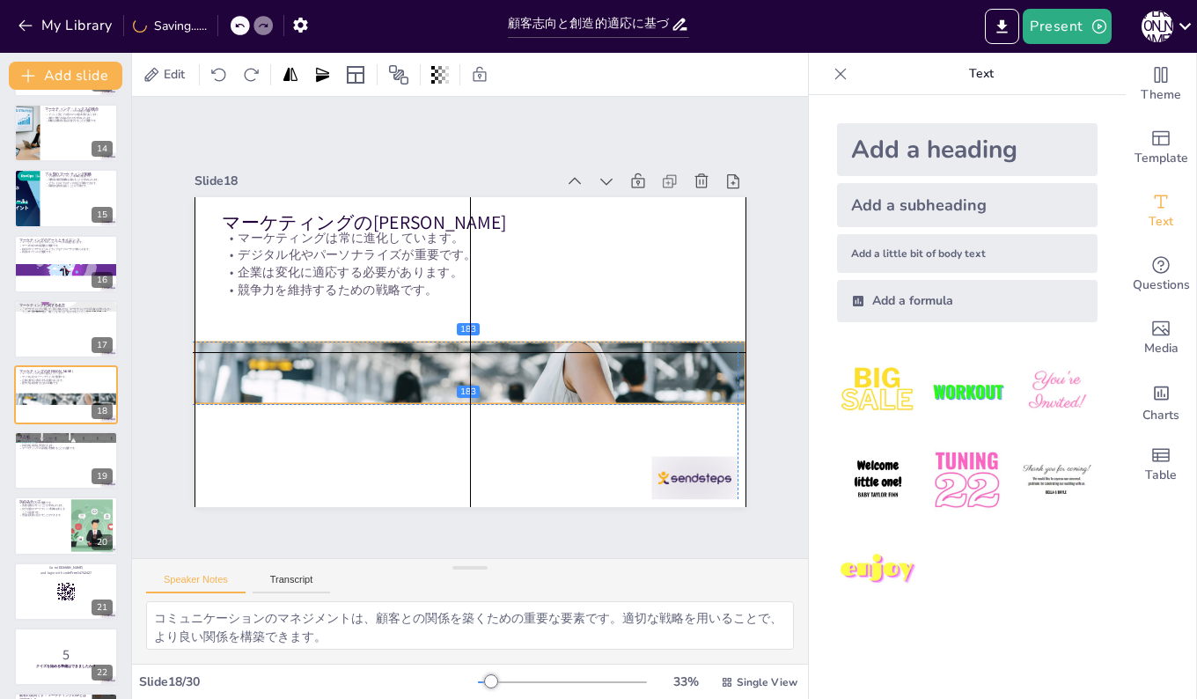
drag, startPoint x: 650, startPoint y: 199, endPoint x: 648, endPoint y: 348, distance: 148.7
click at [648, 348] on div at bounding box center [469, 372] width 551 height 367
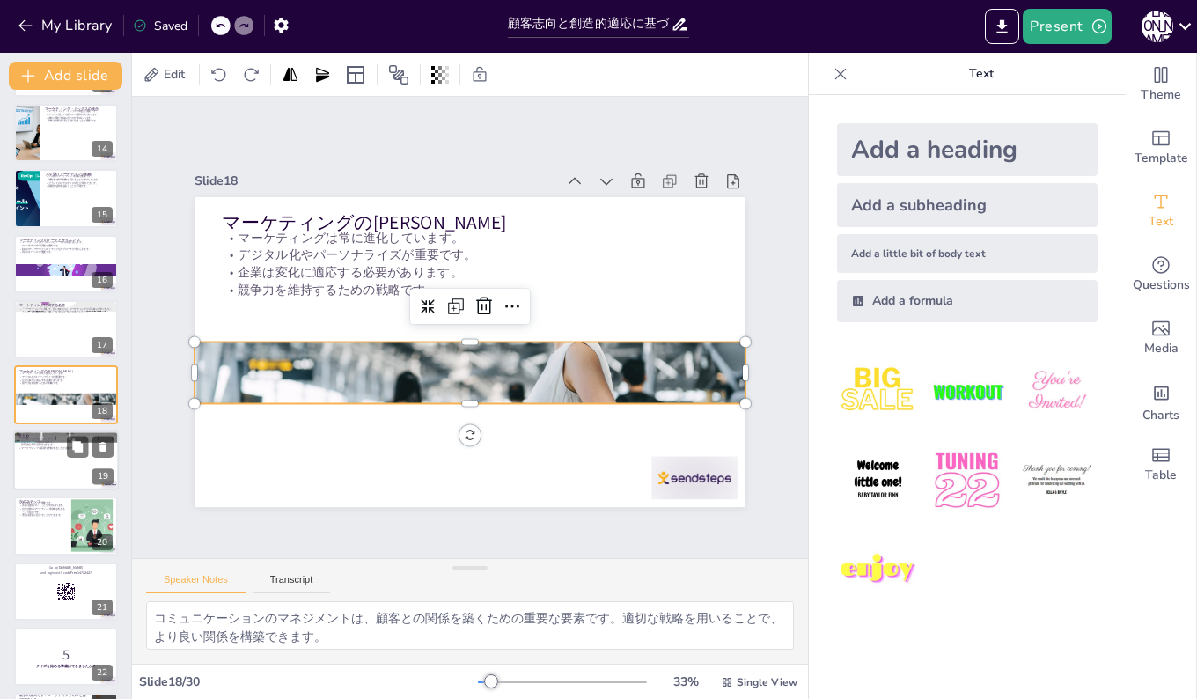
click at [41, 473] on div at bounding box center [66, 460] width 106 height 60
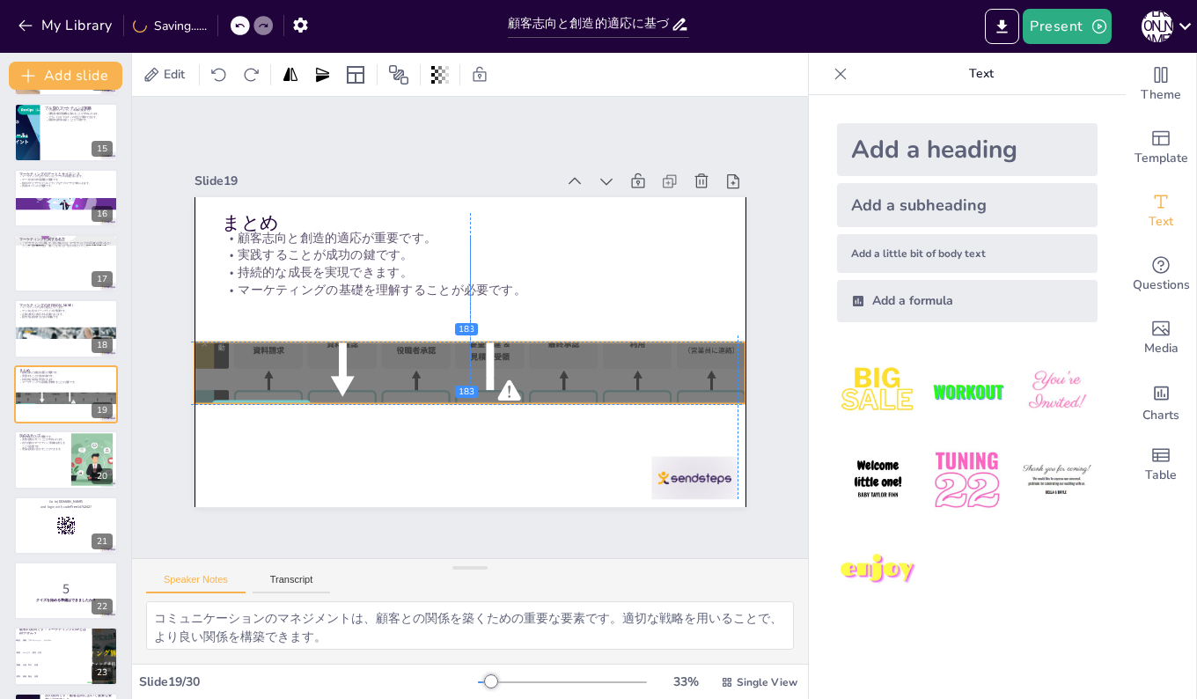
drag, startPoint x: 368, startPoint y: 196, endPoint x: 364, endPoint y: 334, distance: 138.2
click at [364, 197] on div "まとめ 顧客志向と創造的適応が重要です。 実践することが成功の鍵です。 持続的な成長を実現できます。 マーケティングの基礎を理解することが必要です。" at bounding box center [469, 197] width 551 height 0
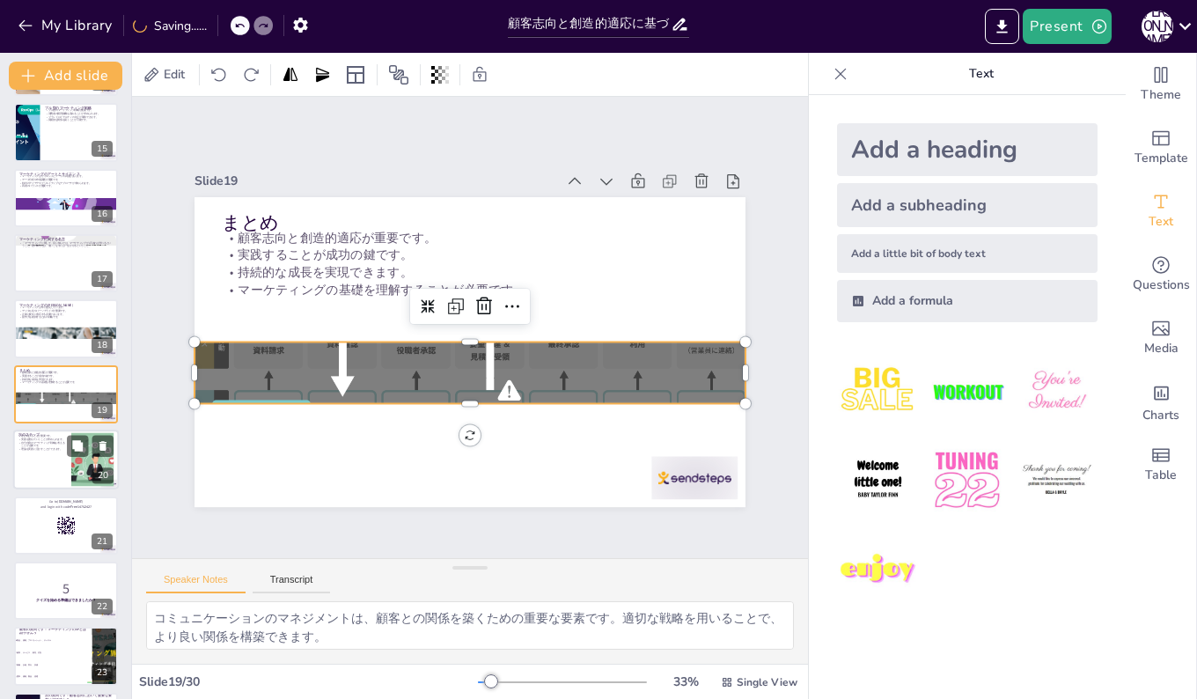
click at [44, 459] on div at bounding box center [66, 459] width 106 height 60
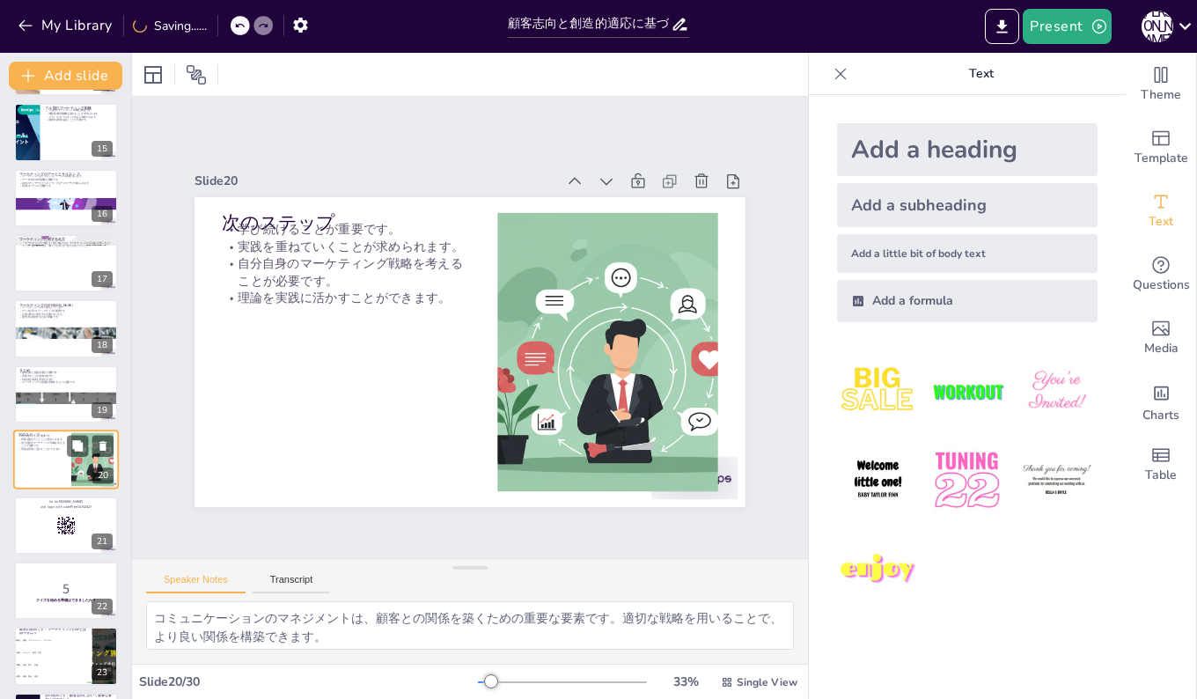
scroll to position [982, 0]
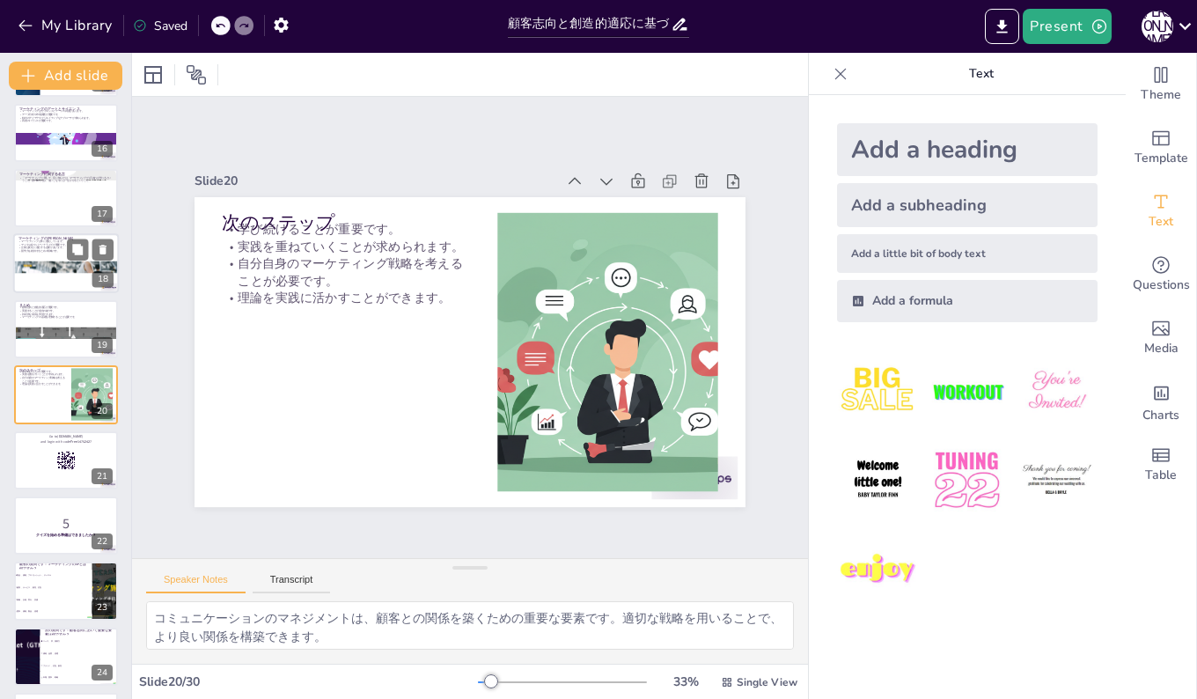
click at [56, 250] on p "競争力を維持するための戦略です。" at bounding box center [65, 252] width 95 height 4
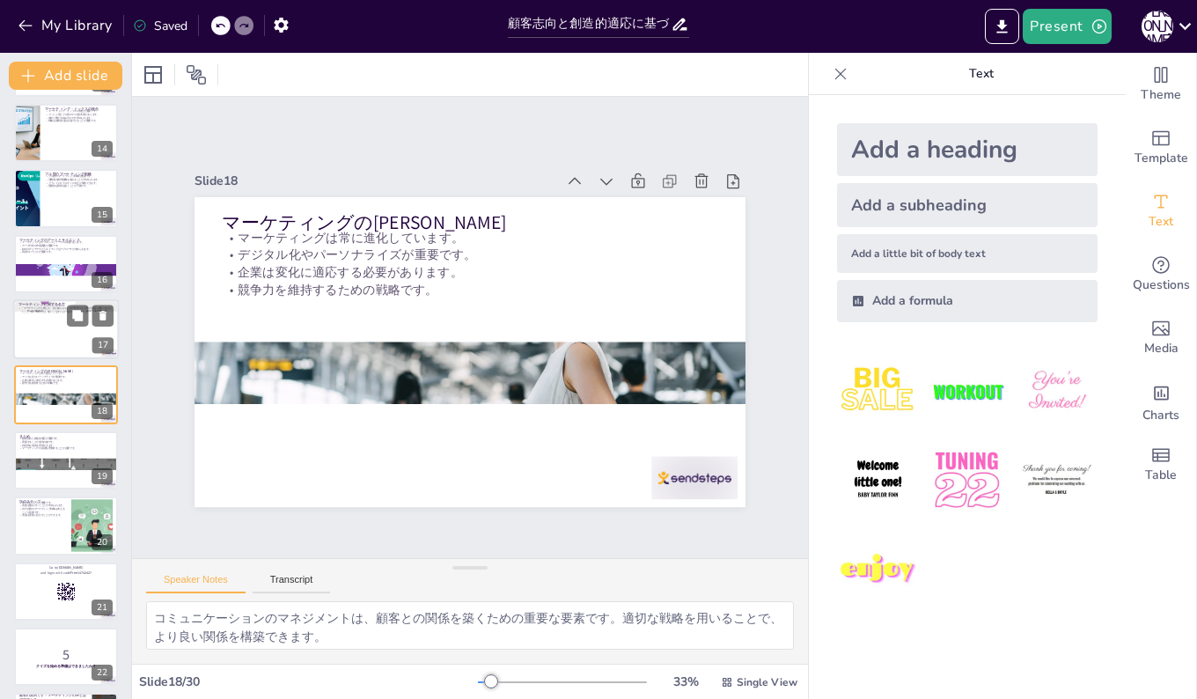
click at [39, 336] on div at bounding box center [66, 329] width 106 height 60
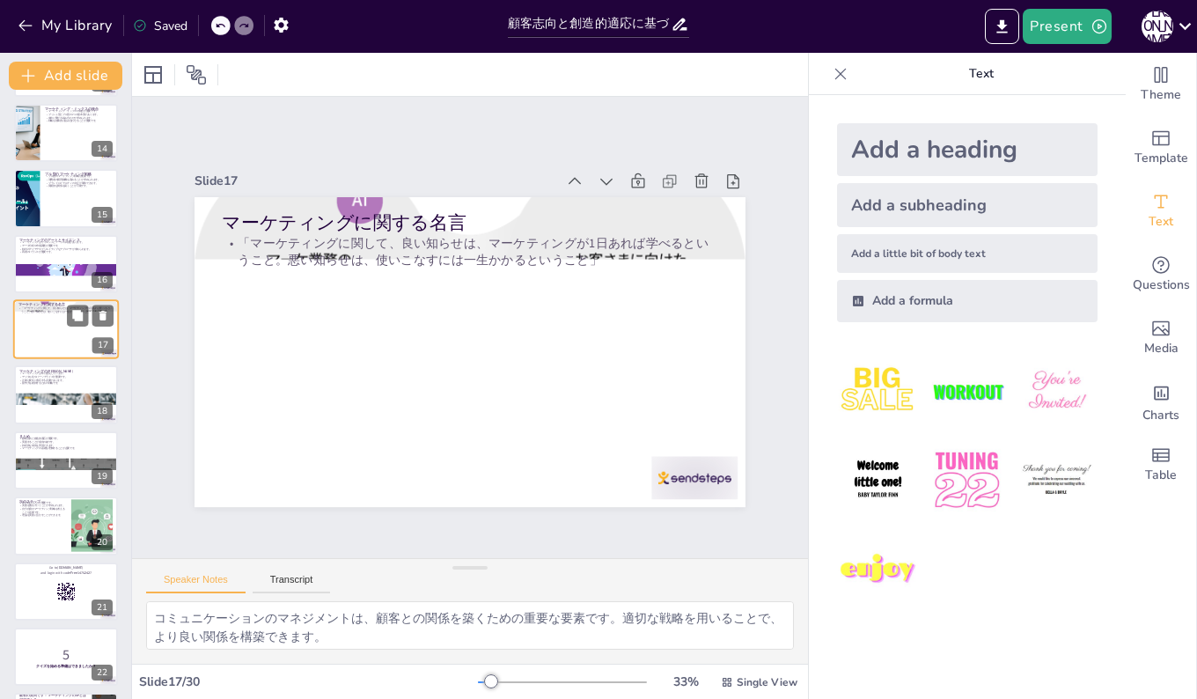
scroll to position [786, 0]
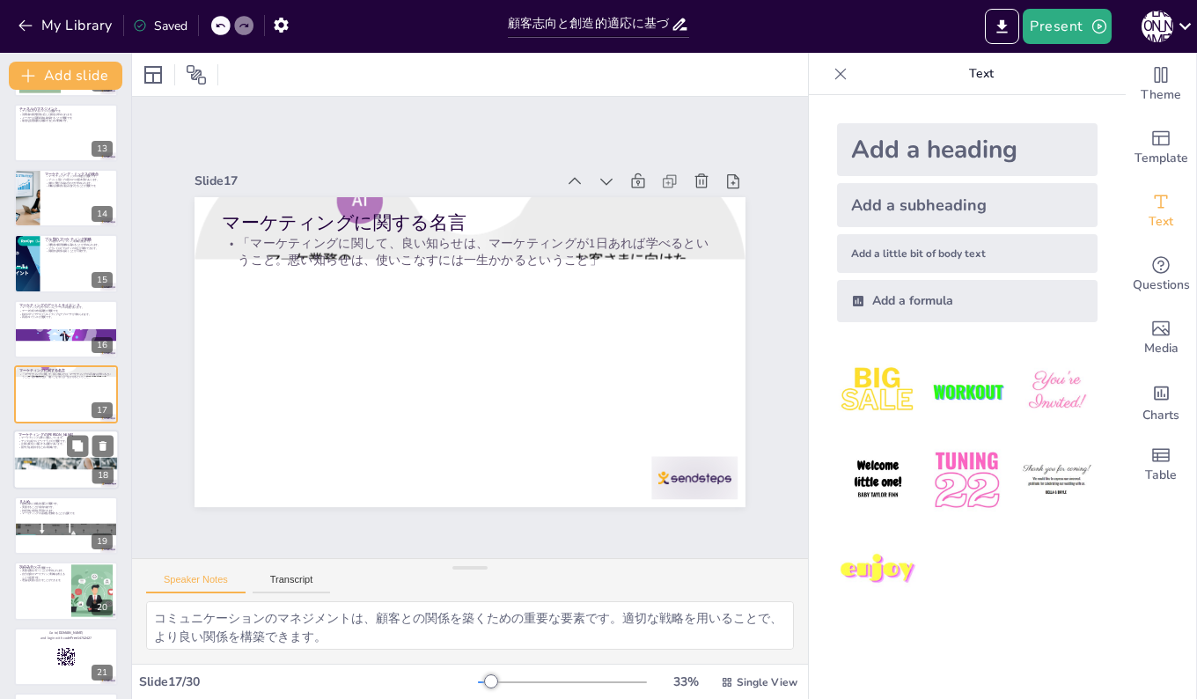
click at [38, 437] on p "マーケティングは常に進化しています。" at bounding box center [65, 438] width 95 height 4
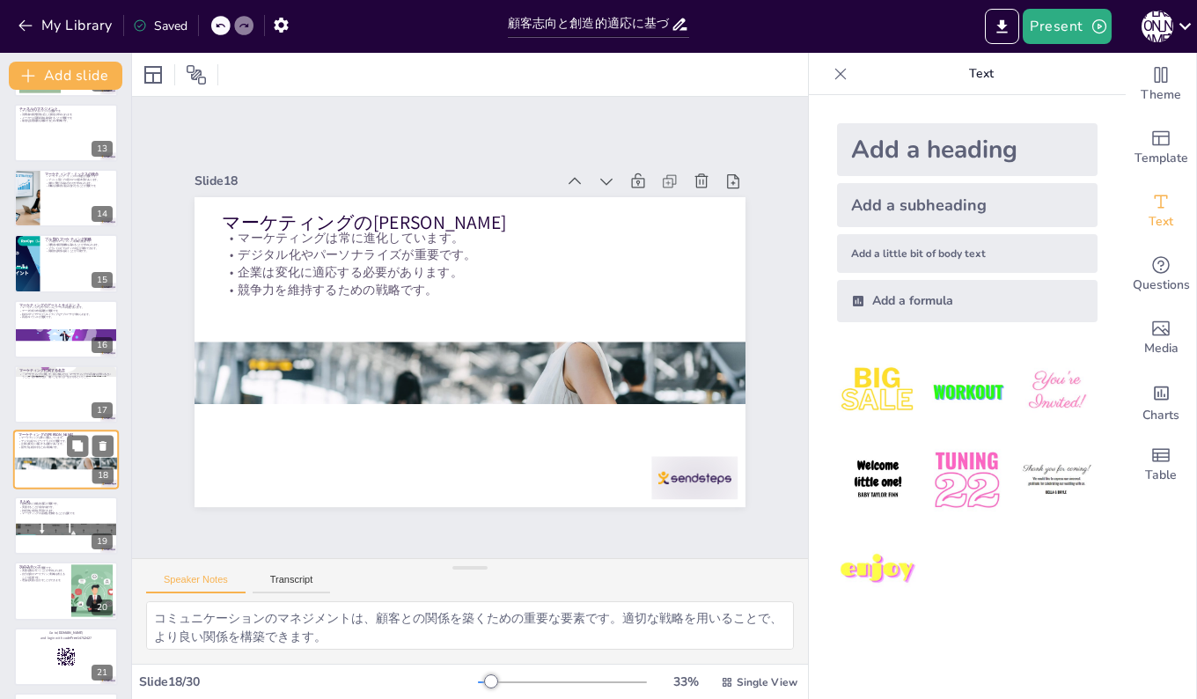
scroll to position [851, 0]
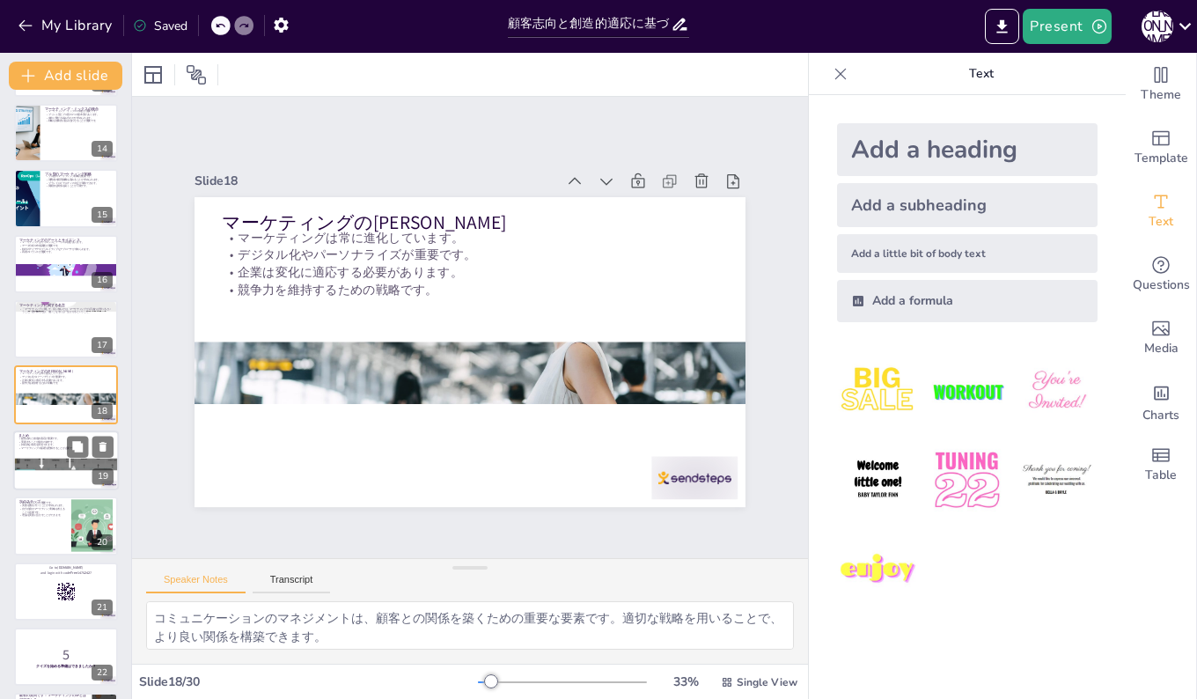
click at [39, 442] on p "実践することが成功の鍵です。" at bounding box center [65, 442] width 95 height 4
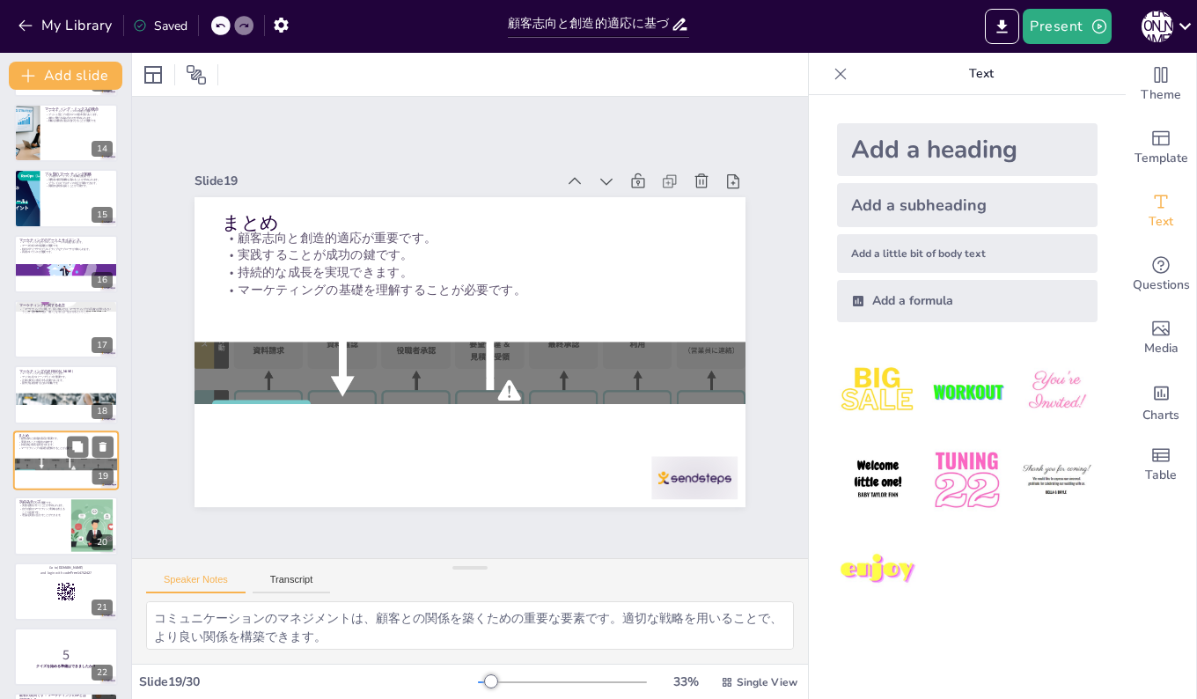
scroll to position [917, 0]
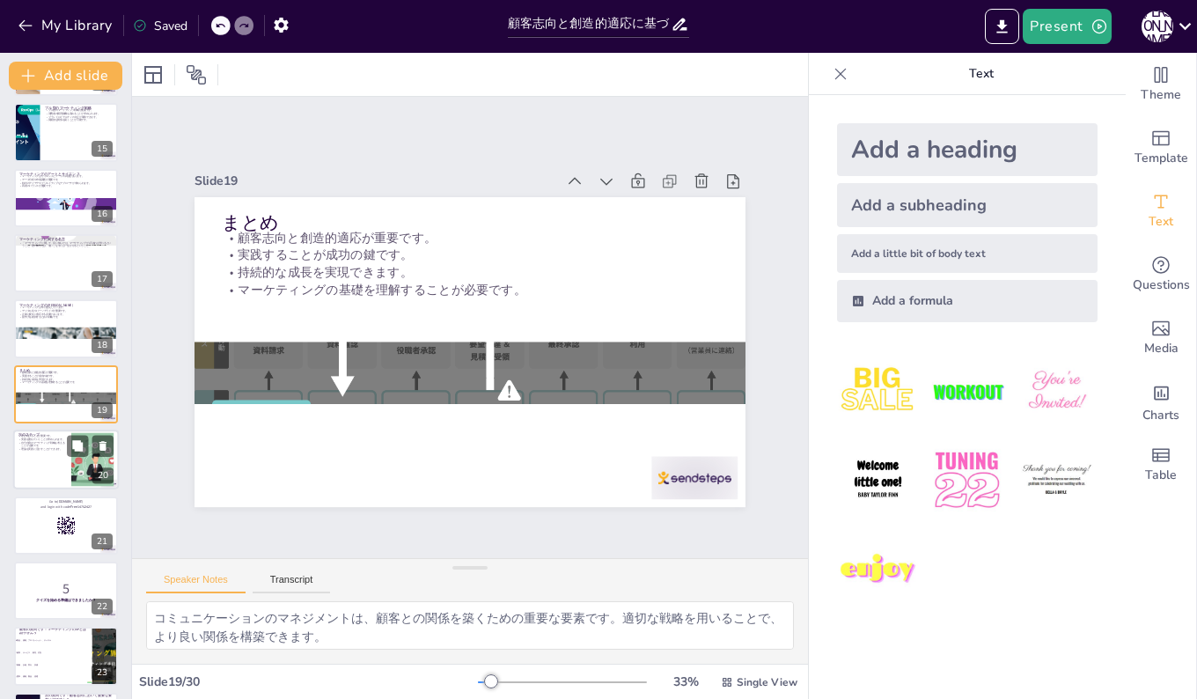
click at [25, 451] on p "理論を実践に活かすことができます。" at bounding box center [42, 450] width 48 height 4
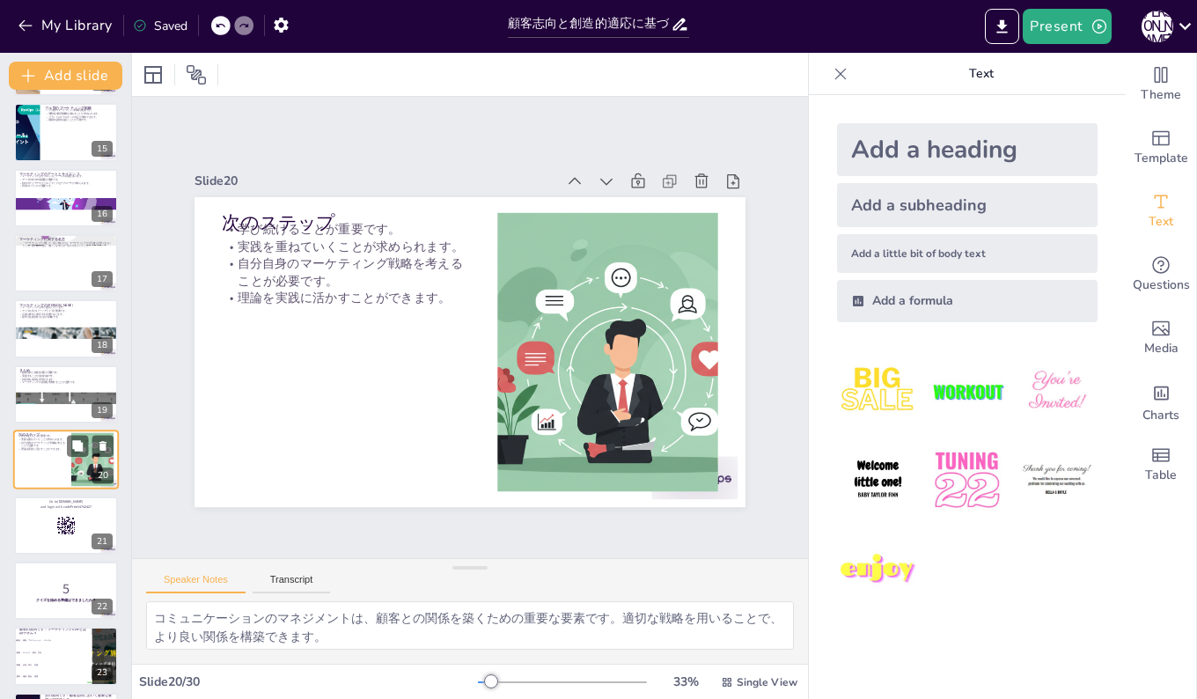
scroll to position [982, 0]
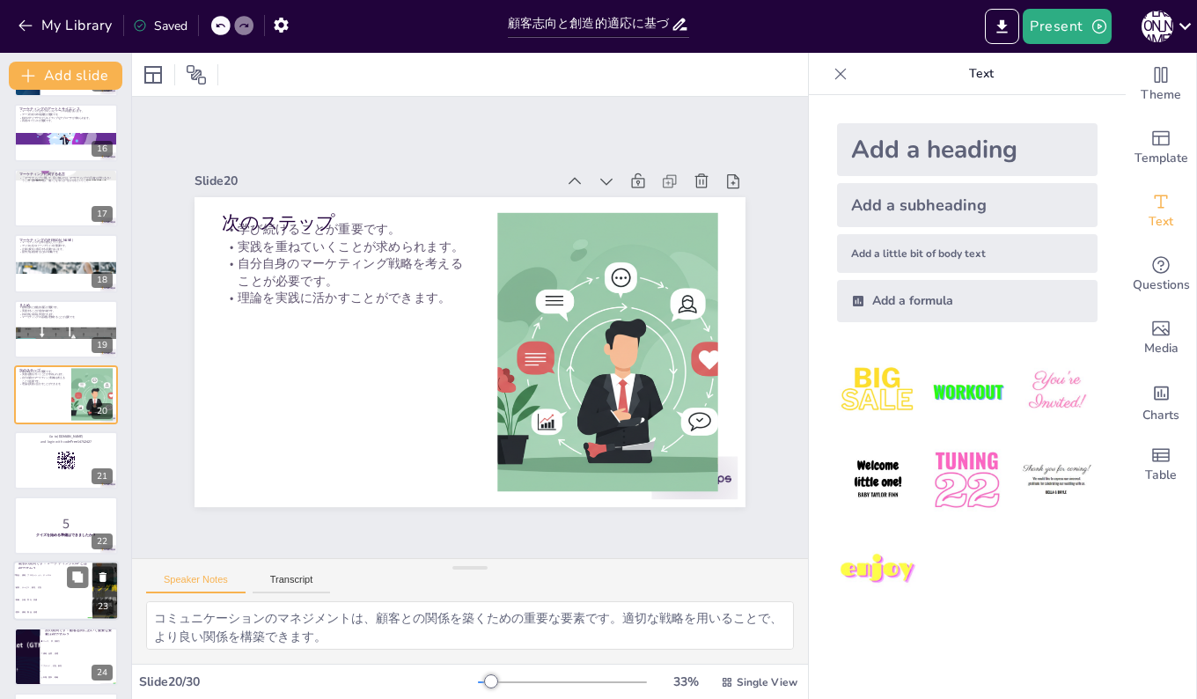
click at [42, 574] on span "製品、価格、プロモーション、チャネル" at bounding box center [54, 575] width 76 height 3
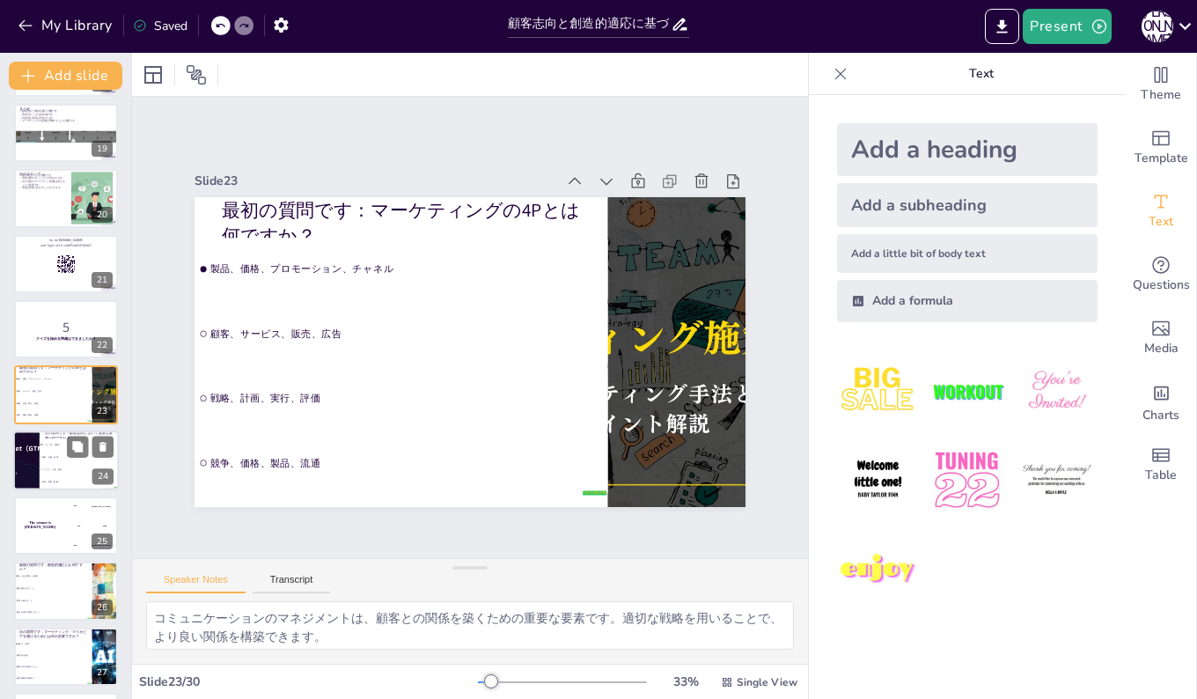
click at [47, 464] on li "ブランド、広告、販売" at bounding box center [79, 469] width 79 height 12
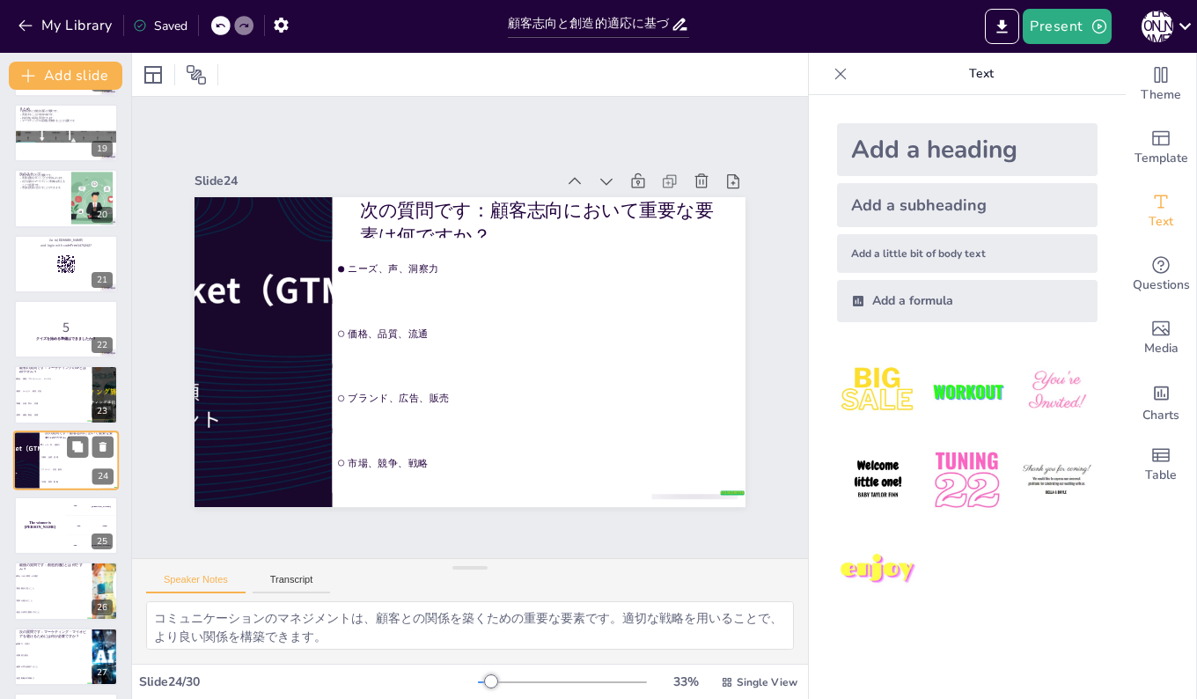
scroll to position [1244, 0]
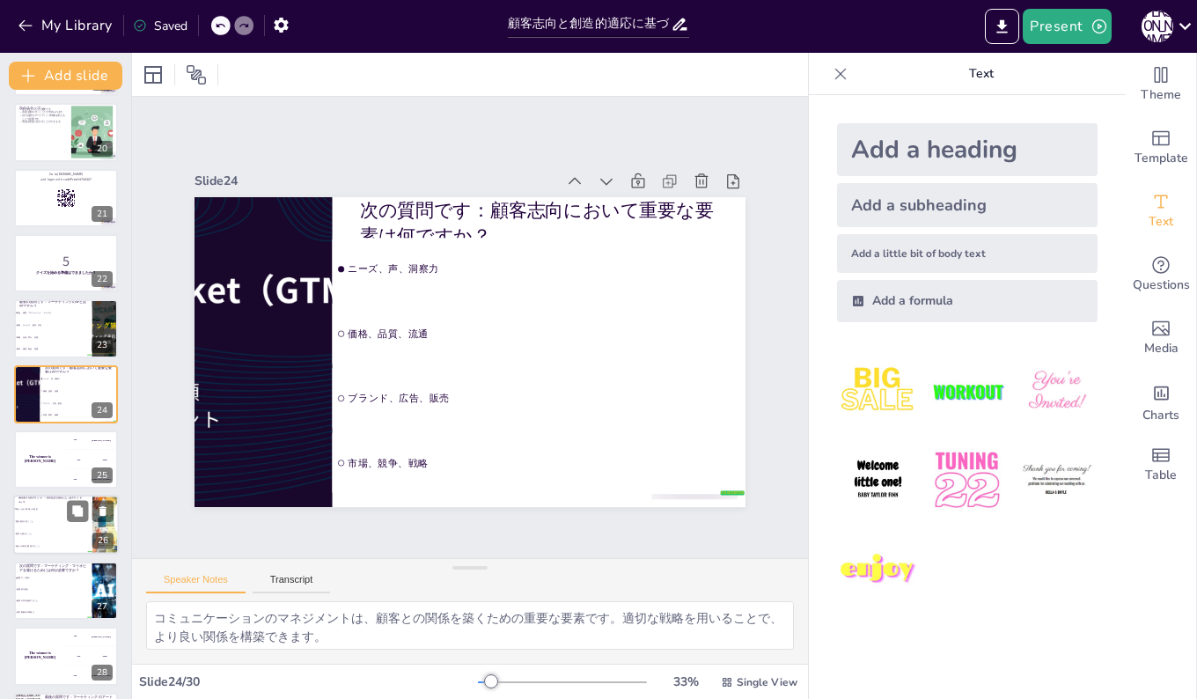
click at [37, 524] on li "固定観念に従うこと" at bounding box center [52, 522] width 79 height 12
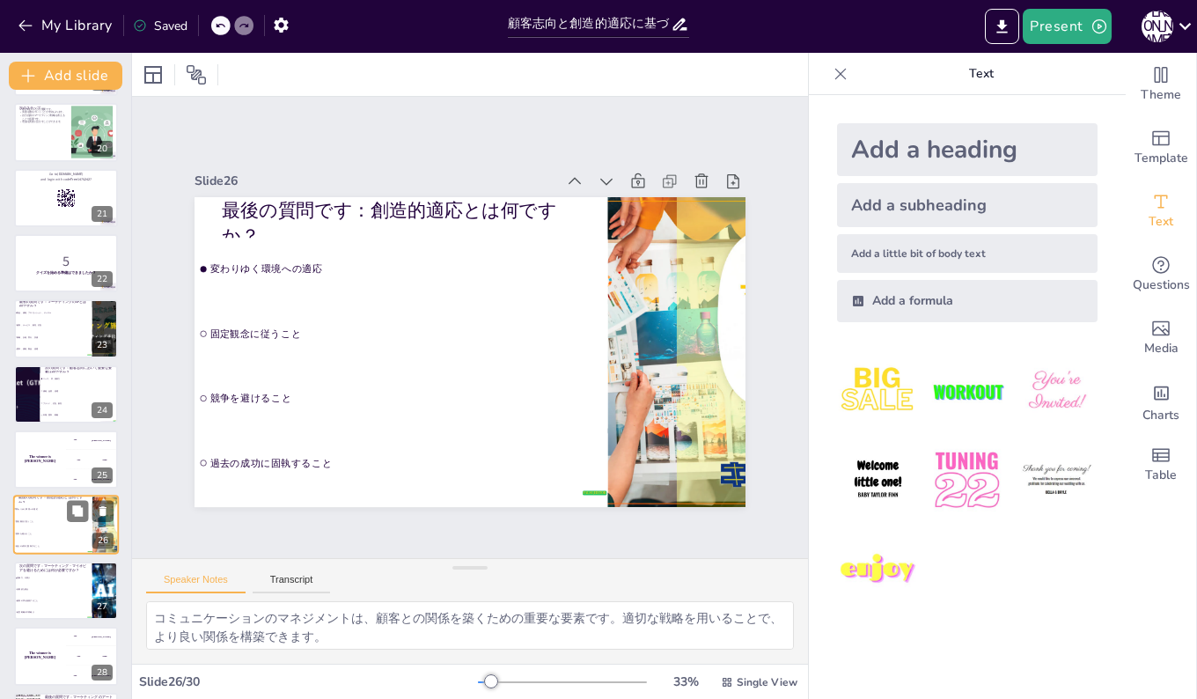
scroll to position [1374, 0]
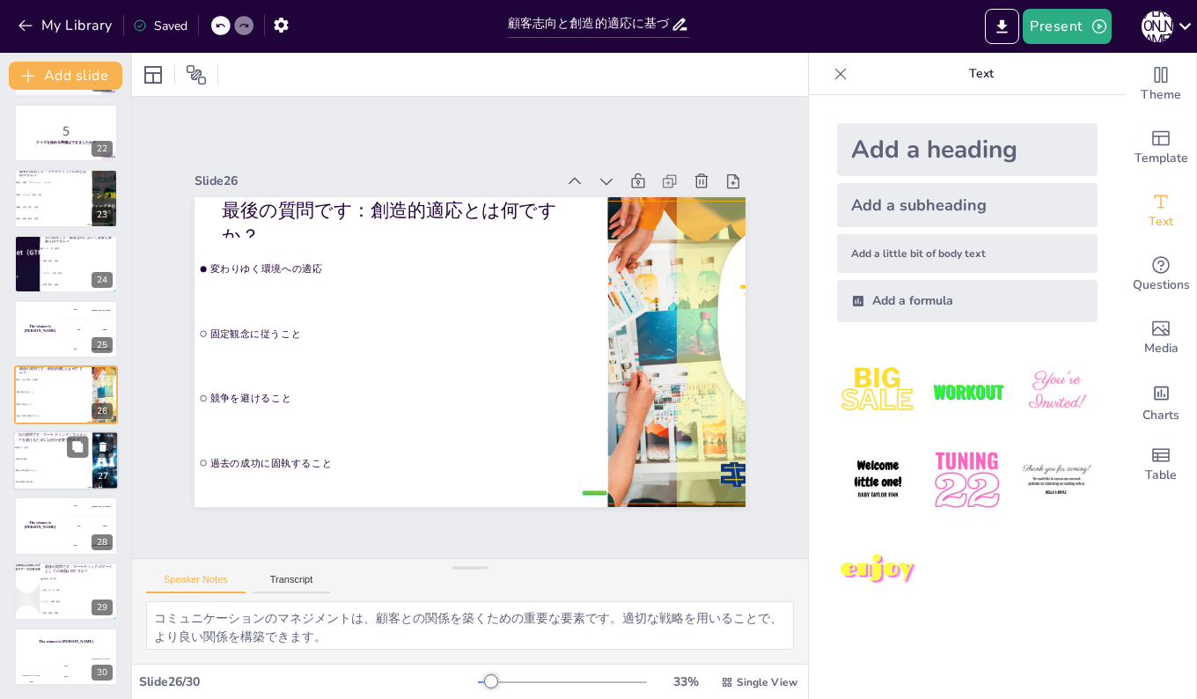
click at [43, 471] on span "顧客の声を無視すること" at bounding box center [54, 470] width 76 height 3
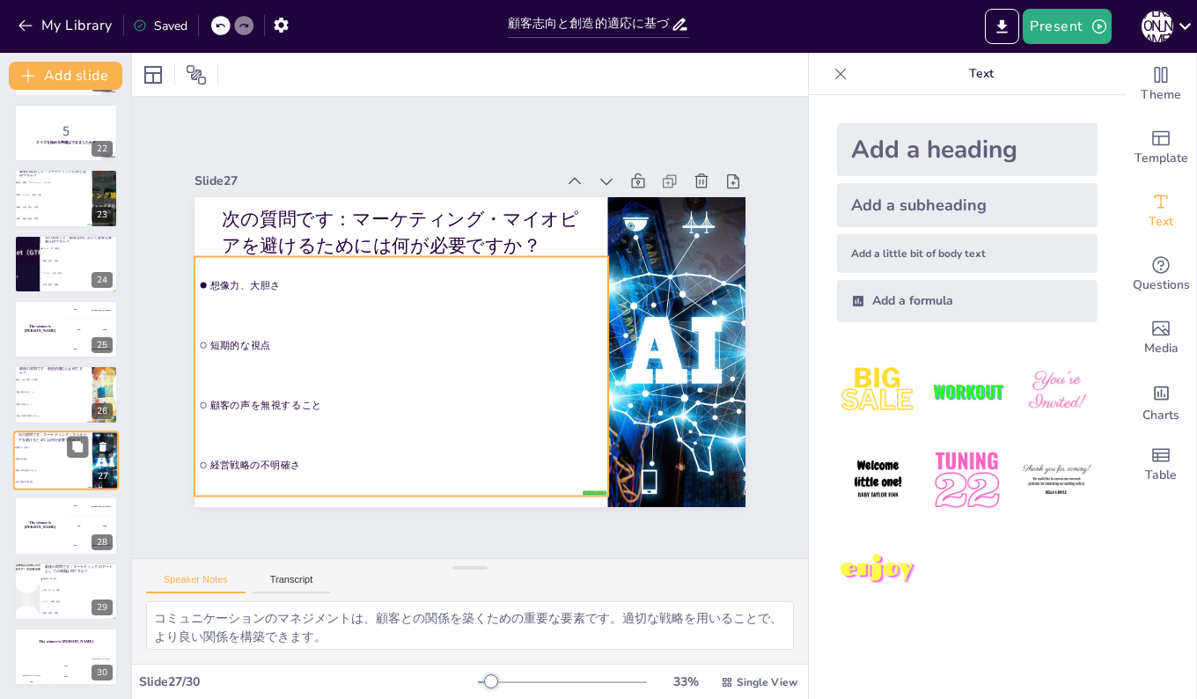
scroll to position [1375, 0]
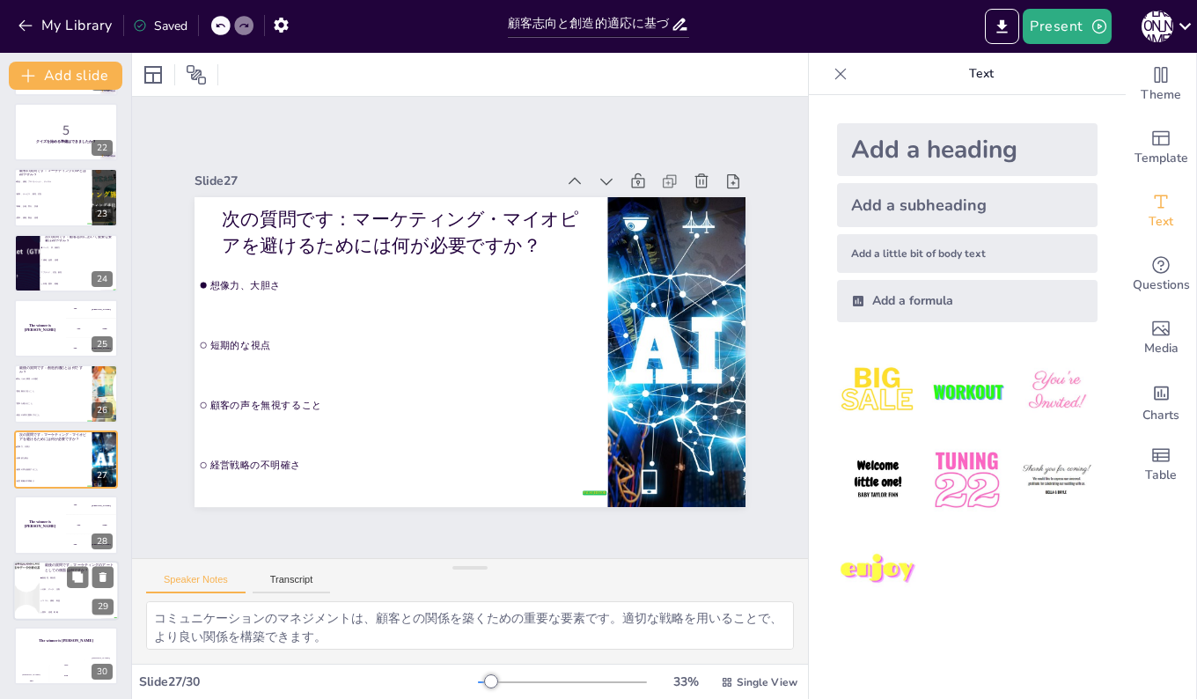
click at [40, 590] on li "分析、データ、法則" at bounding box center [79, 588] width 79 height 11
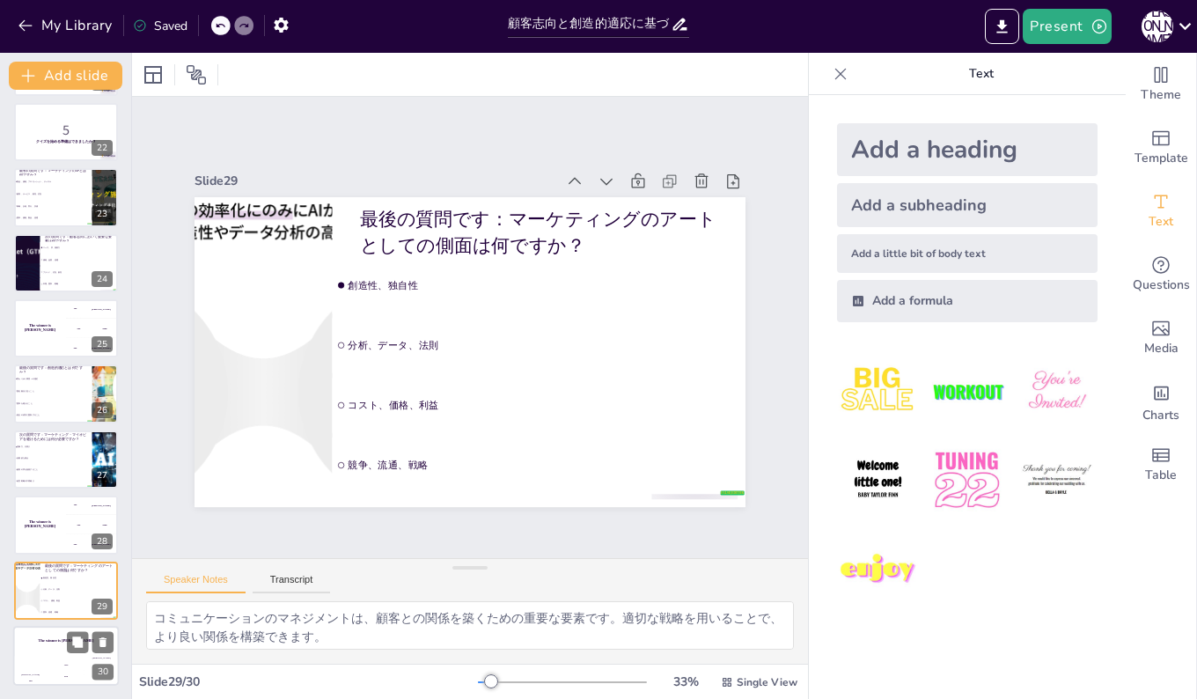
click at [46, 654] on div "The winner is [PERSON_NAME]" at bounding box center [66, 641] width 106 height 30
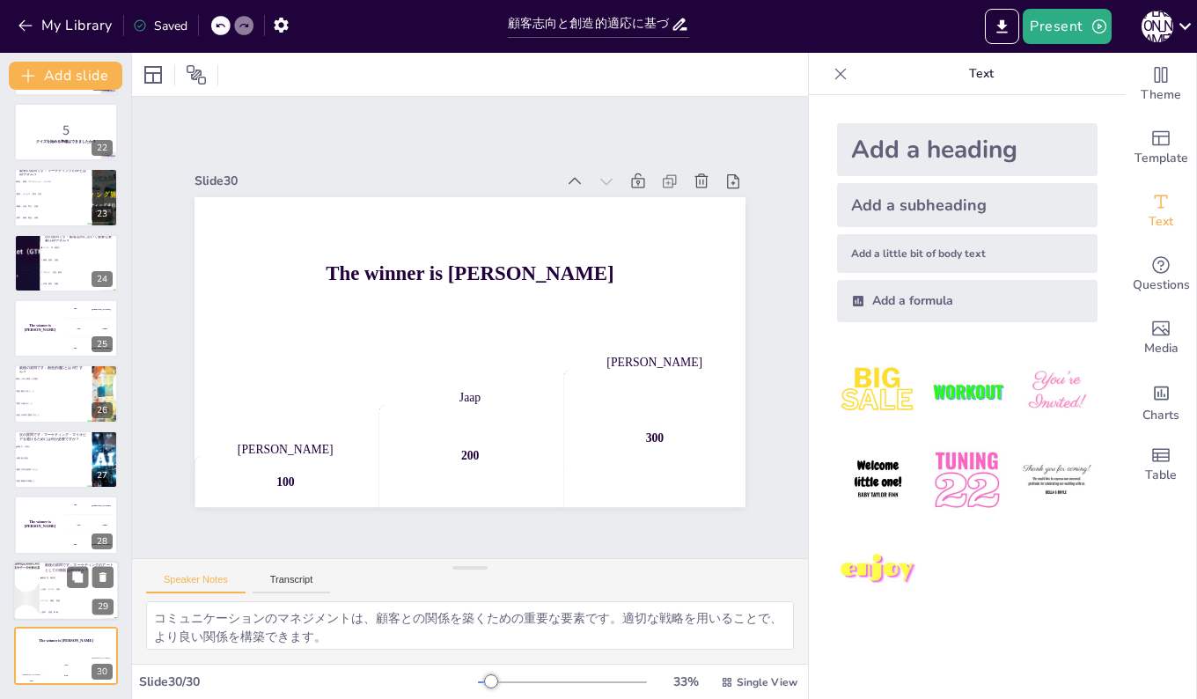
click at [47, 577] on span "創造性、独自性" at bounding box center [80, 577] width 76 height 3
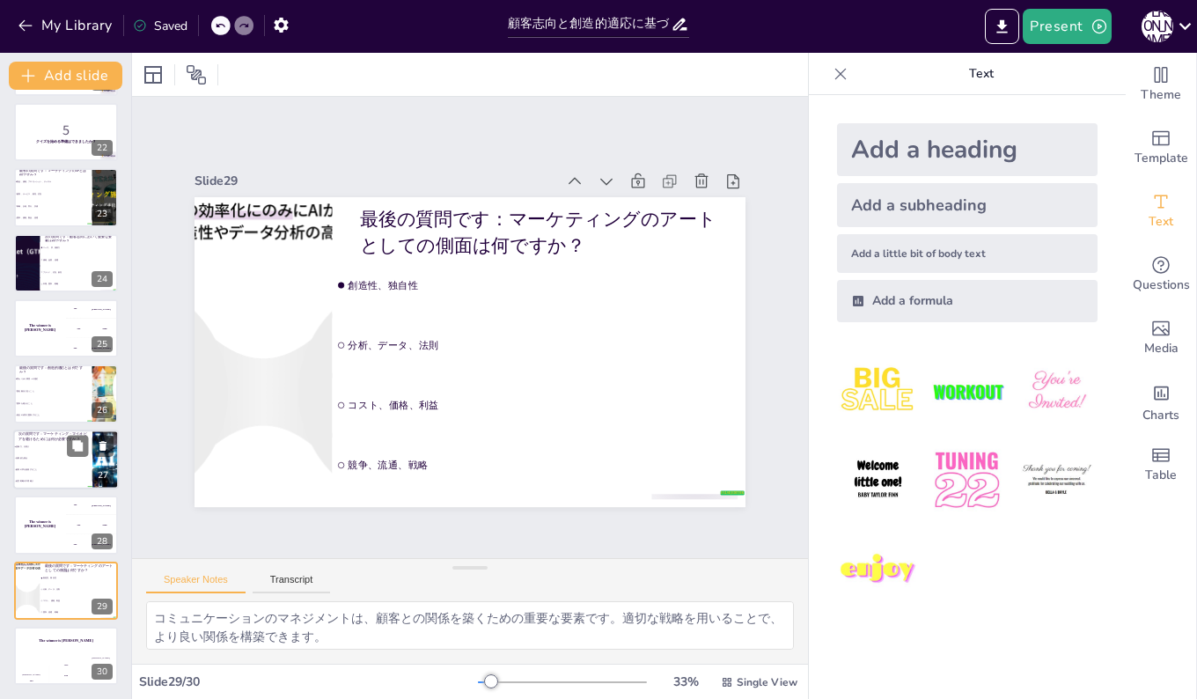
click at [28, 475] on li "経営戦略の不明確さ" at bounding box center [52, 480] width 79 height 11
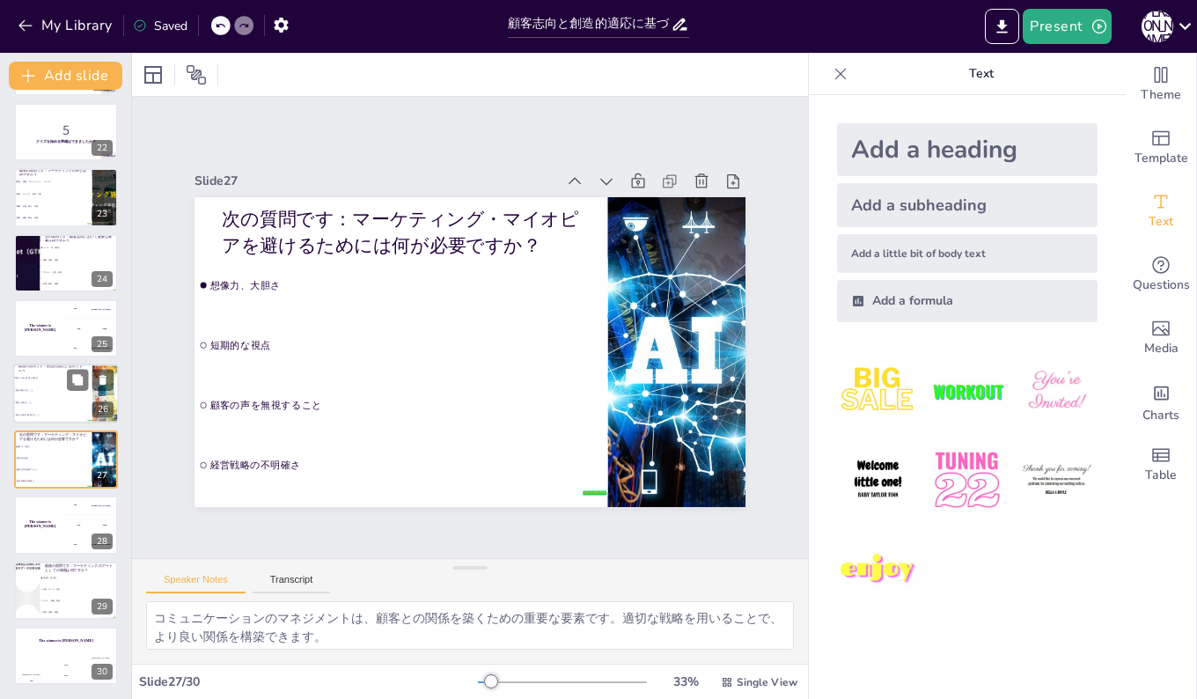
click at [40, 395] on li "固定観念に従うこと" at bounding box center [52, 391] width 79 height 12
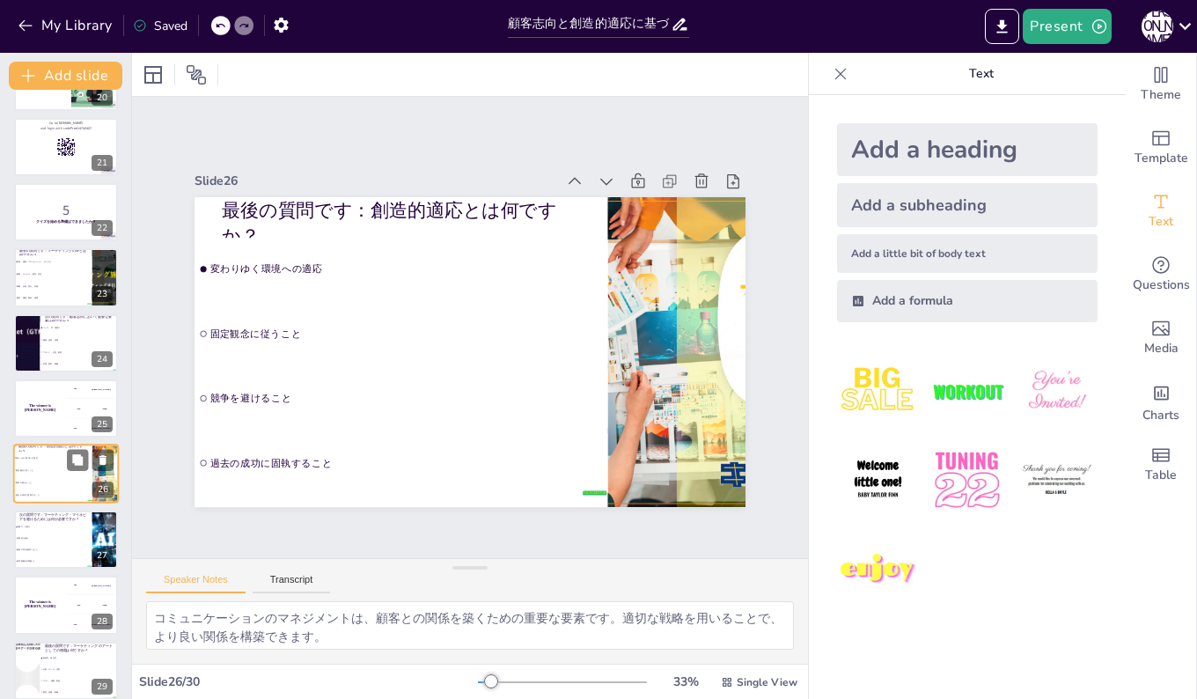
scroll to position [1198, 0]
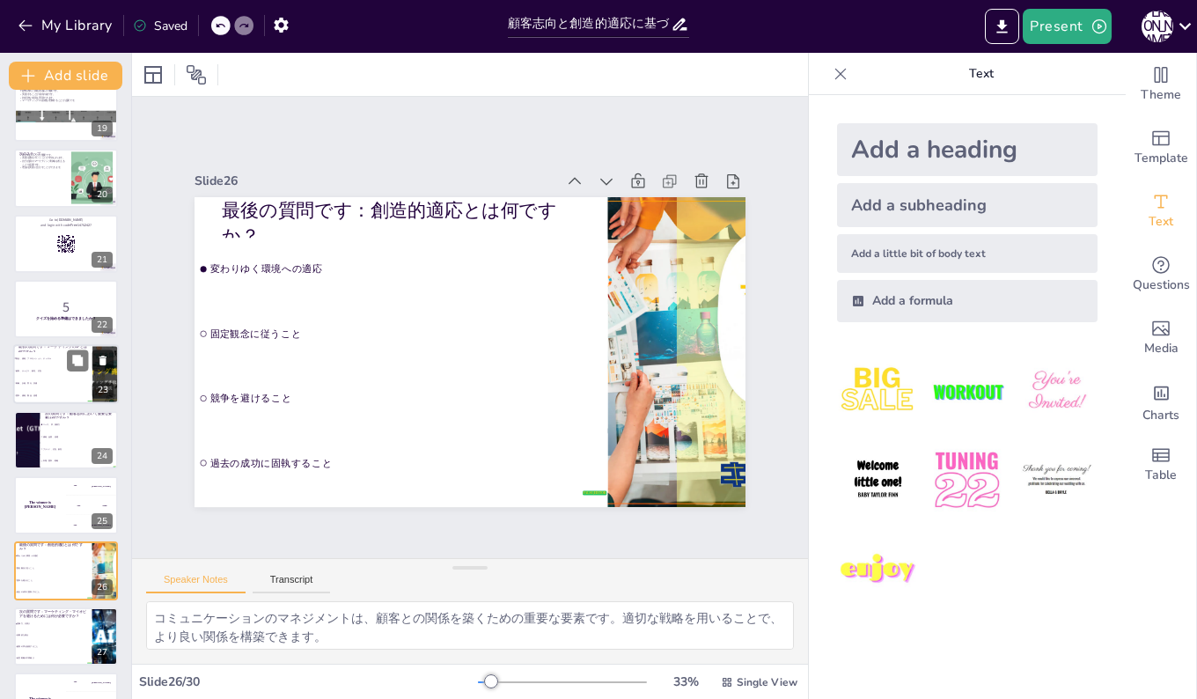
click at [40, 380] on li "戦略、計画、実行、評価" at bounding box center [52, 383] width 79 height 12
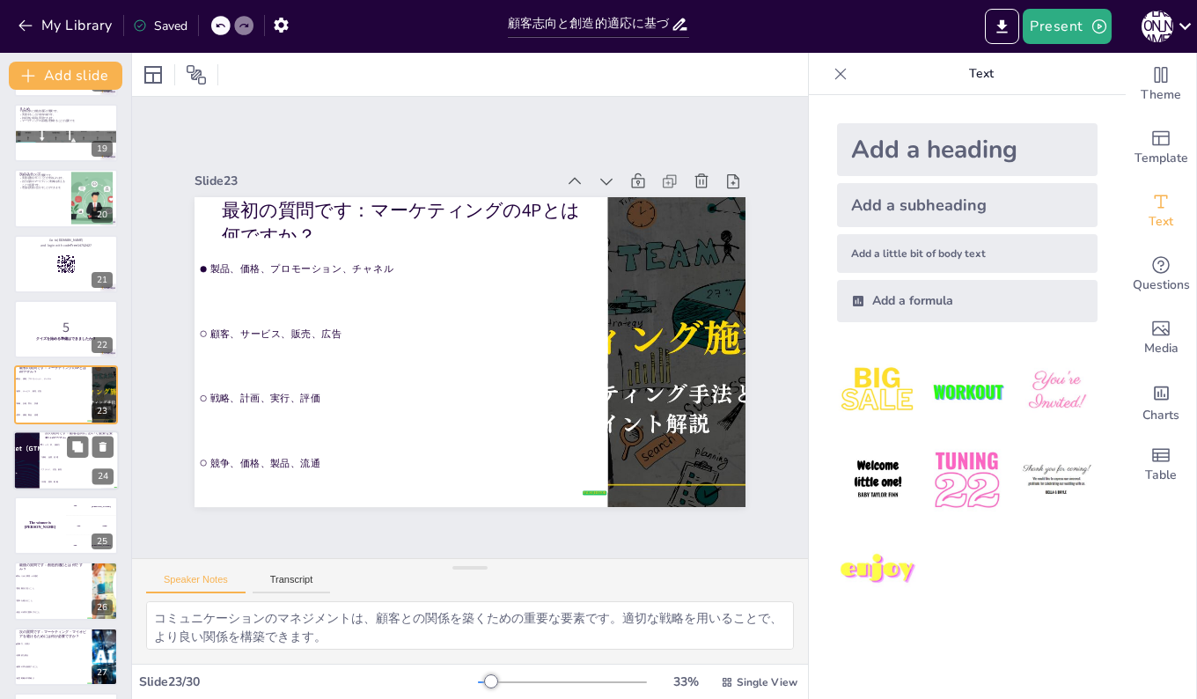
click at [40, 445] on li "ニーズ、声、洞察力" at bounding box center [79, 444] width 79 height 12
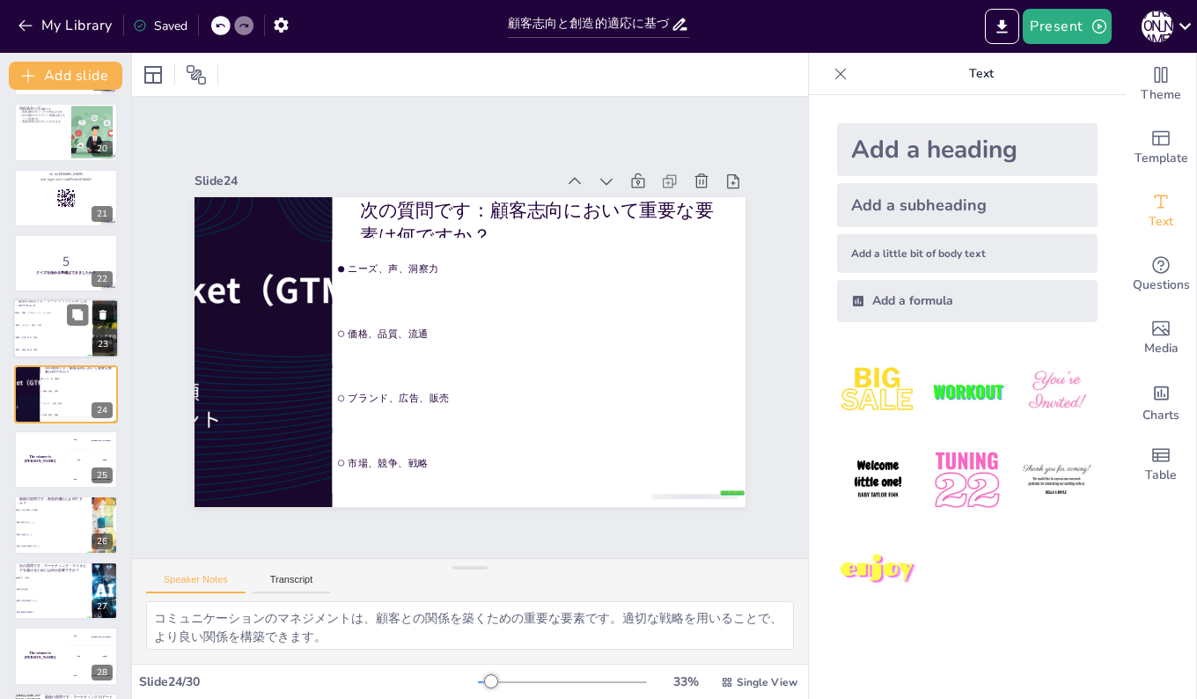
click at [41, 319] on li "製品、価格、プロモーション、チャネル" at bounding box center [52, 312] width 79 height 12
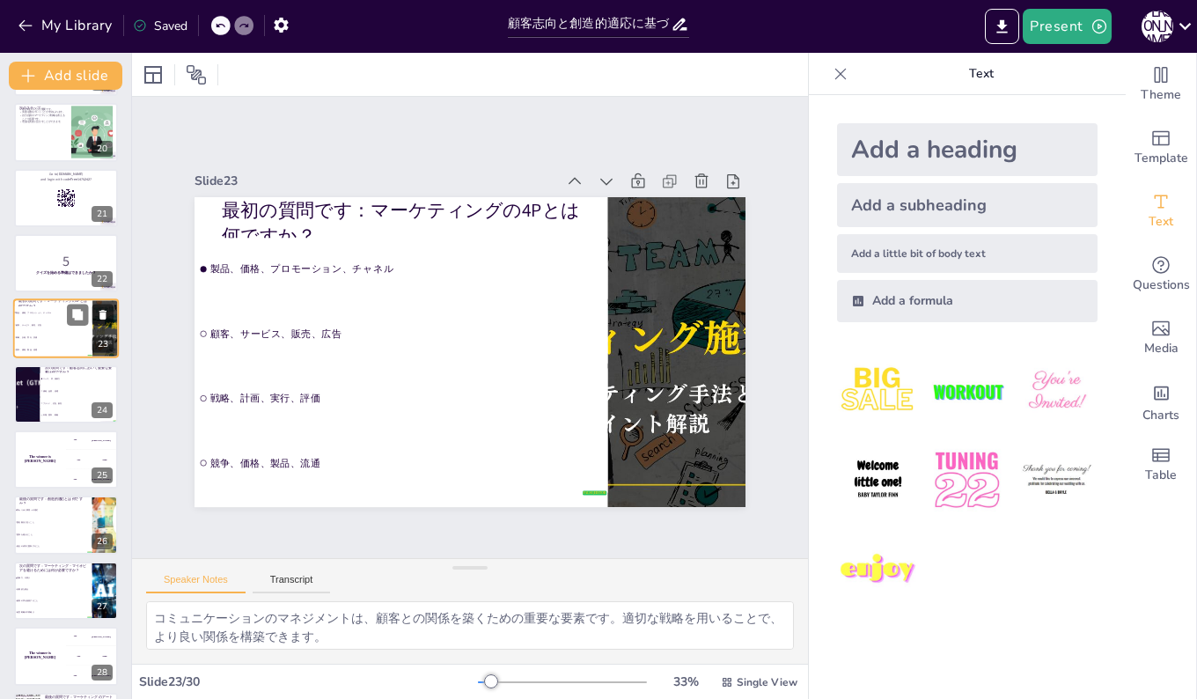
scroll to position [1178, 0]
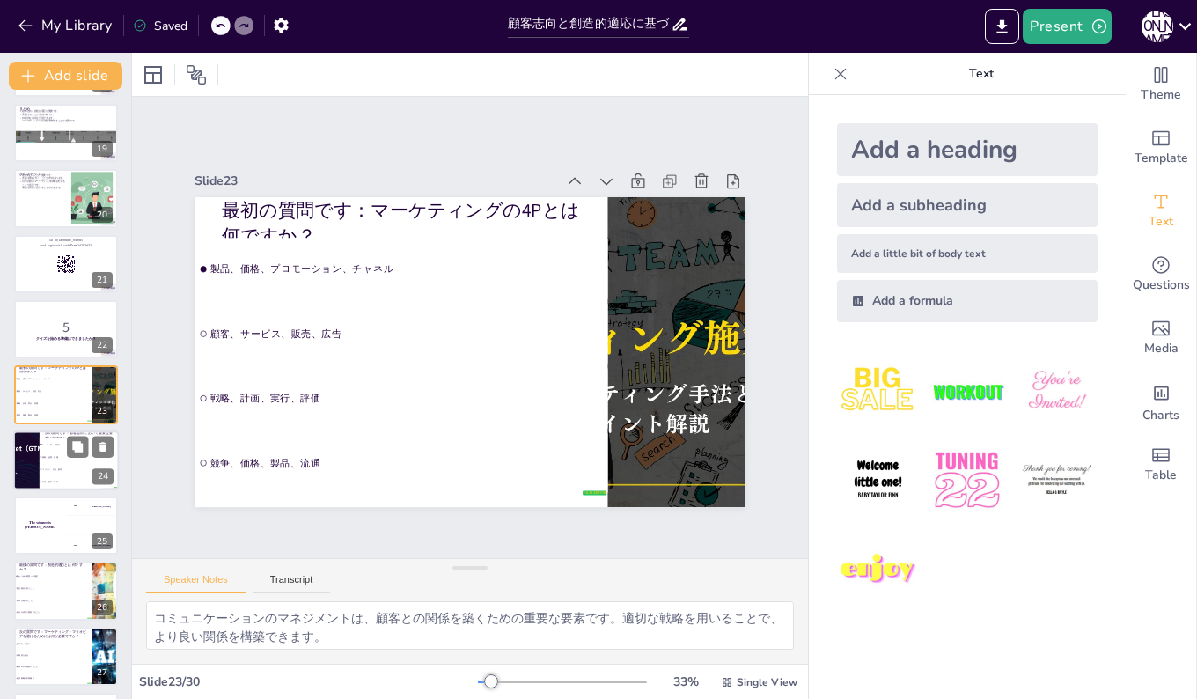
click at [55, 451] on li "価格、品質、流通" at bounding box center [79, 457] width 79 height 12
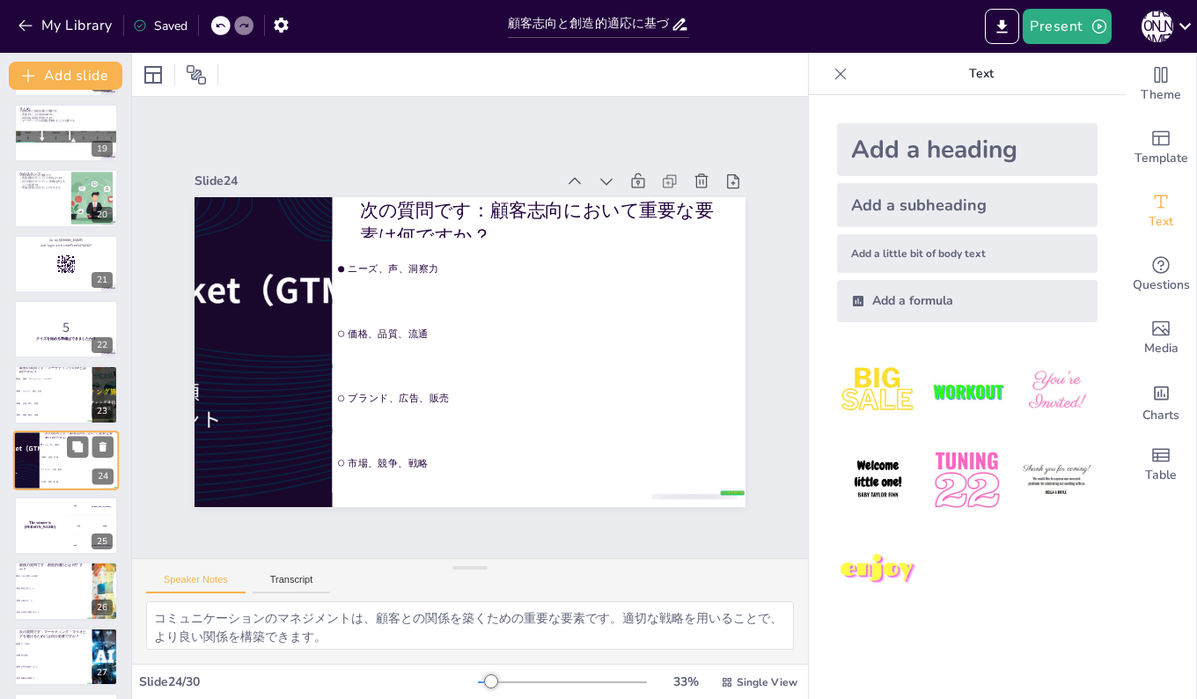
scroll to position [1244, 0]
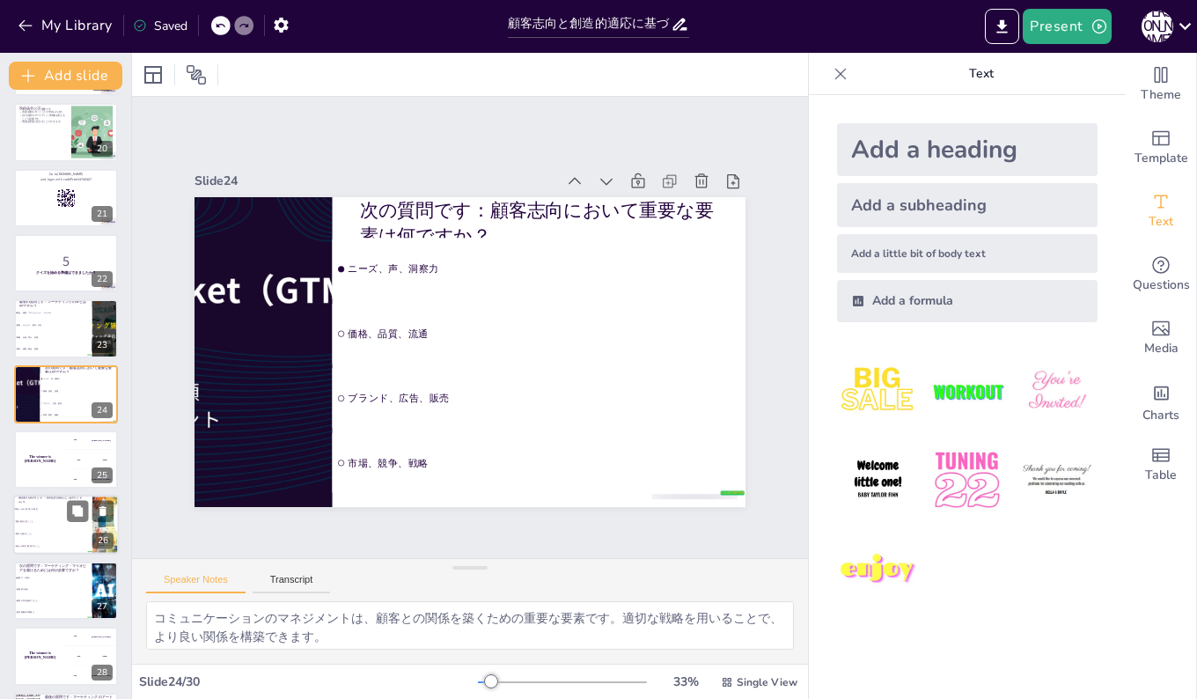
click at [44, 528] on li "競争を避けること" at bounding box center [52, 534] width 79 height 12
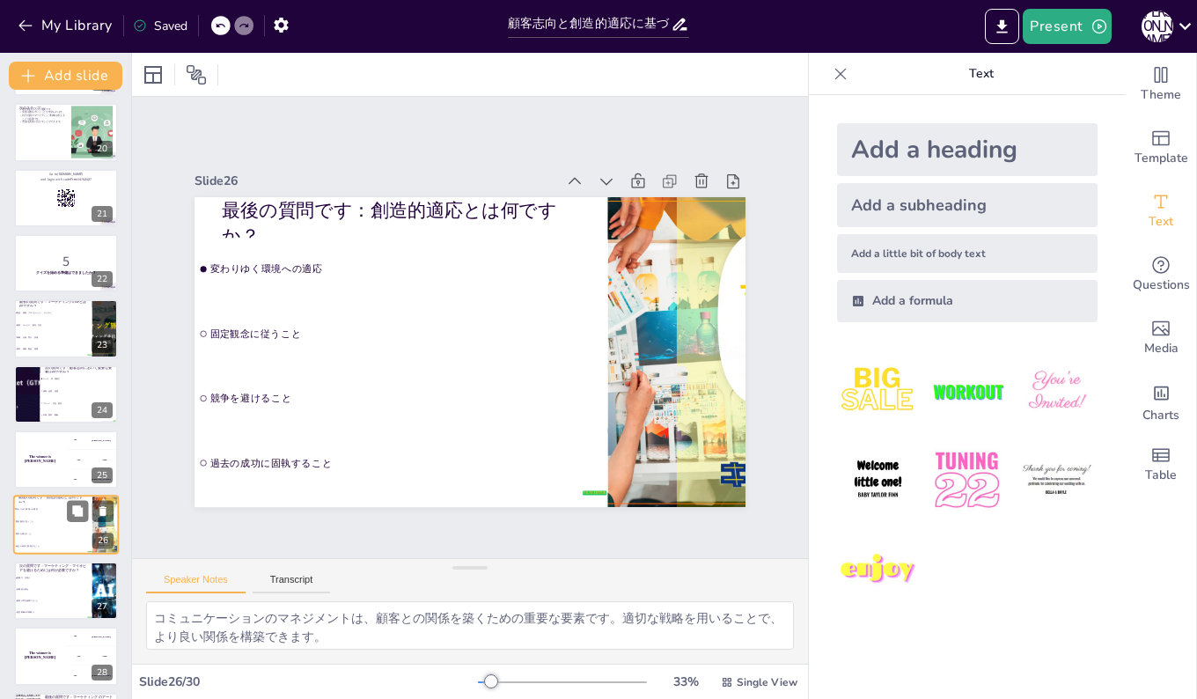
scroll to position [1374, 0]
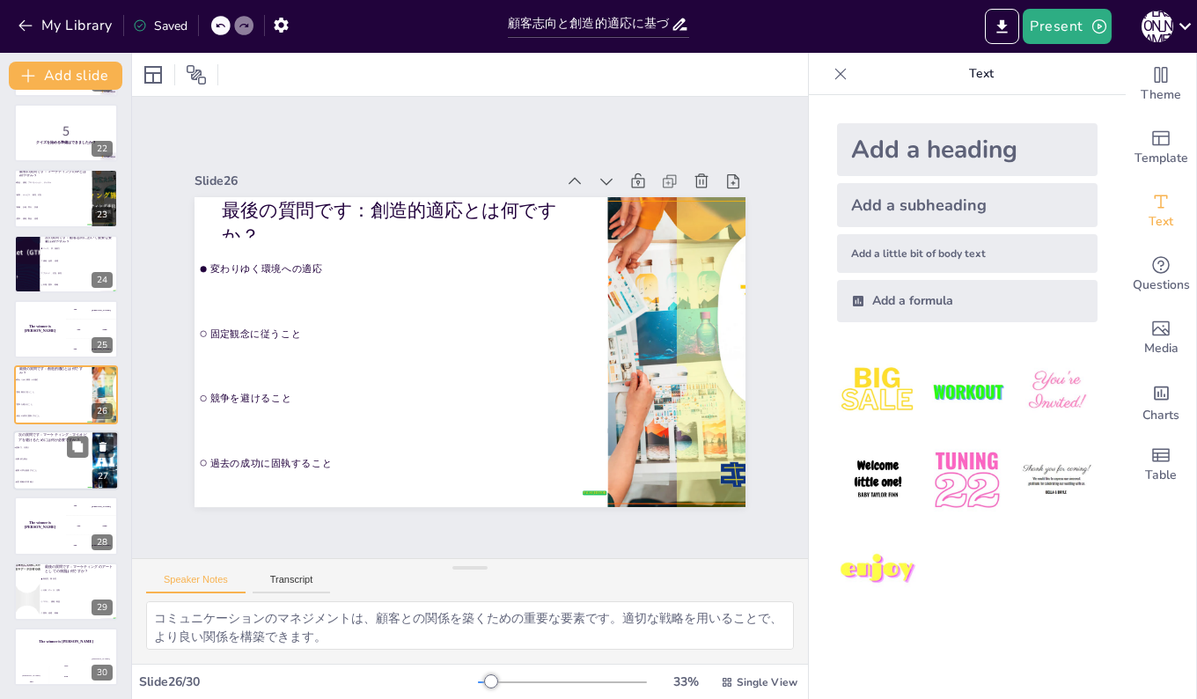
click at [38, 453] on li "短期的な視点" at bounding box center [52, 458] width 79 height 11
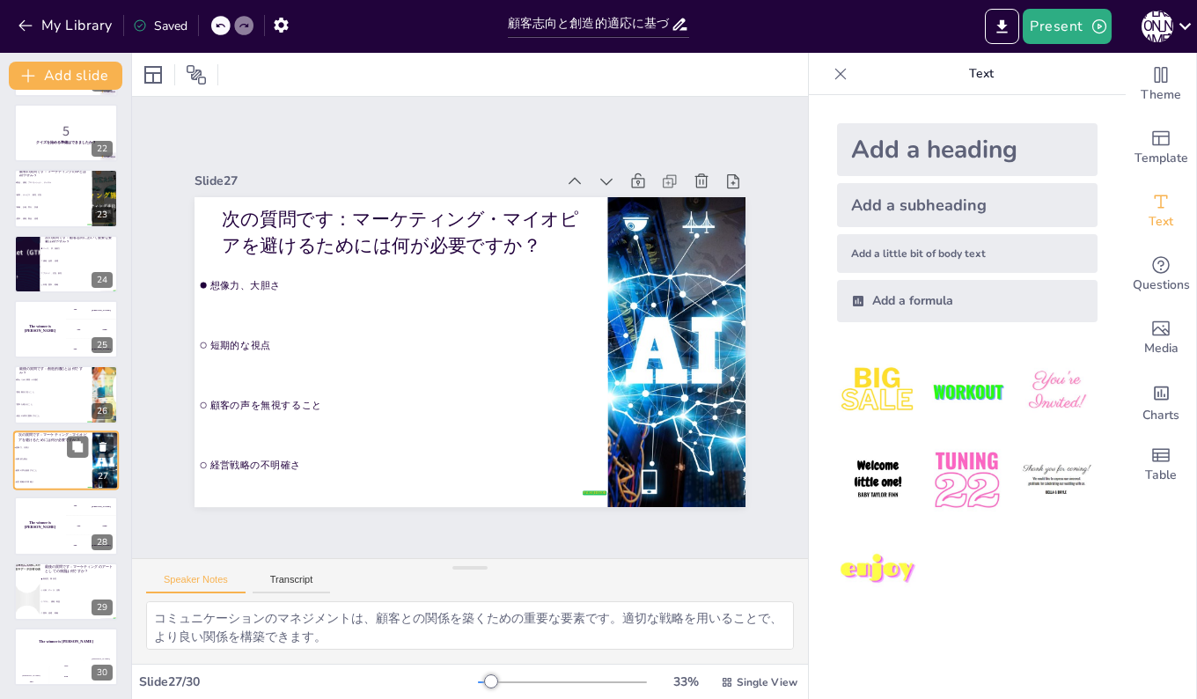
scroll to position [1375, 0]
click at [51, 597] on li "コスト、価格、利益" at bounding box center [79, 600] width 79 height 11
